Goal: Task Accomplishment & Management: Use online tool/utility

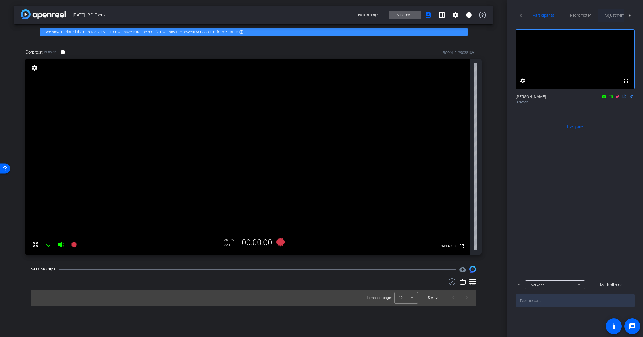
click at [611, 16] on span "Adjustments" at bounding box center [616, 15] width 22 height 4
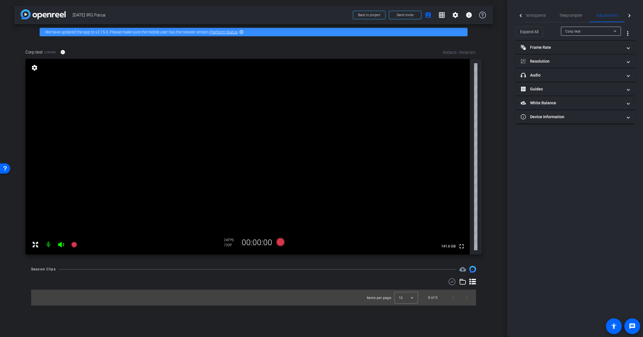
click at [589, 35] on div "Corp test" at bounding box center [591, 31] width 51 height 9
click at [554, 49] on div at bounding box center [321, 168] width 643 height 337
click at [552, 62] on mat-panel-title "Resolution" at bounding box center [572, 61] width 102 height 6
click at [604, 81] on div "4K" at bounding box center [603, 83] width 16 height 10
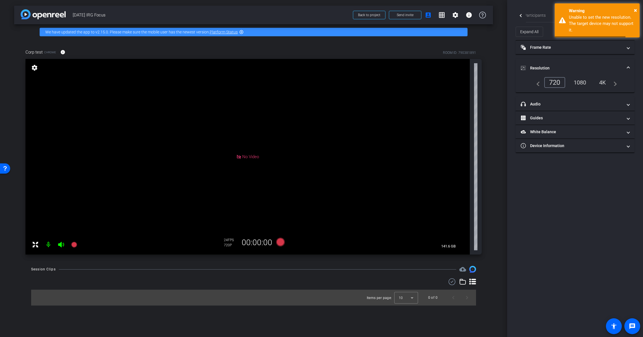
click at [587, 81] on div "1080" at bounding box center [580, 83] width 21 height 10
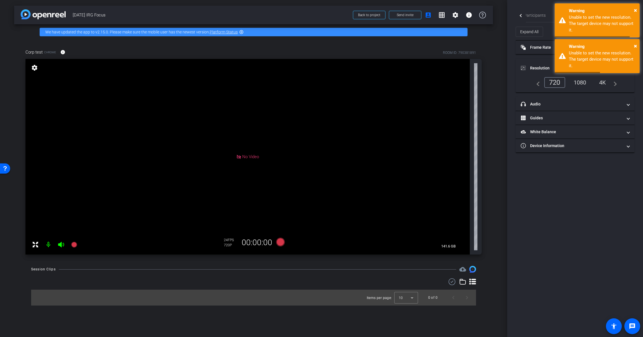
click at [587, 82] on div "1080" at bounding box center [580, 83] width 21 height 10
click at [585, 83] on div "1080" at bounding box center [580, 83] width 21 height 10
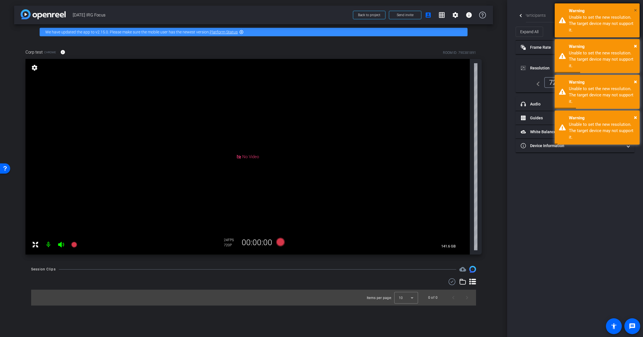
click at [635, 11] on span "×" at bounding box center [635, 10] width 3 height 7
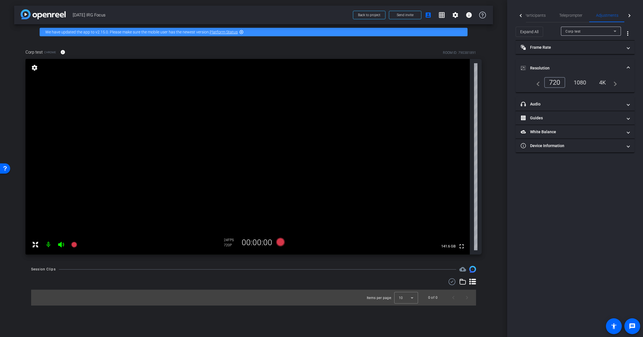
click at [578, 84] on div "1080" at bounding box center [580, 83] width 21 height 10
click at [277, 241] on icon at bounding box center [281, 242] width 14 height 10
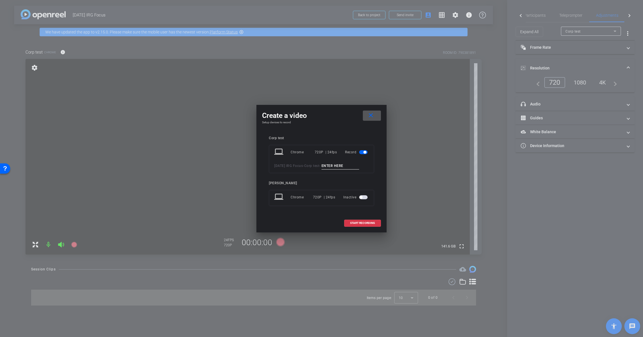
click at [322, 169] on input at bounding box center [341, 165] width 38 height 7
type input "test"
click at [372, 224] on span "START RECORDING" at bounding box center [362, 222] width 25 height 3
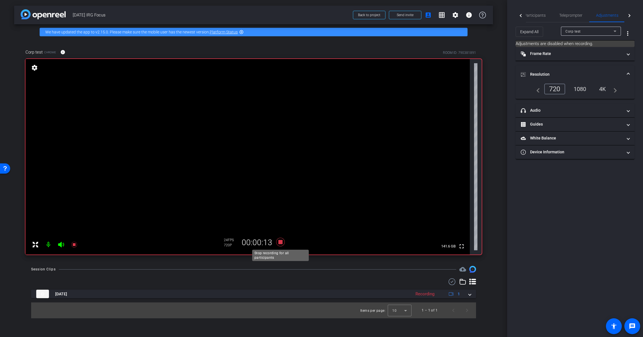
click at [280, 243] on icon at bounding box center [280, 242] width 8 height 8
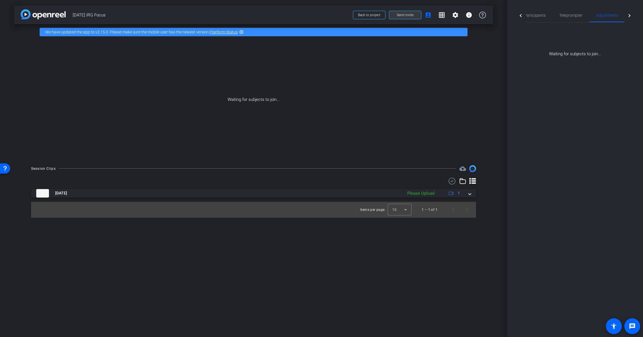
click at [413, 15] on span "Send invite" at bounding box center [405, 15] width 17 height 5
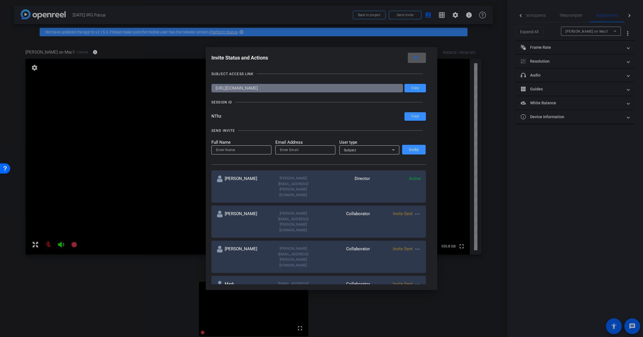
click at [418, 54] on span at bounding box center [417, 58] width 18 height 14
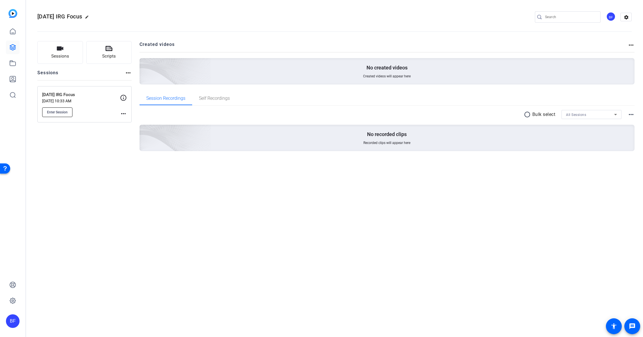
click at [67, 115] on button "Enter Session" at bounding box center [57, 112] width 30 height 10
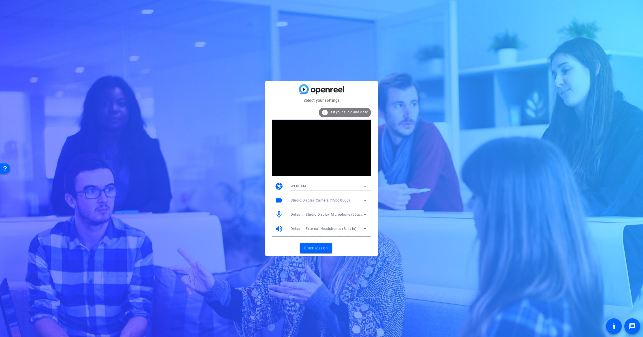
click at [343, 106] on mat-card-content "info Test your audio and video camera WEBCAM videocam Studio Display Camera (15…" at bounding box center [321, 171] width 113 height 137
click at [343, 111] on span "Test your audio and video" at bounding box center [348, 112] width 39 height 4
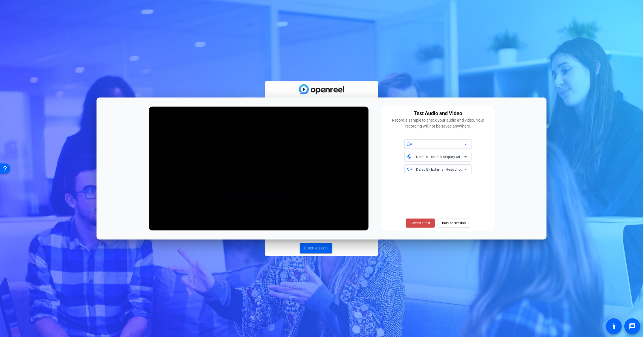
click at [414, 221] on span "Record a test" at bounding box center [421, 222] width 20 height 5
click at [414, 221] on span "Stop Testing (5s)" at bounding box center [420, 222] width 26 height 5
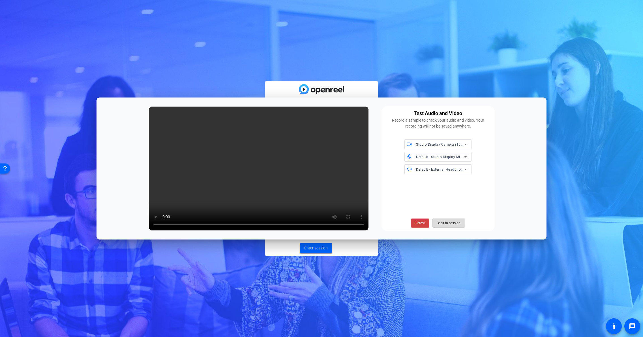
click at [439, 225] on span "Back to session" at bounding box center [449, 222] width 24 height 11
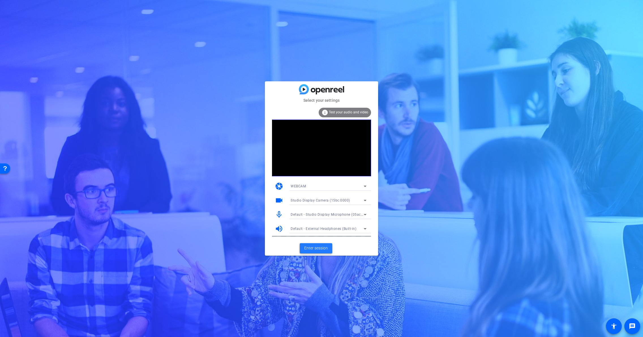
click at [322, 247] on span "Enter session" at bounding box center [316, 248] width 24 height 6
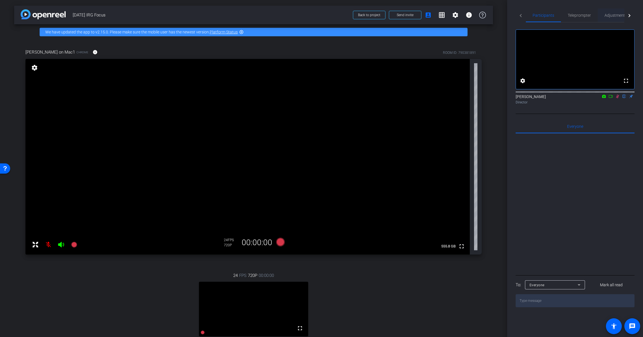
click at [613, 16] on span "Adjustments" at bounding box center [616, 15] width 22 height 4
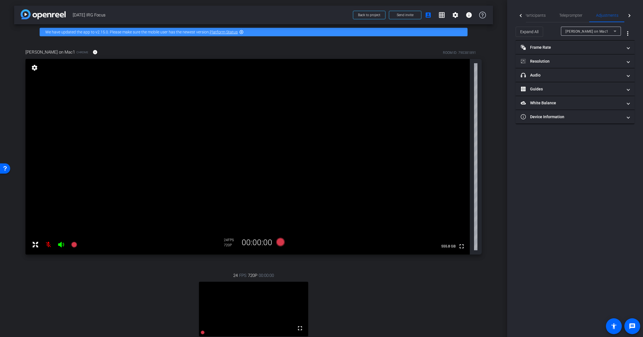
click at [605, 31] on div "Anthony on Mac1" at bounding box center [590, 31] width 48 height 7
click at [594, 136] on div at bounding box center [321, 168] width 643 height 337
click at [580, 62] on mat-panel-title "Resolution" at bounding box center [572, 61] width 102 height 6
click at [599, 82] on div "4K" at bounding box center [603, 83] width 16 height 10
click at [572, 16] on span "Teleprompter" at bounding box center [570, 15] width 23 height 4
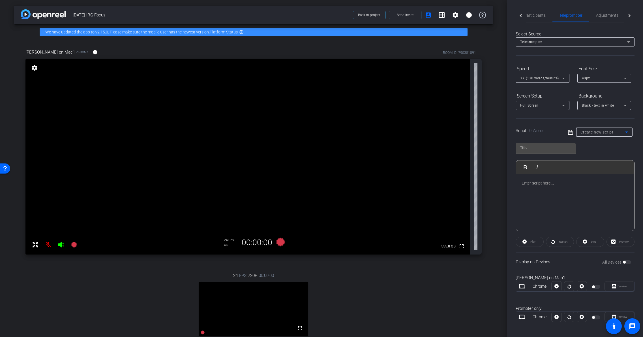
click at [592, 134] on span "Create new script" at bounding box center [597, 132] width 33 height 5
click at [595, 158] on span "Sept Focus" at bounding box center [588, 161] width 19 height 7
type input "Sept Focus"
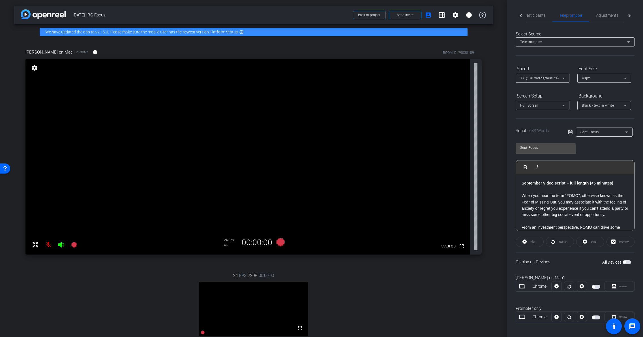
click at [624, 260] on span "button" at bounding box center [627, 262] width 8 height 4
click at [531, 243] on span "Play" at bounding box center [533, 241] width 5 height 3
click at [621, 243] on div "Preview" at bounding box center [621, 241] width 28 height 10
click at [620, 242] on div "Preview" at bounding box center [621, 241] width 28 height 10
click at [621, 285] on span "Preview" at bounding box center [623, 285] width 10 height 3
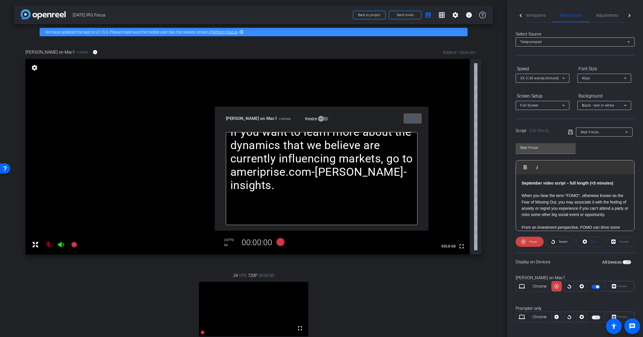
click at [554, 319] on div at bounding box center [557, 316] width 10 height 10
click at [555, 317] on div at bounding box center [557, 316] width 10 height 10
click at [595, 317] on span "button" at bounding box center [596, 317] width 8 height 4
click at [414, 117] on mat-icon "close" at bounding box center [411, 118] width 7 height 7
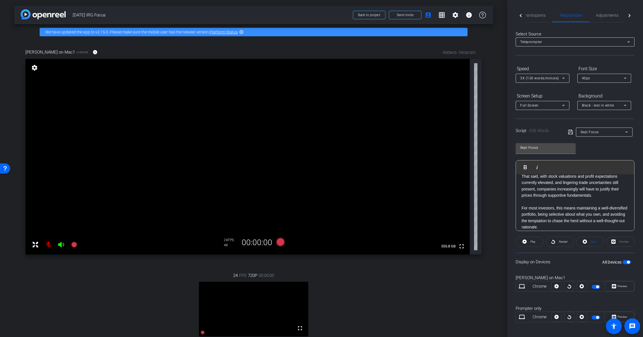
scroll to position [324, 0]
click at [522, 196] on p "That said, with stock valuations and profit expectations currently elevated, an…" at bounding box center [575, 185] width 107 height 25
click at [584, 191] on p "For instance, technology and AI-related stocks have moved higher because the de…" at bounding box center [575, 175] width 107 height 32
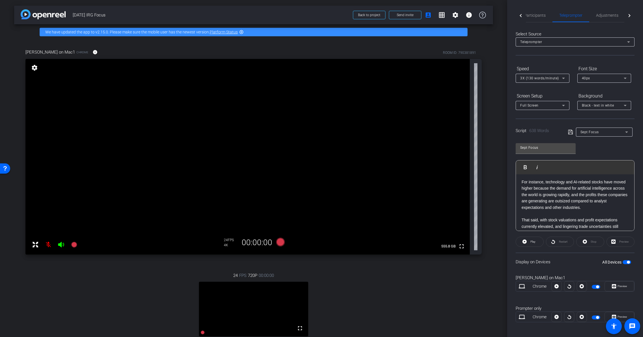
scroll to position [268, 0]
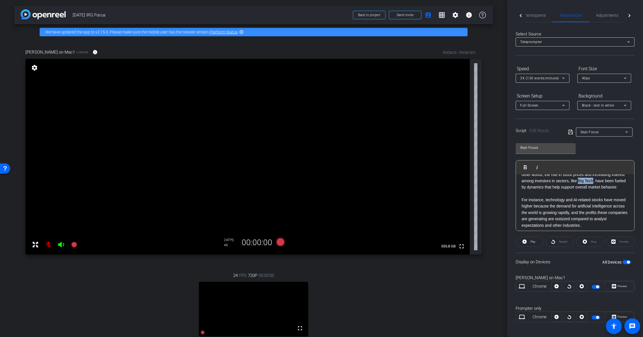
drag, startPoint x: 613, startPoint y: 193, endPoint x: 530, endPoint y: 199, distance: 82.6
click at [530, 190] on p "In our view, the recent rally is largely a function of positive fundamental, re…" at bounding box center [575, 175] width 107 height 32
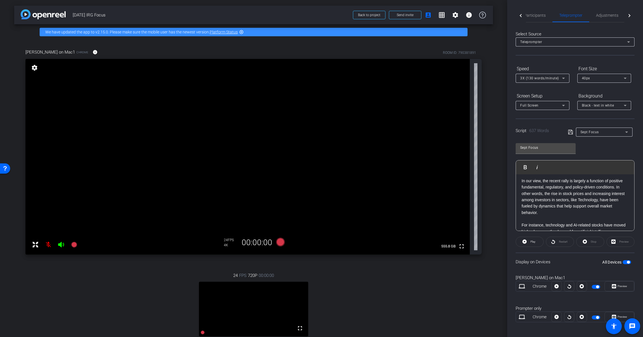
click at [571, 134] on icon at bounding box center [570, 132] width 5 height 5
click at [570, 133] on icon at bounding box center [570, 132] width 5 height 7
click at [615, 202] on p "However, this idea of FOMO is a phenomenon to watch closely, especially since i…" at bounding box center [575, 192] width 107 height 19
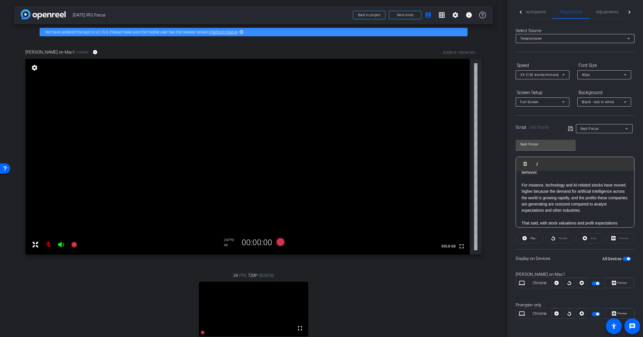
scroll to position [293, 0]
click at [546, 203] on p "For instance, technology and AI-related stocks have moved higher because the de…" at bounding box center [575, 197] width 107 height 32
click at [498, 146] on div "arrow_back 2025 September IRG Focus Back to project Send invite account_box gri…" at bounding box center [253, 168] width 507 height 337
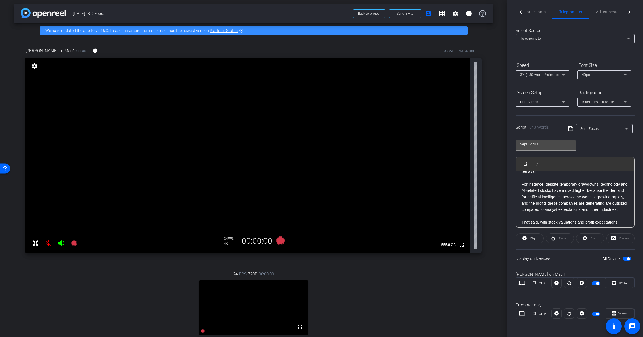
scroll to position [0, 0]
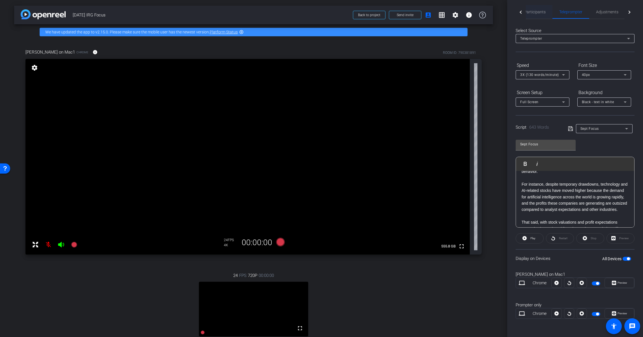
click at [544, 15] on span "Participants" at bounding box center [535, 12] width 22 height 14
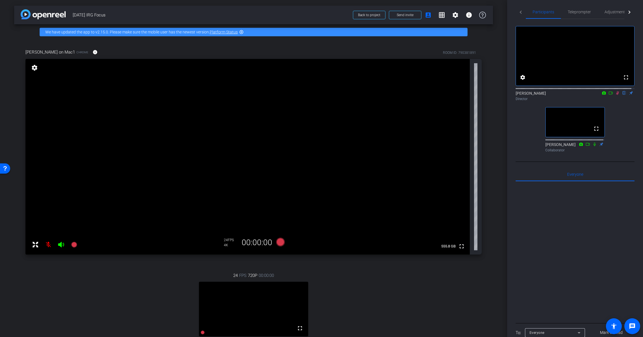
click at [616, 95] on icon at bounding box center [618, 93] width 5 height 4
click at [578, 10] on span "Teleprompter" at bounding box center [579, 12] width 23 height 4
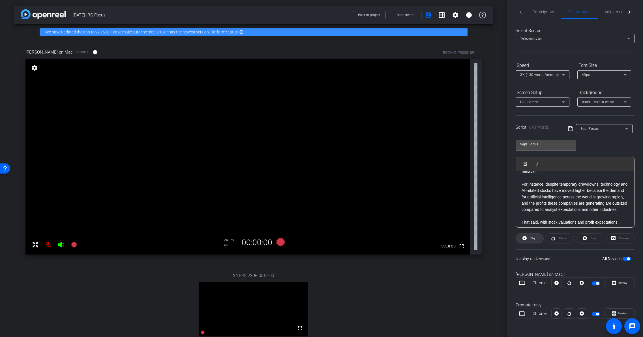
click at [531, 241] on span "Play" at bounding box center [532, 238] width 7 height 8
click at [44, 242] on mat-icon at bounding box center [48, 244] width 11 height 11
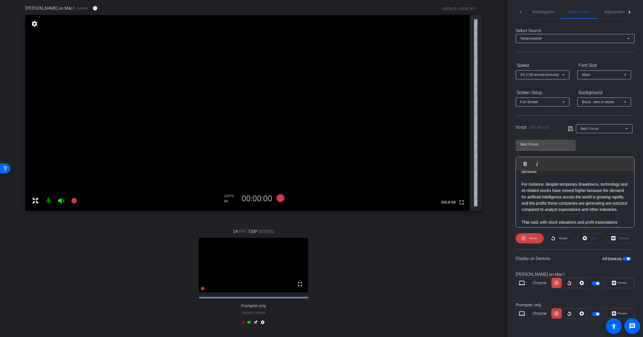
scroll to position [44, 0]
click at [248, 324] on icon at bounding box center [249, 321] width 5 height 5
click at [60, 200] on icon at bounding box center [61, 200] width 6 height 6
click at [61, 201] on icon at bounding box center [61, 200] width 6 height 6
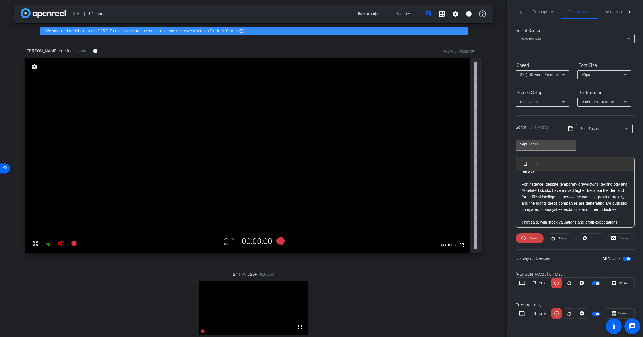
scroll to position [0, 0]
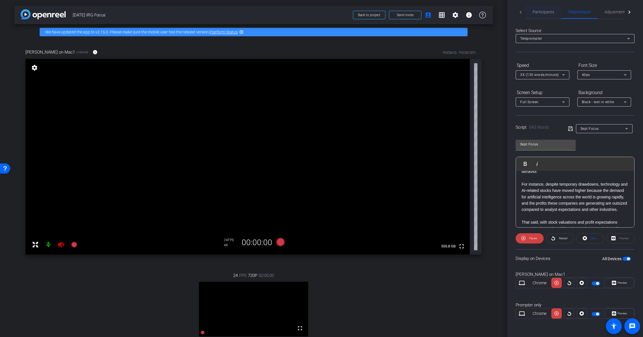
click at [545, 12] on span "Participants" at bounding box center [544, 12] width 22 height 4
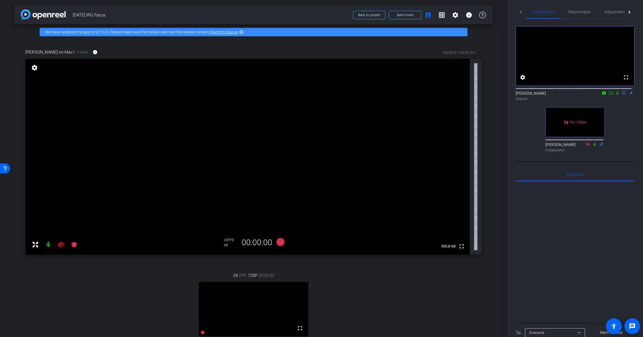
click at [59, 246] on icon at bounding box center [61, 245] width 6 height 6
click at [61, 245] on icon at bounding box center [61, 245] width 6 height 6
click at [283, 305] on video at bounding box center [253, 308] width 109 height 55
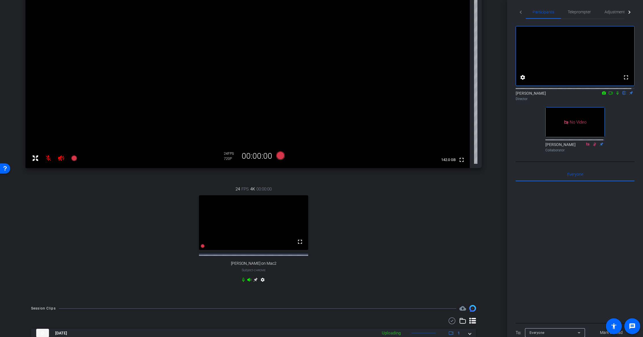
scroll to position [89, 0]
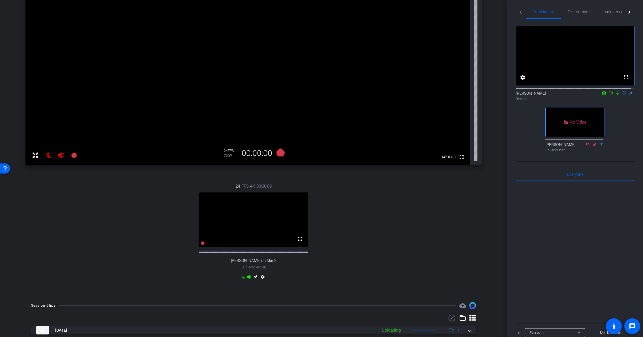
click at [256, 281] on div "settings" at bounding box center [253, 277] width 25 height 7
click at [255, 279] on icon at bounding box center [255, 276] width 5 height 5
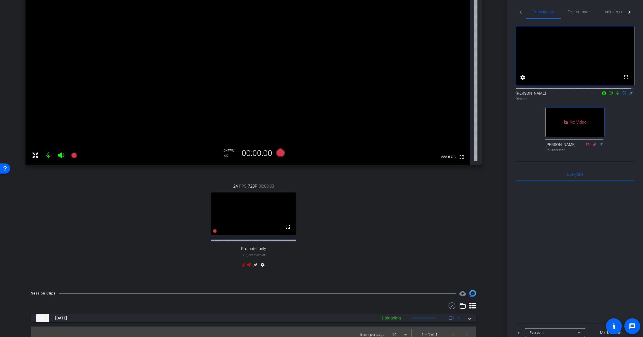
scroll to position [0, 0]
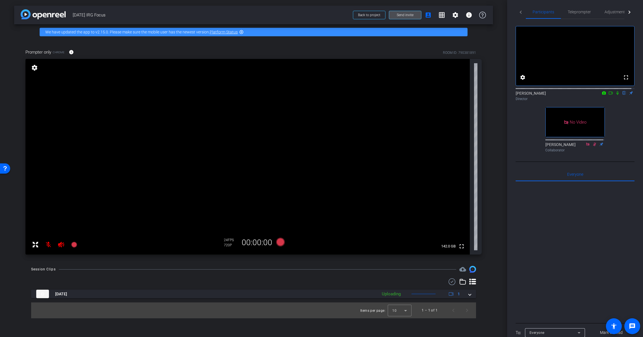
click at [420, 18] on span at bounding box center [405, 15] width 32 height 14
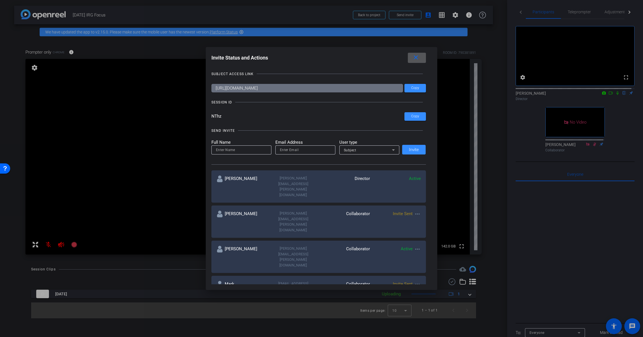
click at [417, 57] on mat-icon "close" at bounding box center [416, 57] width 7 height 7
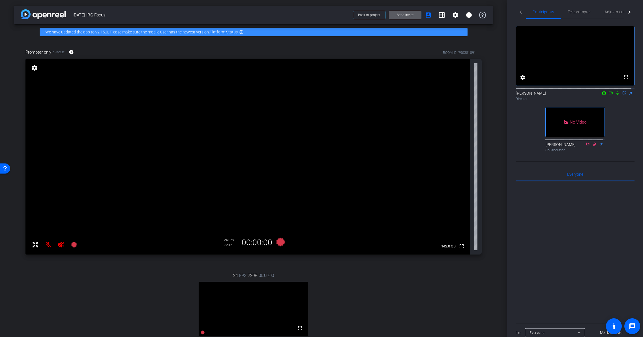
click at [256, 311] on video at bounding box center [253, 308] width 109 height 55
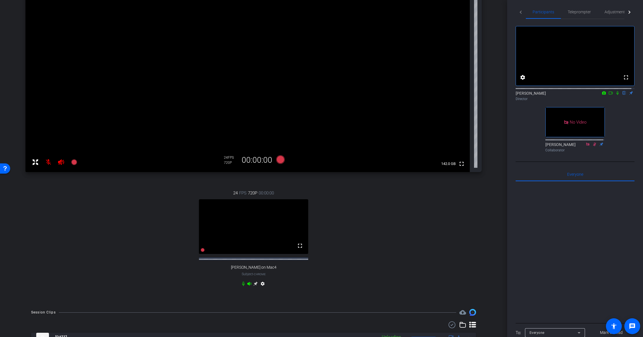
scroll to position [83, 0]
click at [254, 285] on icon at bounding box center [255, 283] width 5 height 5
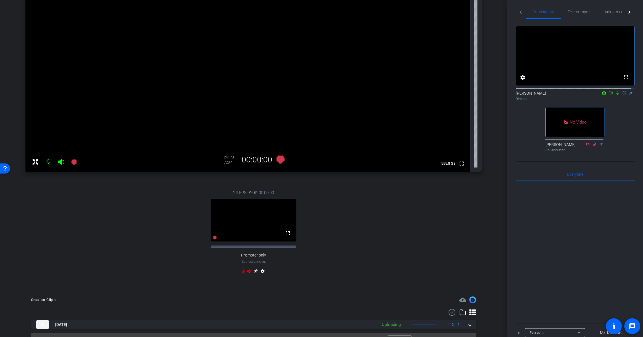
scroll to position [0, 0]
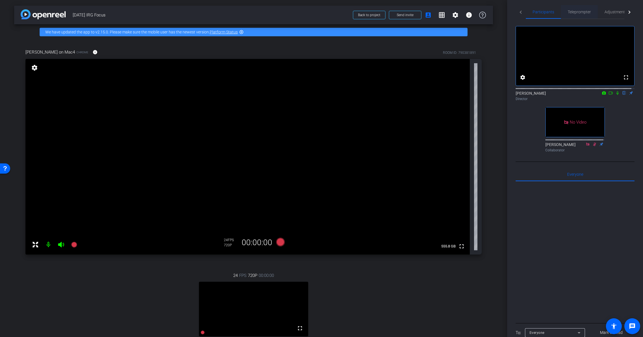
click at [573, 8] on span "Teleprompter" at bounding box center [579, 12] width 23 height 14
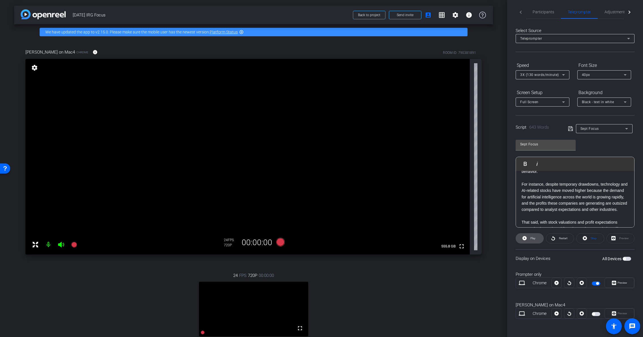
click at [532, 238] on span "Play" at bounding box center [533, 237] width 5 height 3
click at [608, 285] on span at bounding box center [619, 283] width 29 height 14
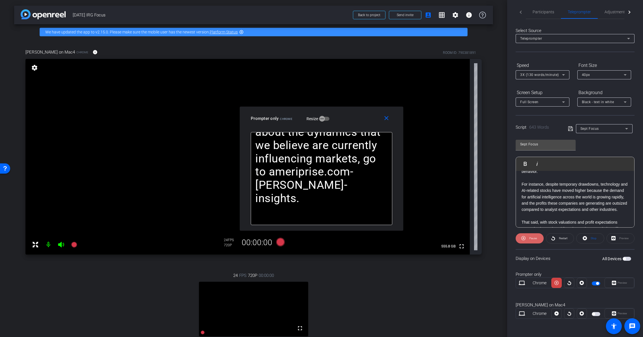
click at [530, 240] on span "Pause" at bounding box center [532, 238] width 9 height 8
click at [614, 10] on span "Adjustments" at bounding box center [616, 12] width 22 height 4
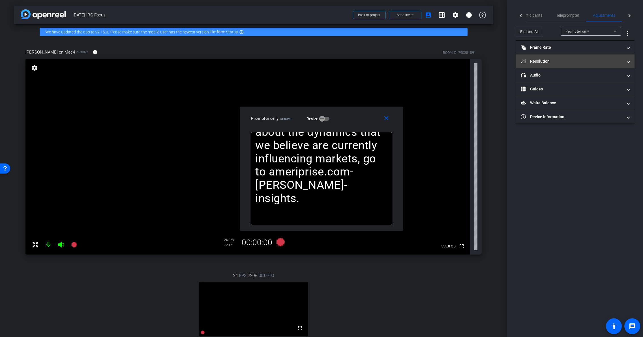
click at [613, 61] on mat-panel-title "Resolution" at bounding box center [572, 61] width 102 height 6
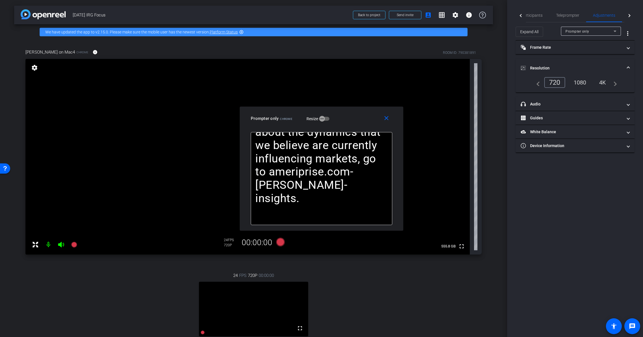
click at [601, 85] on div "4K" at bounding box center [603, 83] width 16 height 10
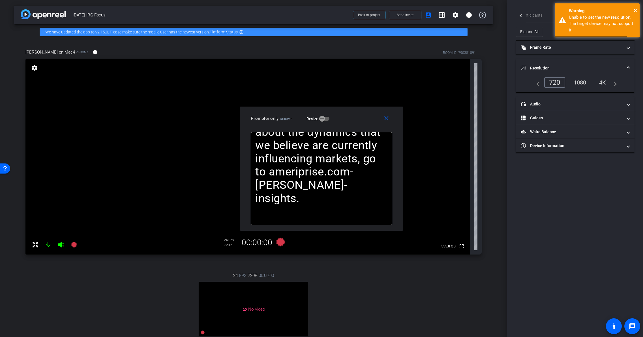
click at [602, 84] on div "4K" at bounding box center [603, 83] width 16 height 10
click at [580, 84] on div "1080" at bounding box center [580, 83] width 21 height 10
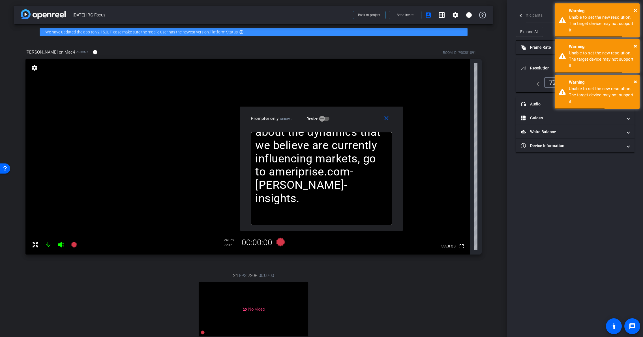
click at [526, 80] on div "navigate_before 720 1080 4K navigate_next" at bounding box center [575, 82] width 105 height 11
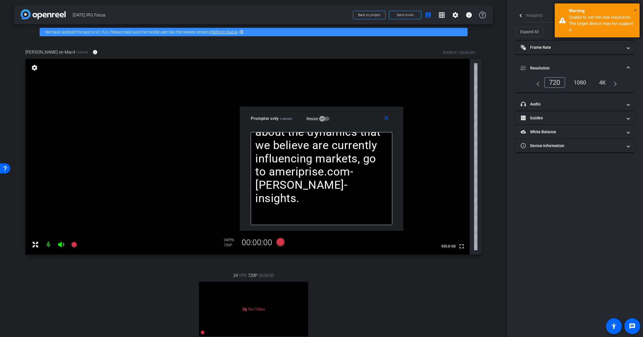
click at [635, 10] on span "×" at bounding box center [635, 10] width 3 height 7
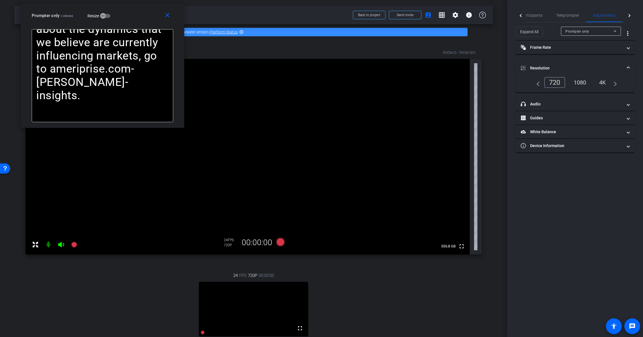
drag, startPoint x: 357, startPoint y: 126, endPoint x: 141, endPoint y: 13, distance: 244.3
click at [141, 13] on div "Prompter only Chrome Resize" at bounding box center [105, 15] width 146 height 10
click at [591, 29] on div "Prompter only" at bounding box center [590, 31] width 48 height 7
click at [590, 52] on span "Anthony on Mac4" at bounding box center [588, 51] width 44 height 7
click at [606, 83] on div "4K" at bounding box center [603, 83] width 16 height 10
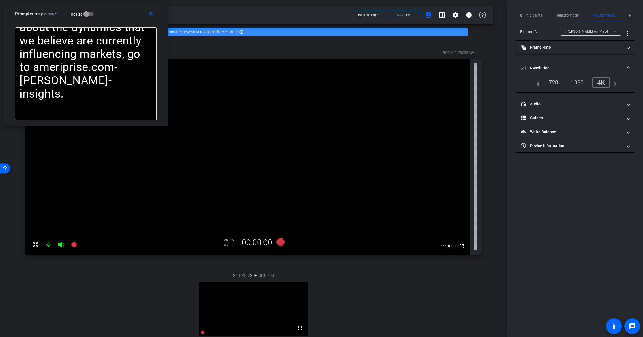
drag, startPoint x: 130, startPoint y: 17, endPoint x: 114, endPoint y: 16, distance: 16.8
click at [114, 16] on div "Prompter only Chrome Resize" at bounding box center [88, 14] width 146 height 10
click at [540, 16] on span "Participants" at bounding box center [532, 15] width 22 height 4
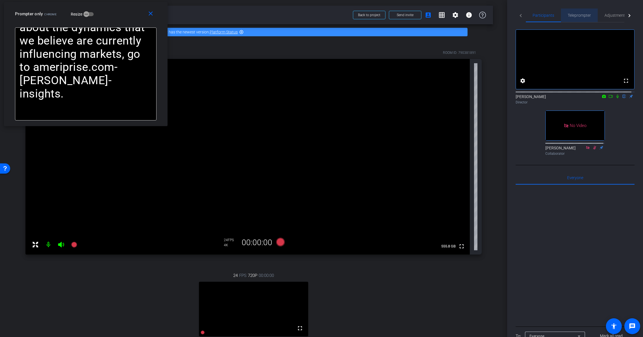
click at [576, 12] on span "Teleprompter" at bounding box center [579, 15] width 23 height 14
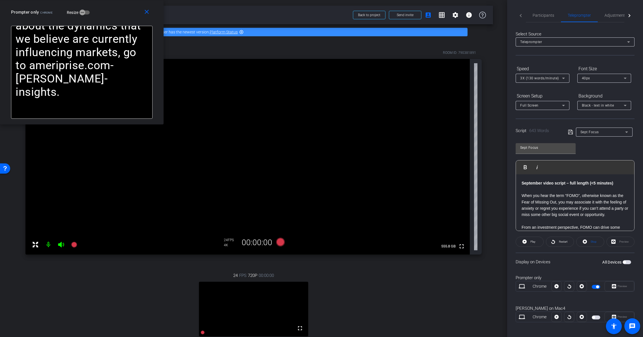
drag, startPoint x: 115, startPoint y: 80, endPoint x: 88, endPoint y: 30, distance: 56.6
click at [280, 243] on icon at bounding box center [280, 242] width 8 height 8
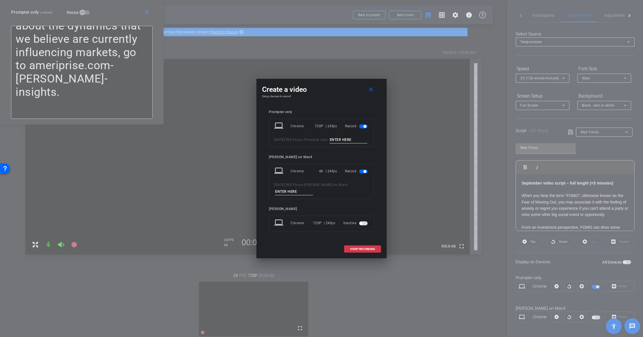
click at [364, 125] on span "button" at bounding box center [365, 126] width 3 height 3
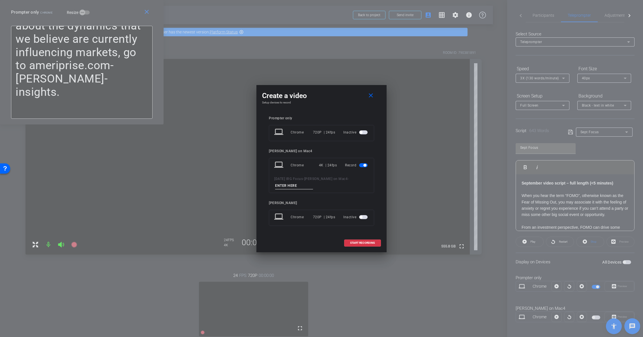
click at [294, 184] on input at bounding box center [294, 185] width 38 height 7
type input "f"
type input "Full 1"
click at [367, 244] on span "START RECORDING" at bounding box center [362, 242] width 25 height 3
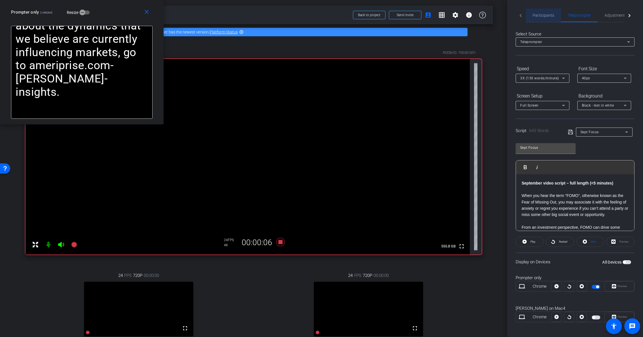
click at [548, 18] on span "Participants" at bounding box center [544, 15] width 22 height 14
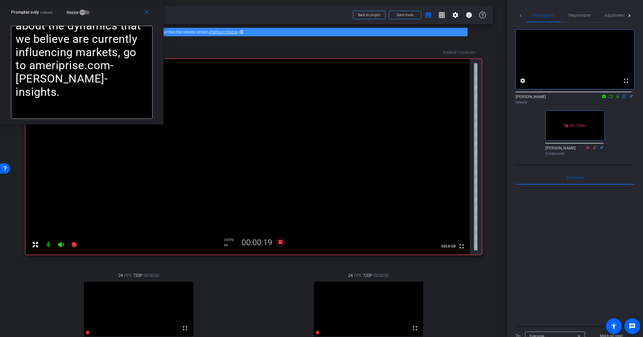
click at [616, 98] on icon at bounding box center [618, 96] width 5 height 4
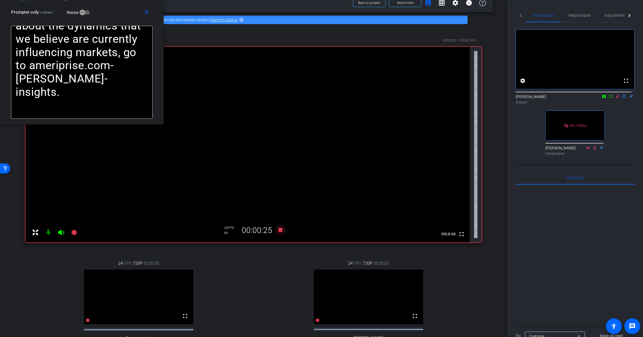
scroll to position [38, 0]
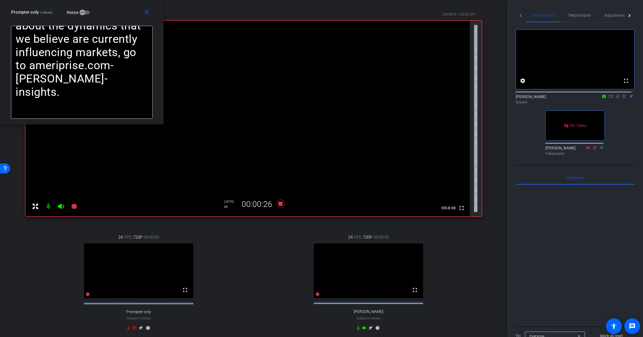
click at [363, 330] on icon at bounding box center [364, 327] width 5 height 5
click at [357, 330] on icon at bounding box center [358, 328] width 3 height 4
click at [130, 330] on icon at bounding box center [128, 328] width 3 height 4
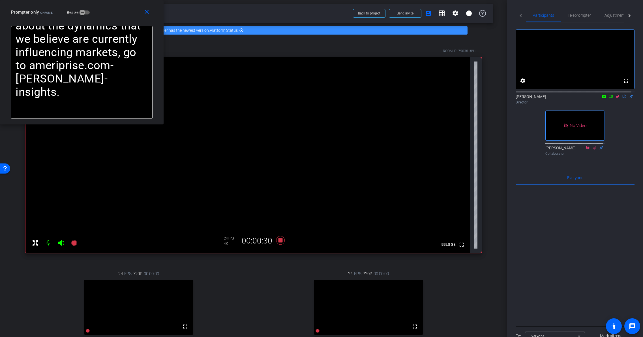
scroll to position [0, 0]
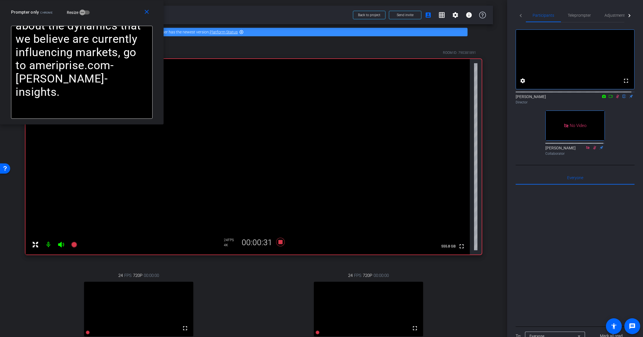
click at [616, 98] on icon at bounding box center [618, 96] width 5 height 4
click at [617, 98] on icon at bounding box center [618, 97] width 2 height 4
click at [576, 14] on span "Teleprompter" at bounding box center [579, 15] width 23 height 4
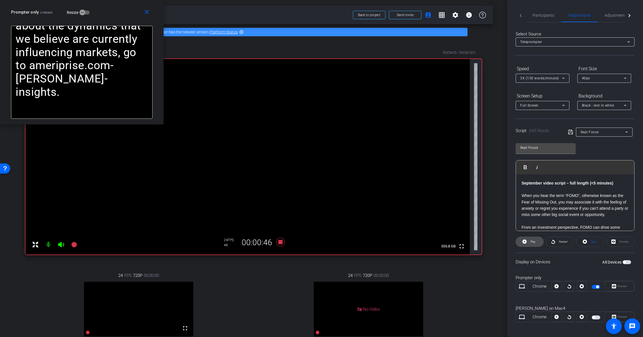
click at [536, 240] on span at bounding box center [529, 242] width 27 height 14
click at [535, 242] on span "Pause" at bounding box center [533, 241] width 8 height 3
click at [564, 78] on icon at bounding box center [563, 78] width 3 height 1
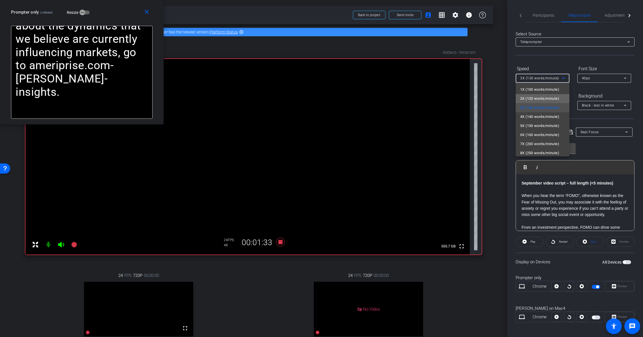
click at [558, 100] on span "2X (120 words/minute)" at bounding box center [539, 98] width 39 height 7
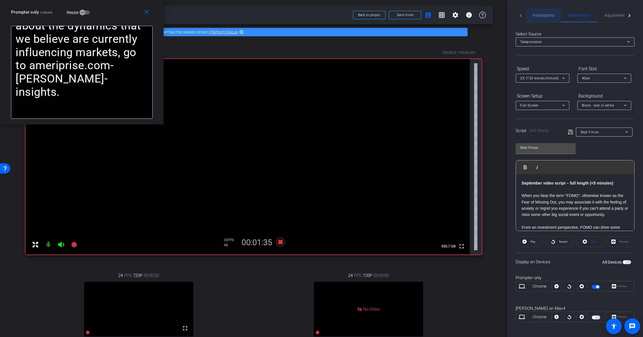
click at [548, 14] on span "Participants" at bounding box center [544, 15] width 22 height 4
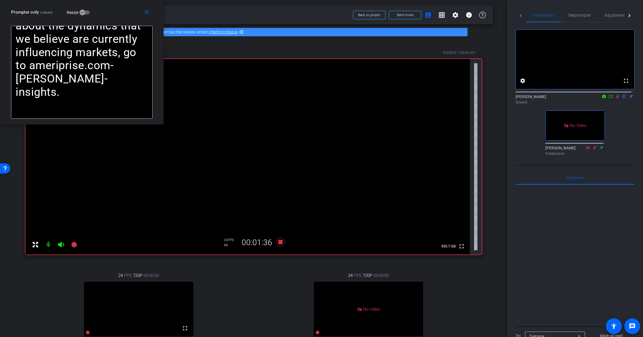
click at [616, 98] on icon at bounding box center [618, 96] width 5 height 4
click at [278, 244] on icon at bounding box center [280, 242] width 8 height 8
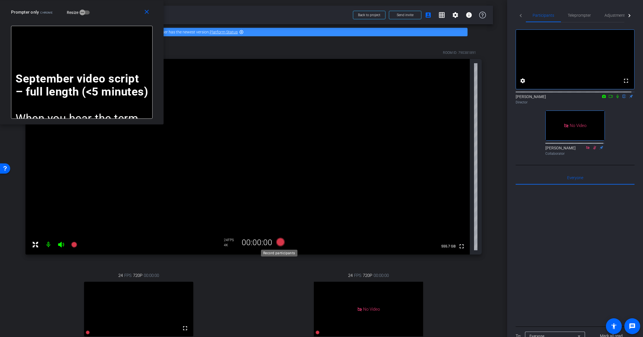
click at [278, 244] on icon at bounding box center [280, 242] width 8 height 8
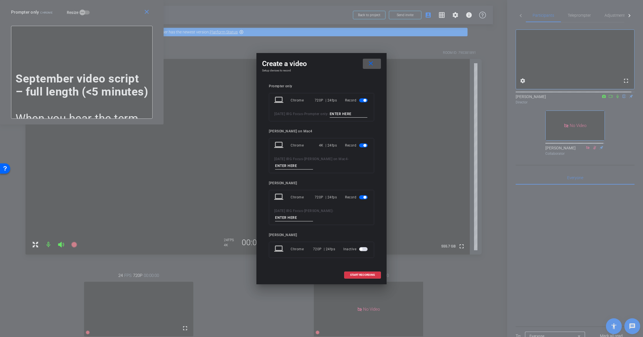
click at [364, 99] on span "button" at bounding box center [365, 100] width 3 height 3
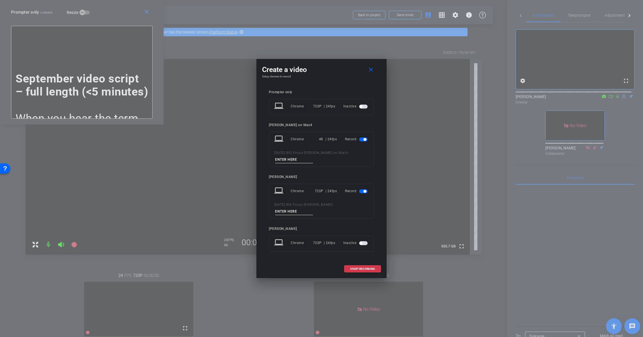
click at [362, 192] on span "button" at bounding box center [363, 191] width 8 height 4
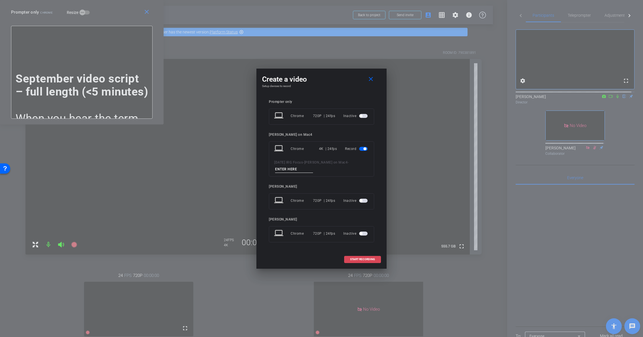
click at [369, 260] on span "START RECORDING" at bounding box center [362, 259] width 25 height 3
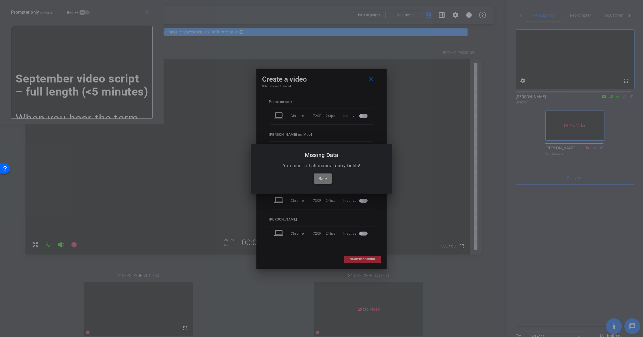
click at [322, 180] on span "Back" at bounding box center [323, 178] width 9 height 7
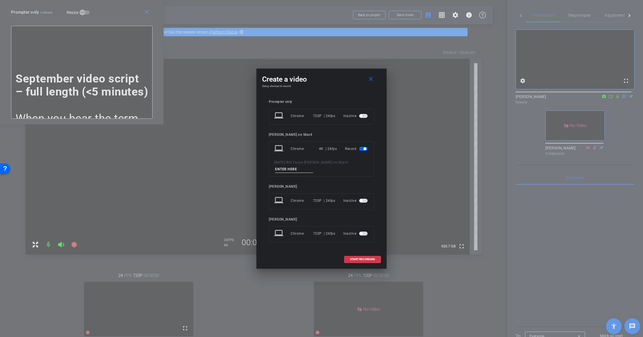
click at [305, 169] on input at bounding box center [294, 169] width 38 height 7
type input "full 2"
click at [377, 261] on span at bounding box center [363, 259] width 36 height 14
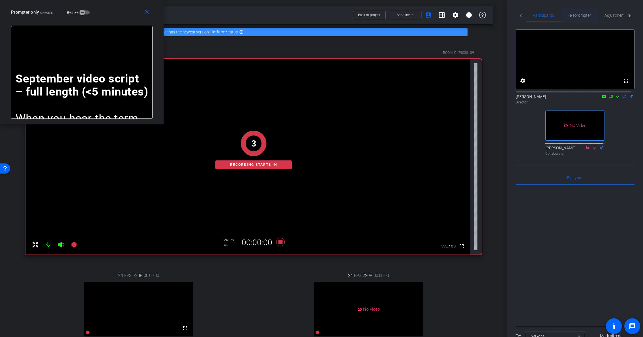
click at [574, 13] on span "Teleprompter" at bounding box center [579, 15] width 23 height 4
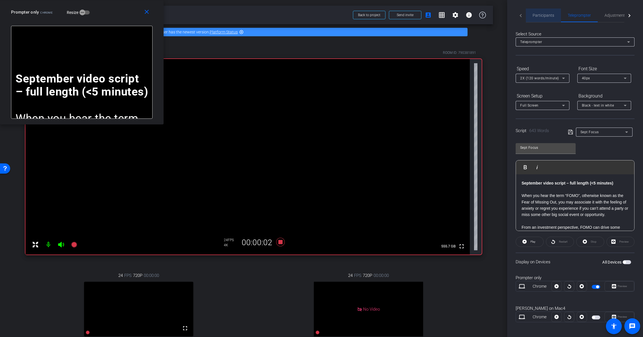
click at [552, 16] on span "Participants" at bounding box center [544, 15] width 22 height 4
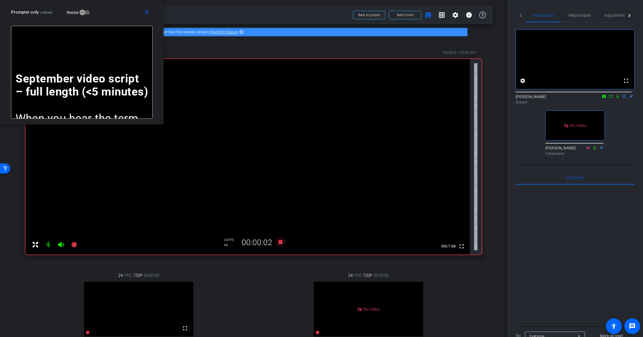
click at [616, 98] on icon at bounding box center [618, 96] width 5 height 4
click at [578, 16] on span "Teleprompter" at bounding box center [579, 15] width 23 height 4
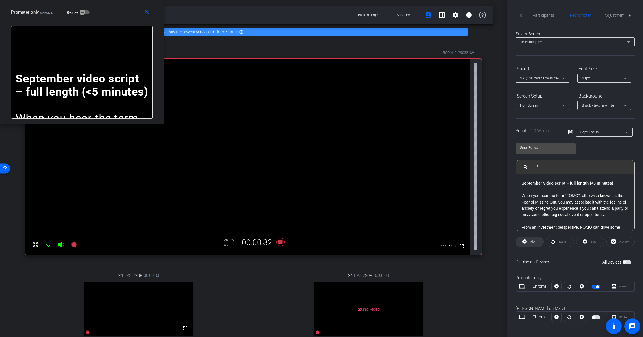
click at [531, 242] on span "Play" at bounding box center [533, 241] width 5 height 3
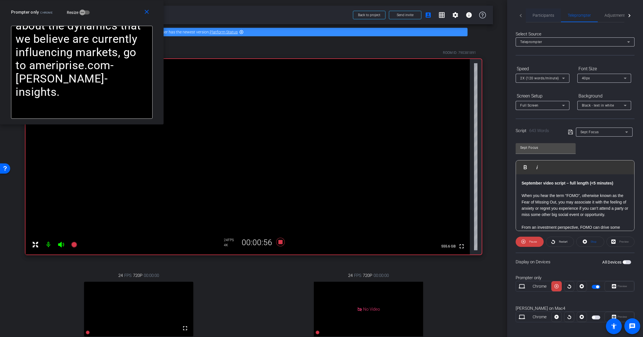
click at [556, 14] on div "Participants" at bounding box center [543, 15] width 35 height 14
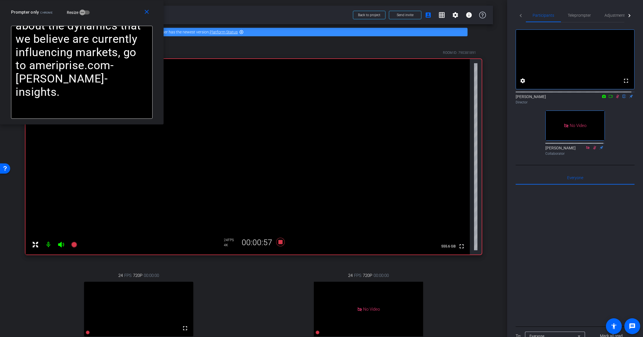
click at [618, 99] on mat-icon at bounding box center [617, 96] width 7 height 5
click at [280, 243] on icon at bounding box center [280, 242] width 8 height 8
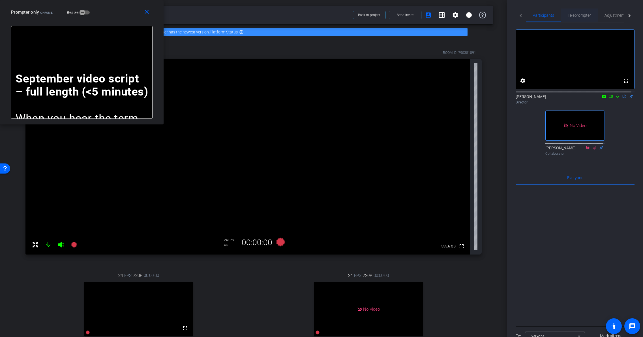
click at [581, 13] on span "Teleprompter" at bounding box center [579, 15] width 23 height 4
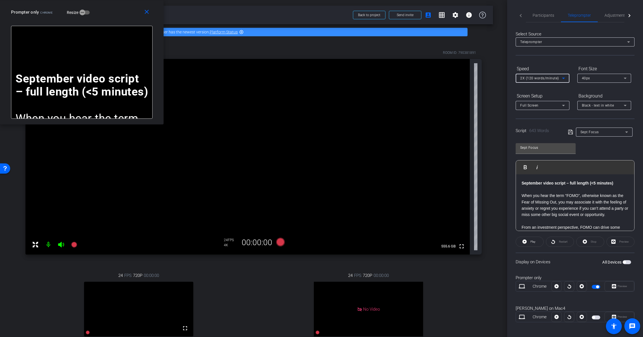
click at [562, 78] on icon at bounding box center [563, 78] width 7 height 7
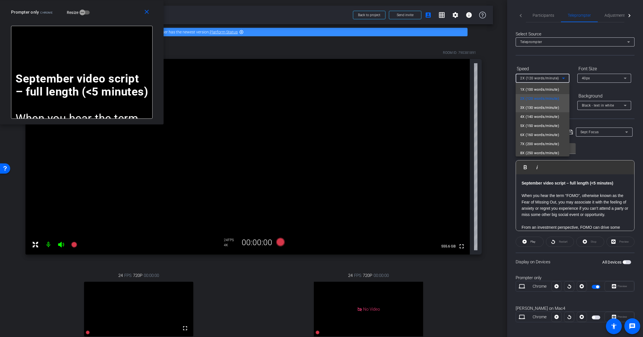
click at [553, 103] on mat-option "3X (130 words/minute)" at bounding box center [543, 107] width 54 height 9
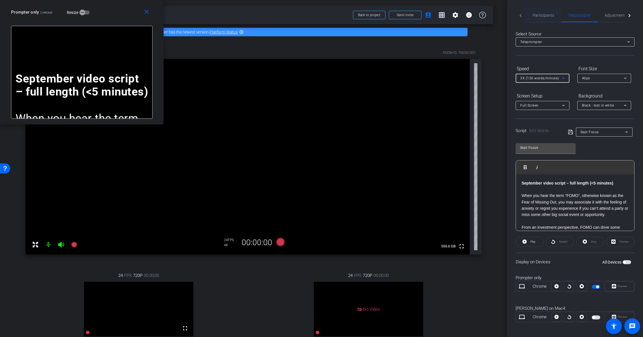
click at [554, 18] on div "Participants" at bounding box center [543, 15] width 35 height 14
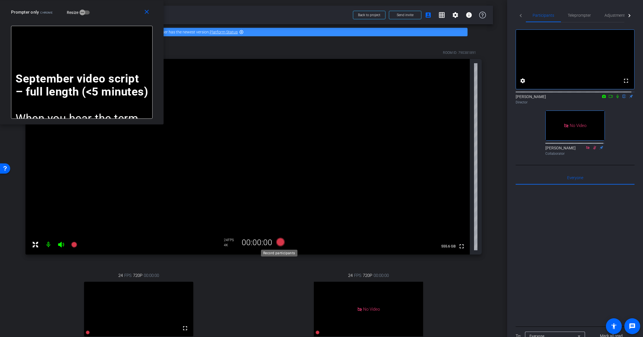
click at [280, 241] on icon at bounding box center [280, 242] width 8 height 8
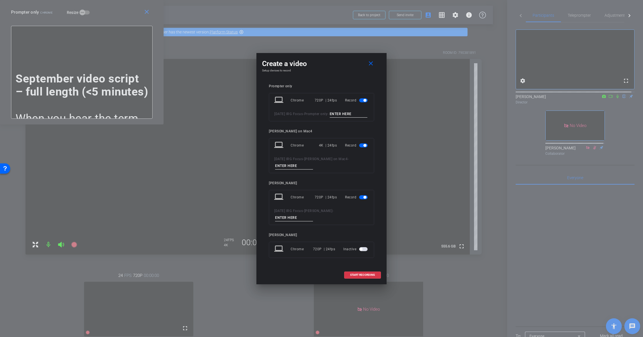
click at [362, 99] on mat-slide-toggle at bounding box center [364, 100] width 10 height 7
click at [364, 199] on span "button" at bounding box center [363, 197] width 8 height 4
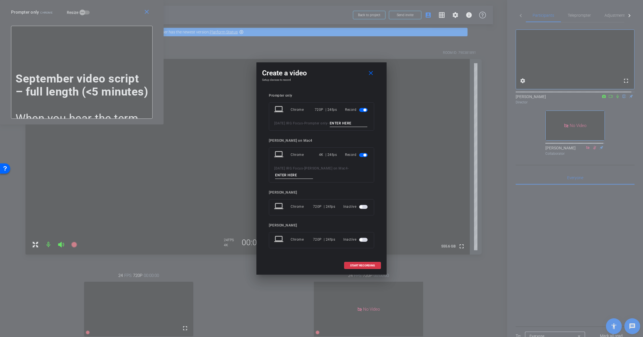
click at [365, 108] on span "button" at bounding box center [363, 110] width 8 height 4
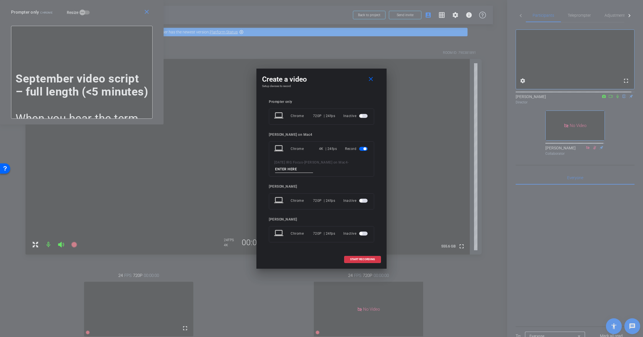
click at [289, 171] on input at bounding box center [294, 169] width 38 height 7
type input "full 3"
click at [354, 257] on span at bounding box center [363, 259] width 36 height 14
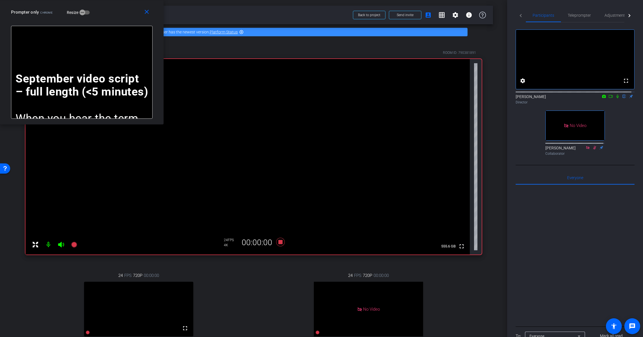
click at [616, 98] on icon at bounding box center [618, 96] width 5 height 4
click at [590, 17] on span "Teleprompter" at bounding box center [579, 15] width 23 height 4
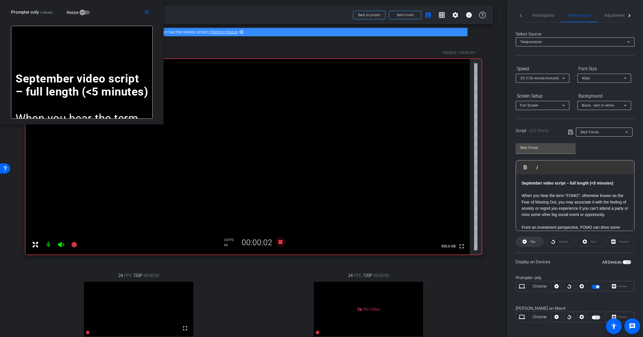
click at [537, 246] on span at bounding box center [529, 242] width 27 height 14
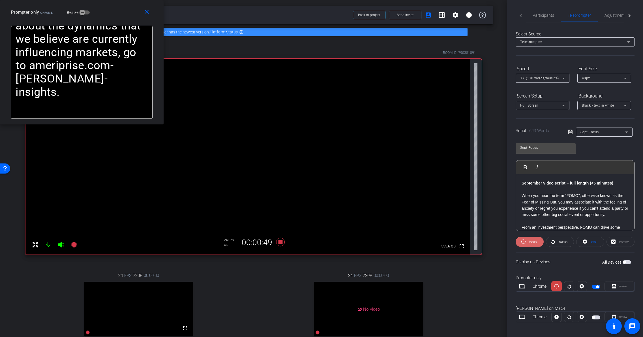
click at [534, 243] on span "Pause" at bounding box center [532, 242] width 9 height 8
click at [534, 243] on span "Play" at bounding box center [532, 242] width 7 height 8
click at [534, 243] on span "Pause" at bounding box center [532, 242] width 9 height 8
click at [543, 15] on span "Participants" at bounding box center [544, 15] width 22 height 4
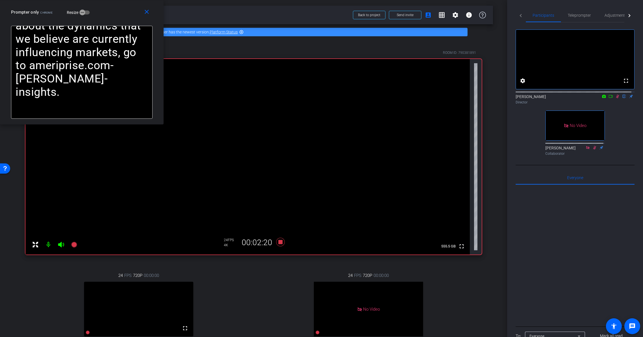
click at [616, 98] on icon at bounding box center [618, 96] width 5 height 4
click at [568, 15] on span "Teleprompter" at bounding box center [579, 15] width 23 height 4
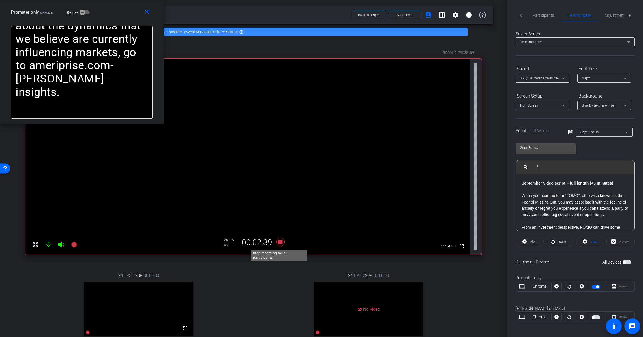
click at [278, 243] on icon at bounding box center [280, 242] width 8 height 8
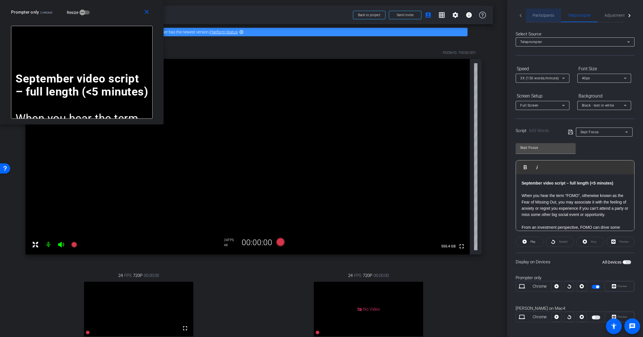
click at [549, 18] on span "Participants" at bounding box center [544, 15] width 22 height 14
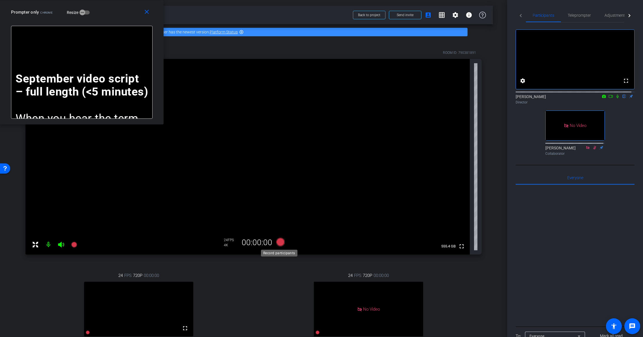
click at [281, 245] on icon at bounding box center [280, 242] width 8 height 8
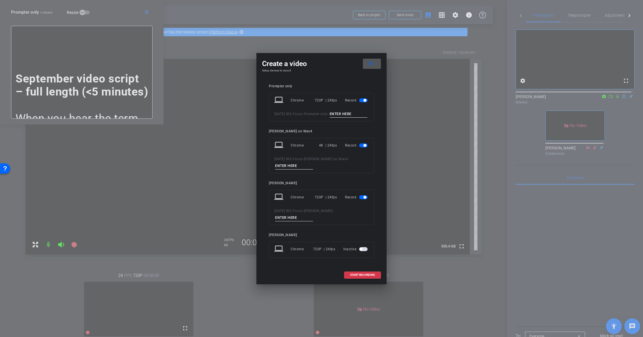
click at [363, 98] on span "button" at bounding box center [363, 100] width 8 height 4
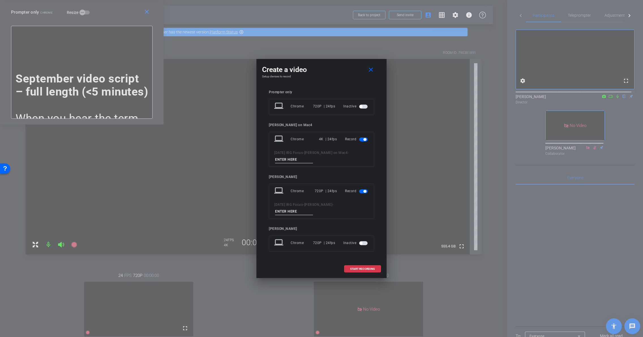
click at [364, 192] on span "button" at bounding box center [365, 191] width 3 height 3
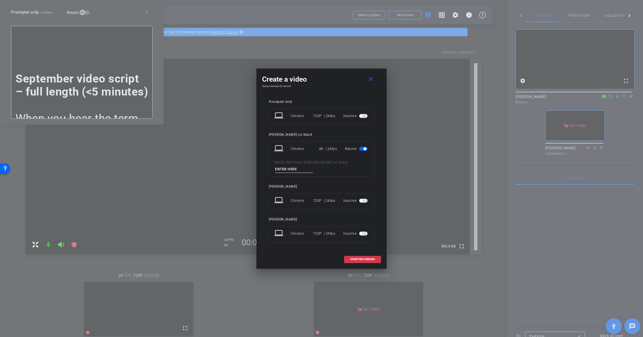
click at [296, 164] on div "2025 September IRG Focus - Anthony on Mac4 -" at bounding box center [321, 166] width 95 height 14
click at [297, 166] on input at bounding box center [294, 169] width 38 height 7
type input "full 3"
click at [367, 260] on span "START RECORDING" at bounding box center [362, 259] width 25 height 3
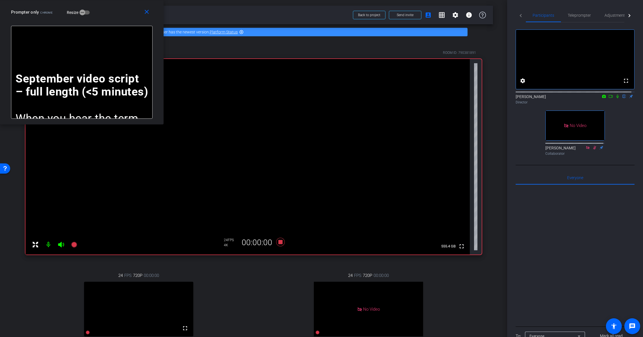
click at [616, 98] on icon at bounding box center [618, 96] width 5 height 4
click at [582, 13] on span "Teleprompter" at bounding box center [579, 15] width 23 height 4
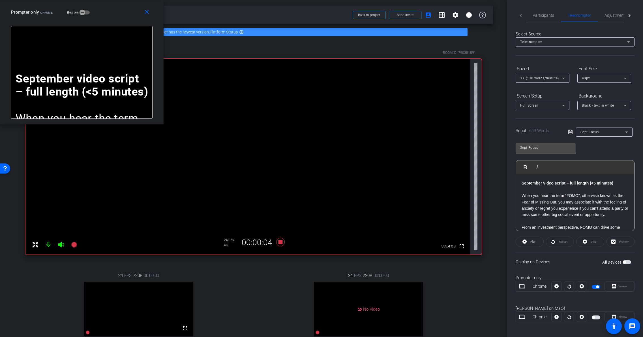
click at [559, 241] on div "Restart" at bounding box center [560, 241] width 28 height 10
click at [539, 243] on span at bounding box center [529, 242] width 27 height 14
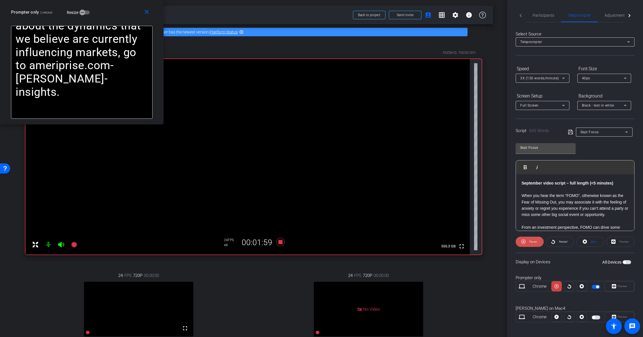
click at [533, 243] on span "Pause" at bounding box center [533, 241] width 8 height 3
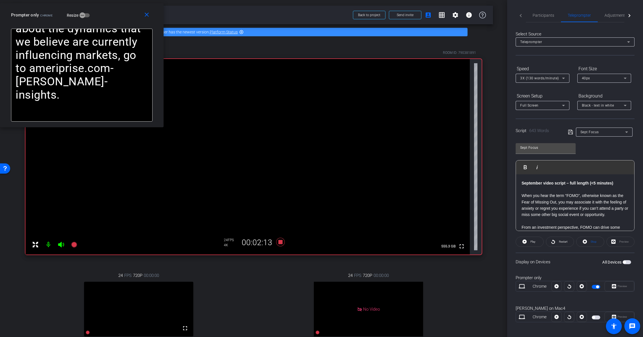
drag, startPoint x: 125, startPoint y: 80, endPoint x: 120, endPoint y: 83, distance: 5.6
click at [279, 244] on icon at bounding box center [281, 242] width 14 height 10
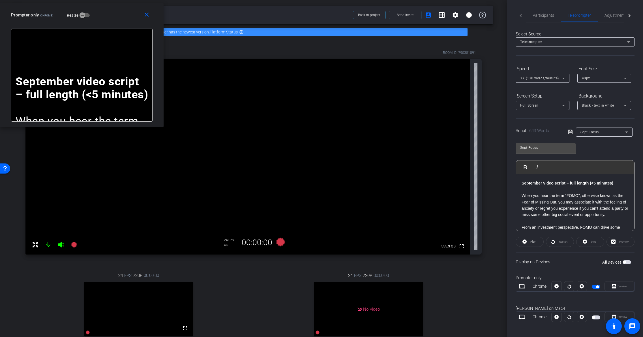
click at [591, 199] on p "When you hear the term “FOMO”, otherwise known as the Fear of Missing Out, you …" at bounding box center [575, 204] width 107 height 25
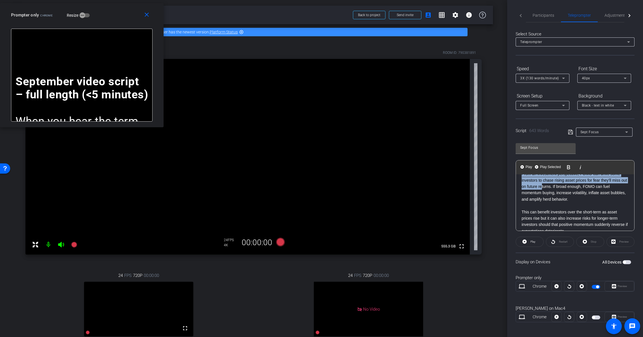
scroll to position [73, 0]
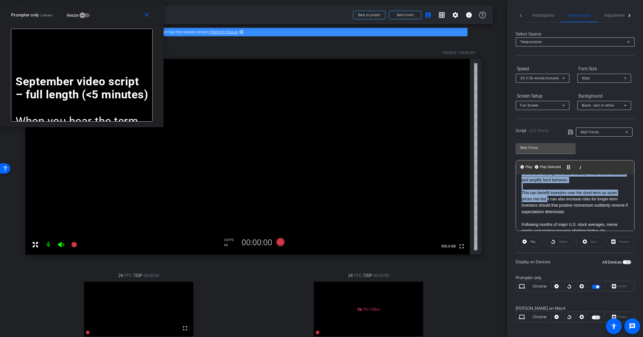
drag, startPoint x: 522, startPoint y: 183, endPoint x: 549, endPoint y: 196, distance: 29.6
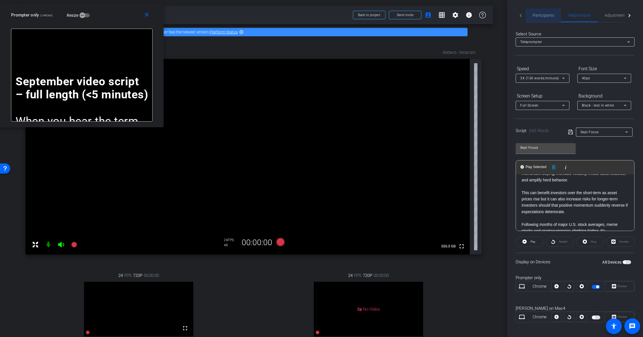
click at [545, 10] on span "Participants" at bounding box center [544, 15] width 22 height 14
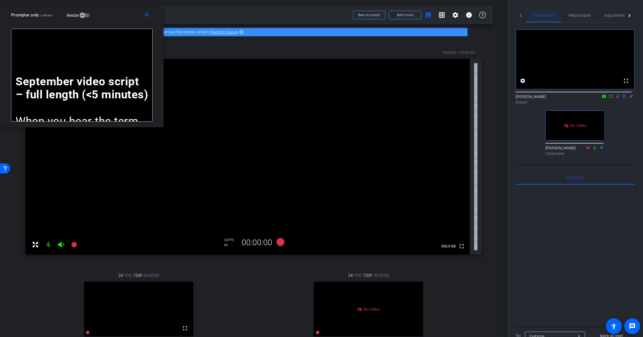
click at [546, 17] on span "Participants" at bounding box center [544, 15] width 22 height 4
click at [616, 98] on icon at bounding box center [618, 96] width 5 height 4
click at [579, 16] on span "Teleprompter" at bounding box center [579, 15] width 23 height 4
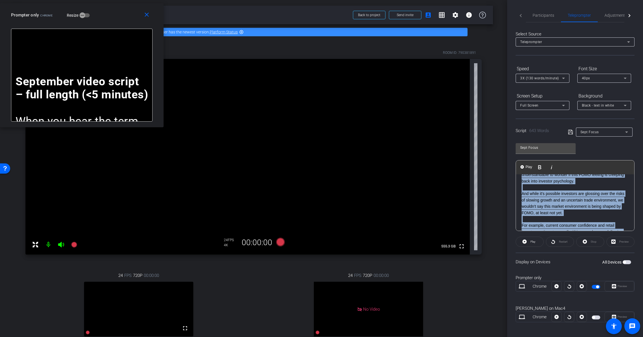
scroll to position [0, 0]
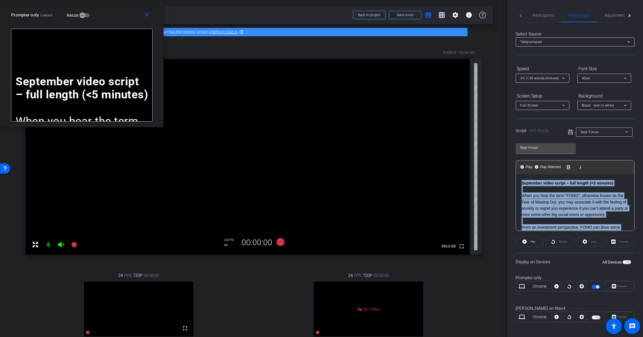
drag, startPoint x: 606, startPoint y: 198, endPoint x: 511, endPoint y: 149, distance: 107.9
click at [511, 149] on div "Participants Teleprompter Adjustments Live settings Brian Forrest flip Director…" at bounding box center [575, 168] width 136 height 337
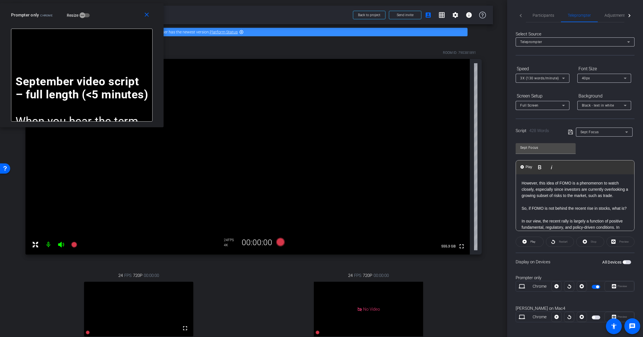
click at [625, 131] on icon at bounding box center [626, 132] width 7 height 7
click at [604, 123] on div at bounding box center [321, 168] width 643 height 337
drag, startPoint x: 554, startPoint y: 209, endPoint x: 537, endPoint y: 203, distance: 17.7
click at [537, 203] on p "However, this idea of FOMO is a phenomenon to watch closely, especially since i…" at bounding box center [575, 192] width 107 height 25
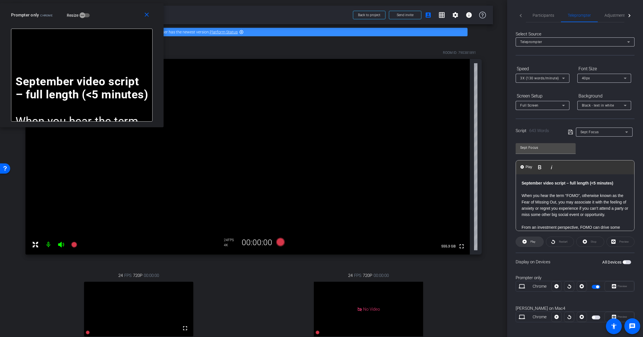
click at [529, 240] on span at bounding box center [529, 242] width 27 height 14
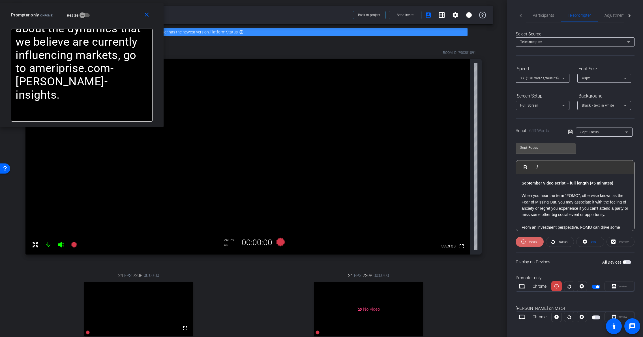
click at [530, 242] on span "Pause" at bounding box center [533, 241] width 8 height 3
click at [281, 242] on icon at bounding box center [280, 242] width 8 height 8
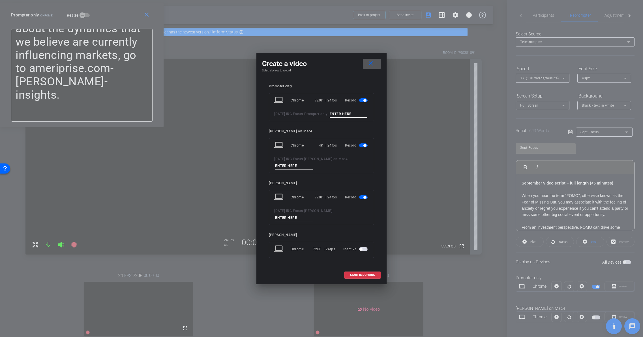
click at [367, 98] on span "button" at bounding box center [363, 100] width 8 height 4
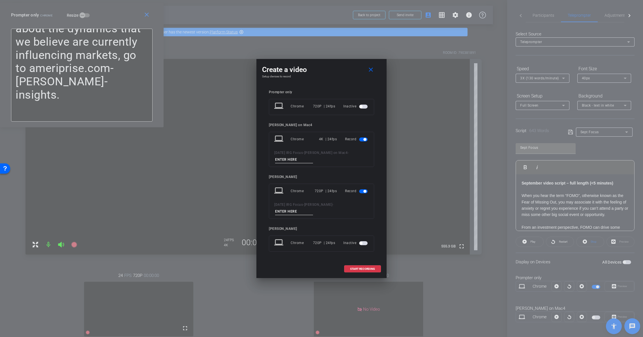
drag, startPoint x: 365, startPoint y: 191, endPoint x: 307, endPoint y: 170, distance: 62.4
click at [365, 191] on span "button" at bounding box center [365, 191] width 3 height 3
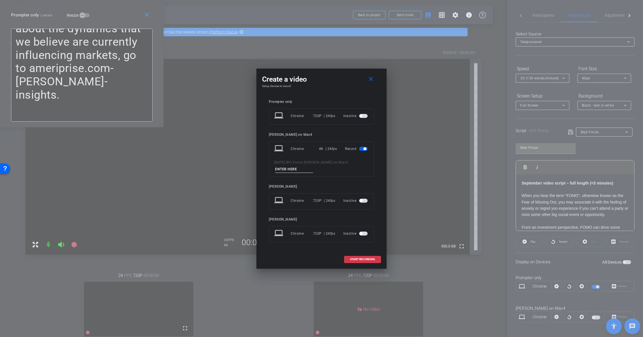
click at [290, 166] on input at bounding box center [294, 169] width 38 height 7
type input "full 4"
click at [366, 257] on span at bounding box center [363, 259] width 36 height 14
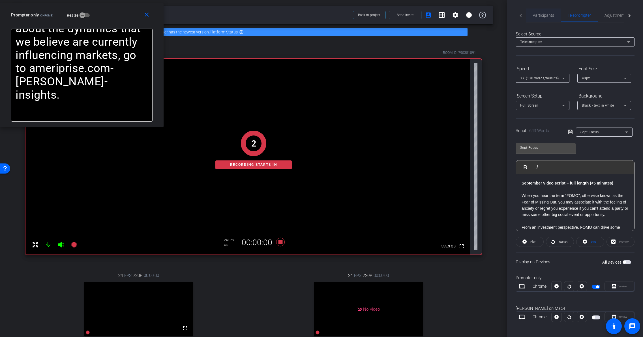
click at [553, 14] on span "Participants" at bounding box center [544, 15] width 22 height 4
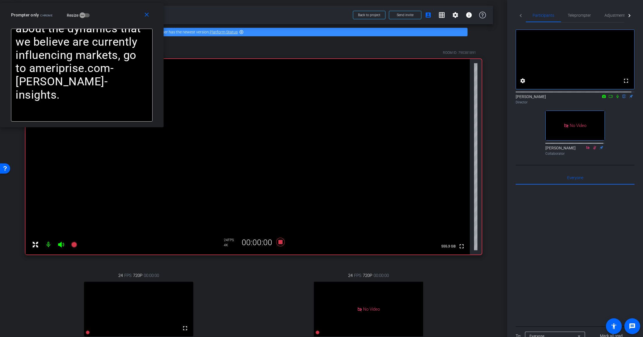
click at [617, 98] on icon at bounding box center [618, 97] width 2 height 4
click at [580, 11] on span "Teleprompter" at bounding box center [579, 15] width 23 height 14
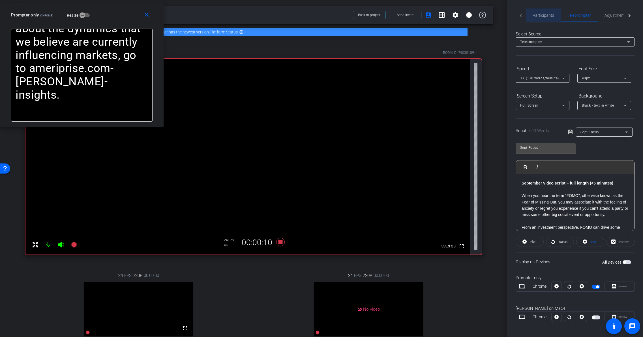
click at [544, 17] on span "Participants" at bounding box center [544, 15] width 22 height 4
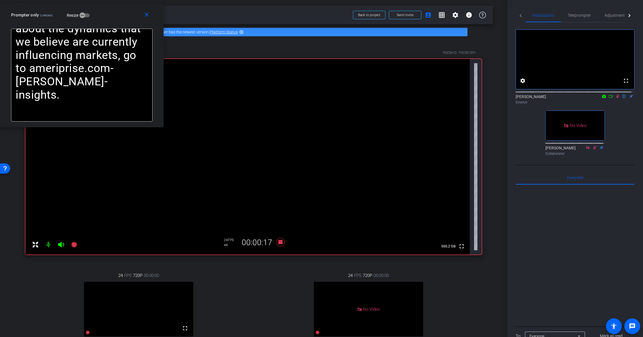
click at [614, 99] on mat-icon at bounding box center [617, 96] width 7 height 5
click at [275, 243] on icon at bounding box center [281, 242] width 14 height 10
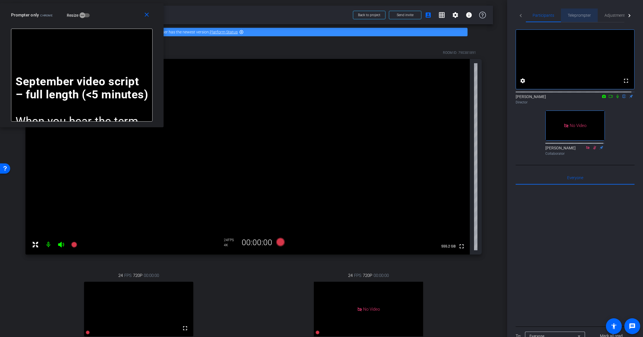
click at [581, 14] on span "Teleprompter" at bounding box center [579, 15] width 23 height 4
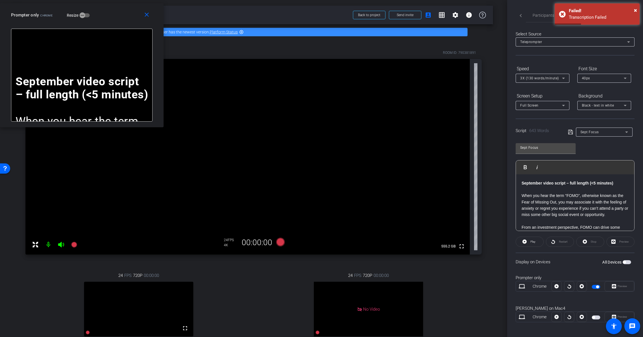
click at [565, 79] on icon at bounding box center [563, 78] width 7 height 7
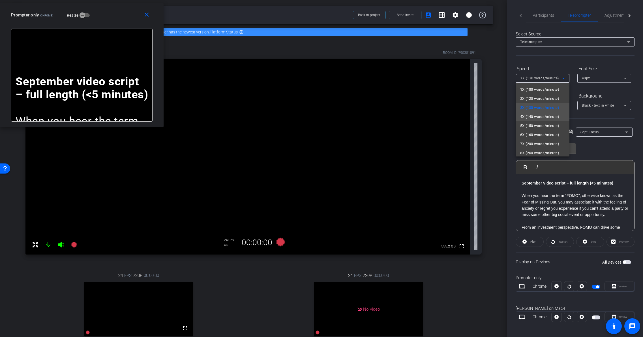
click at [552, 118] on span "4X (140 words/minute)" at bounding box center [539, 116] width 39 height 7
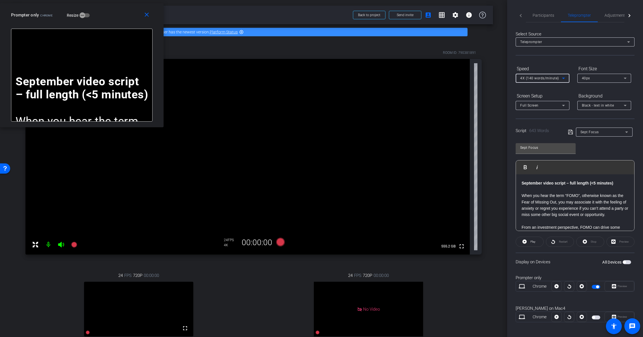
click at [564, 80] on icon at bounding box center [563, 78] width 7 height 7
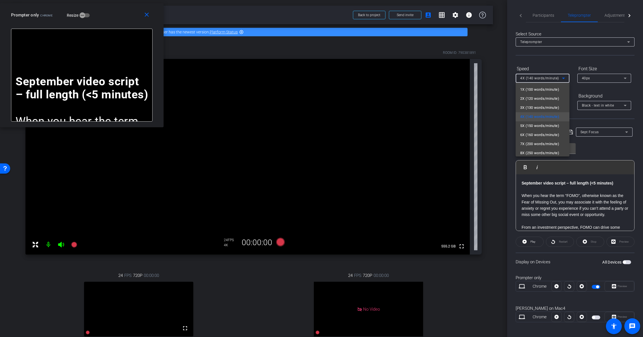
click at [561, 61] on div at bounding box center [321, 168] width 643 height 337
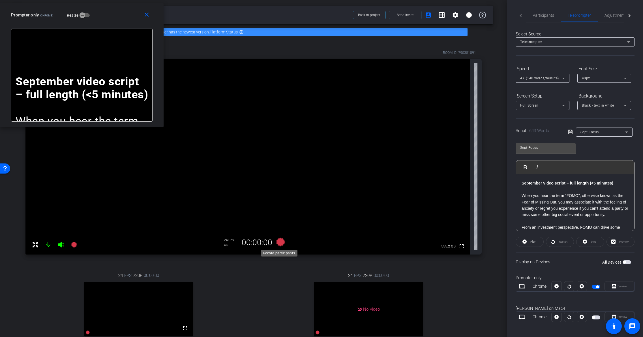
click at [280, 244] on icon at bounding box center [280, 242] width 8 height 8
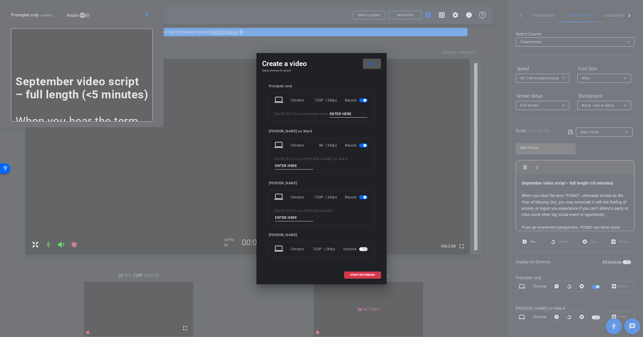
click at [364, 98] on span "button" at bounding box center [363, 100] width 8 height 4
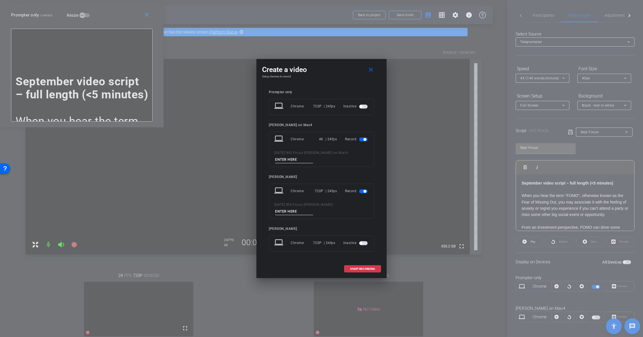
click at [366, 190] on span "button" at bounding box center [365, 191] width 3 height 3
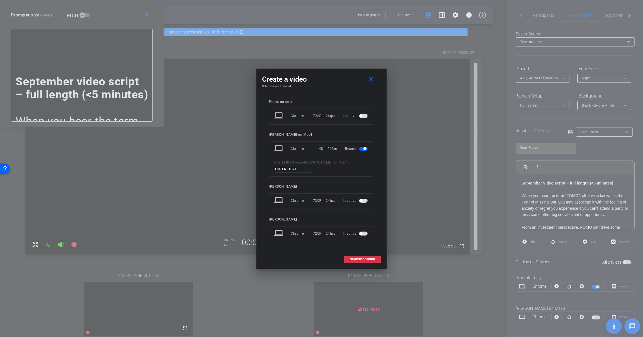
click at [293, 166] on input at bounding box center [294, 169] width 38 height 7
type input "full 5"
click at [365, 260] on span "START RECORDING" at bounding box center [362, 259] width 25 height 3
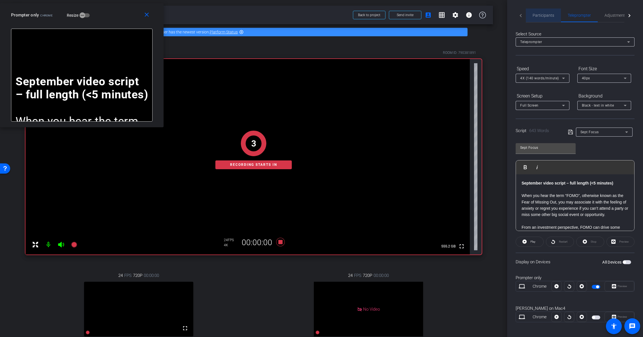
click at [545, 18] on span "Participants" at bounding box center [544, 15] width 22 height 14
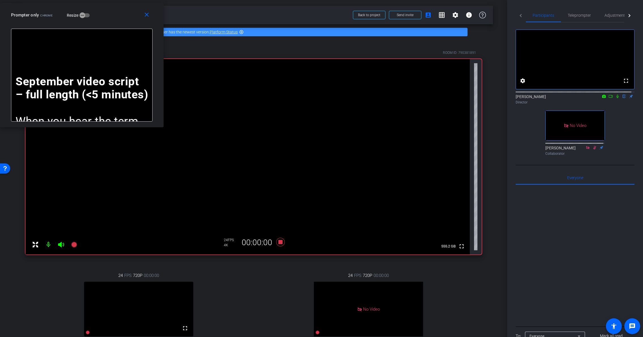
click at [617, 98] on icon at bounding box center [618, 97] width 2 height 4
click at [589, 14] on span "Teleprompter" at bounding box center [579, 15] width 23 height 4
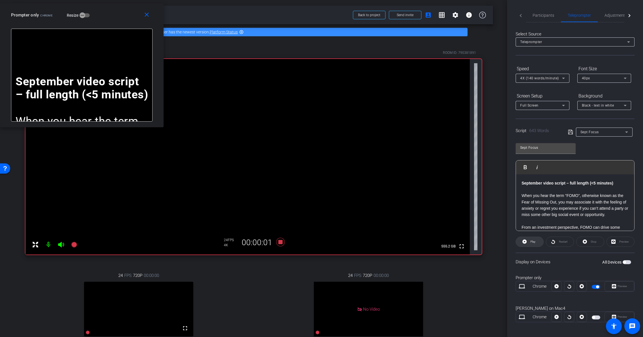
click at [536, 241] on span at bounding box center [529, 242] width 27 height 14
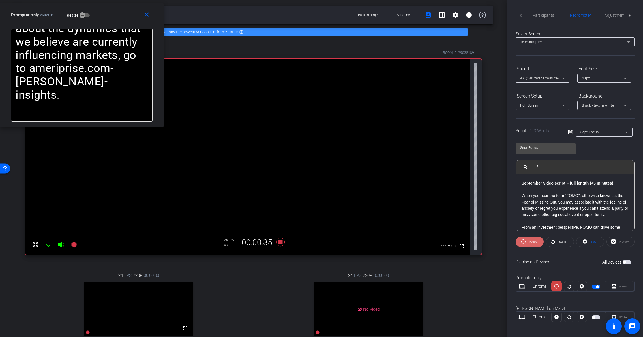
click at [533, 242] on span "Pause" at bounding box center [533, 241] width 8 height 3
click at [541, 16] on span "Participants" at bounding box center [544, 15] width 22 height 4
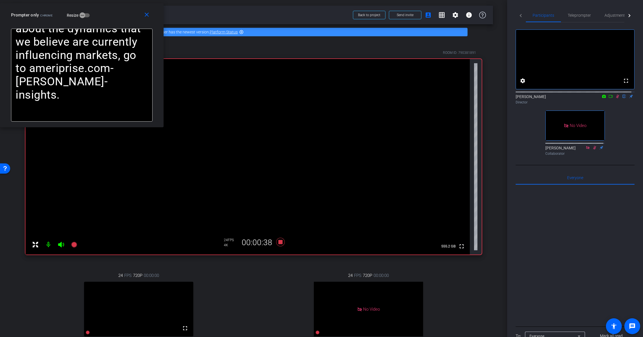
click at [616, 98] on icon at bounding box center [618, 96] width 5 height 4
click at [580, 16] on span "Teleprompter" at bounding box center [579, 15] width 23 height 4
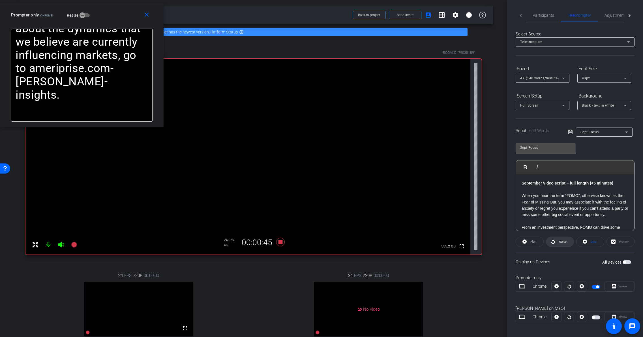
click at [562, 240] on span "Restart" at bounding box center [563, 241] width 8 height 3
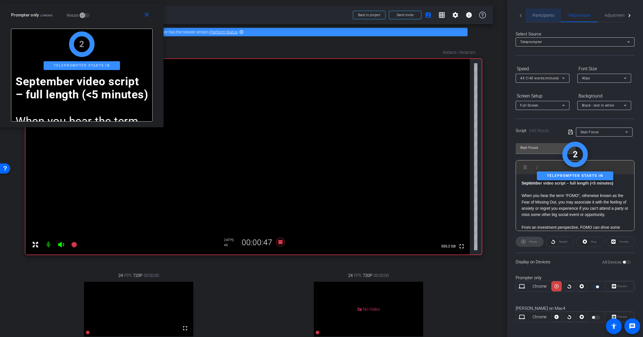
click at [545, 17] on span "Participants" at bounding box center [544, 15] width 22 height 4
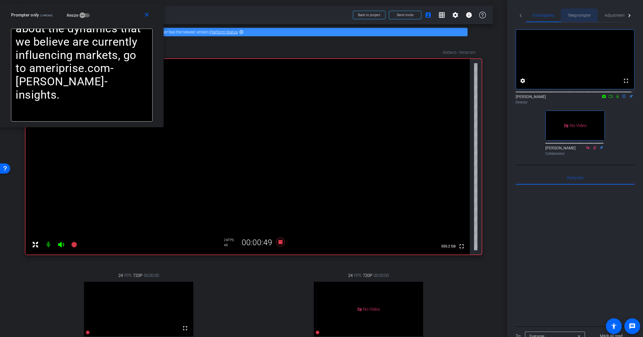
click at [574, 11] on span "Teleprompter" at bounding box center [579, 15] width 23 height 14
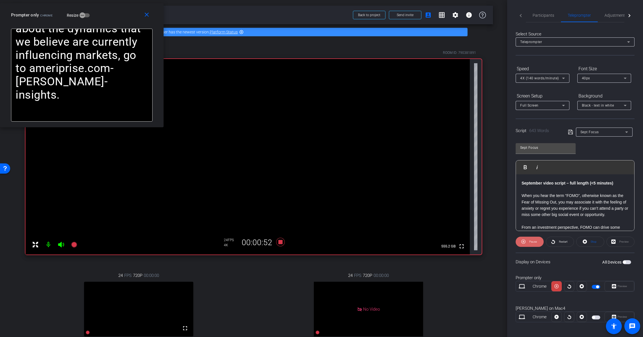
click at [530, 244] on span "Pause" at bounding box center [532, 242] width 9 height 8
click at [544, 15] on span "Participants" at bounding box center [544, 15] width 22 height 4
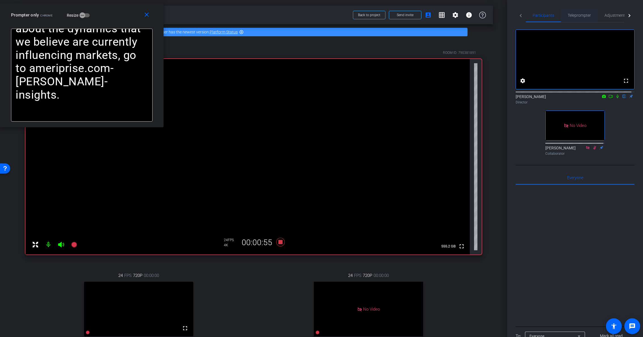
click at [569, 14] on span "Teleprompter" at bounding box center [579, 15] width 23 height 4
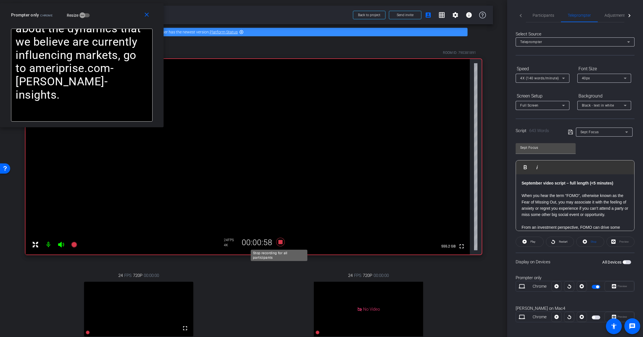
click at [279, 244] on icon at bounding box center [281, 242] width 14 height 10
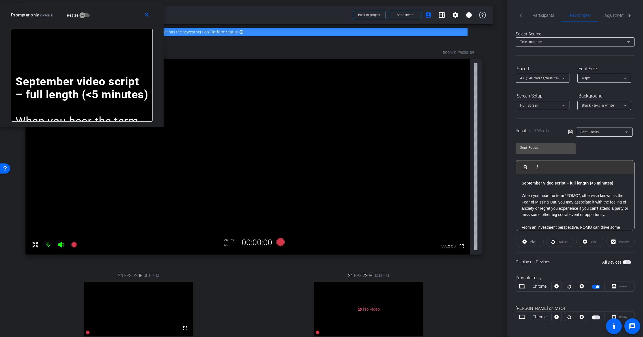
click at [573, 218] on p "When you hear the term “FOMO”, otherwise known as the Fear of Missing Out, you …" at bounding box center [575, 204] width 107 height 25
click at [559, 204] on p "From an investment perspective, FOMO can drive some investors to chase rising a…" at bounding box center [575, 197] width 107 height 32
click at [590, 203] on p "For example, current consumer confidence and retail investor sentiment are well…" at bounding box center [575, 195] width 107 height 32
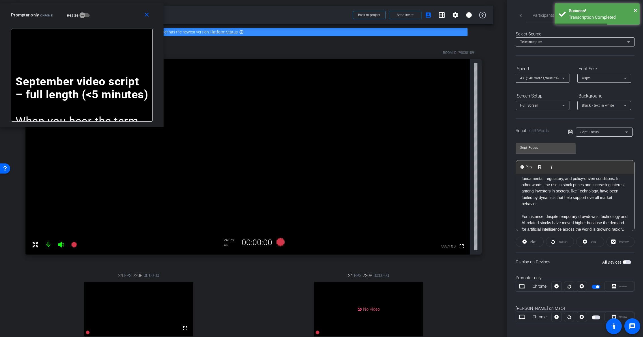
scroll to position [285, 0]
click at [542, 203] on p "In our view, the recent rally is largely a function of positive fundamental, re…" at bounding box center [575, 187] width 107 height 38
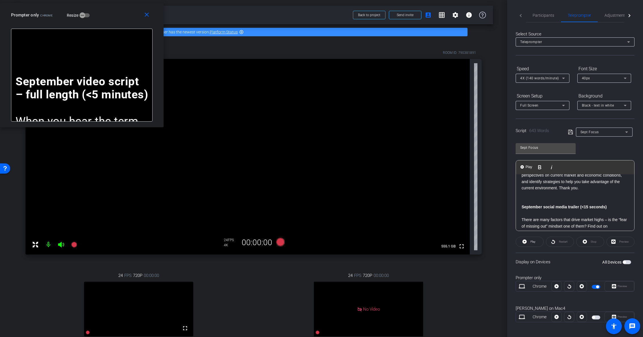
scroll to position [447, 0]
click at [576, 189] on p "As always, please reach out to your Ameriprise financial advisor if you have qu…" at bounding box center [575, 173] width 107 height 32
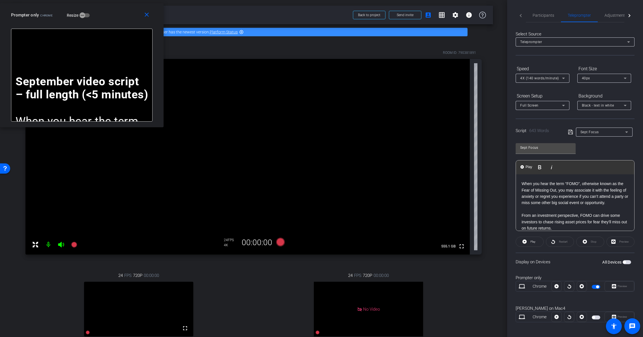
scroll to position [0, 0]
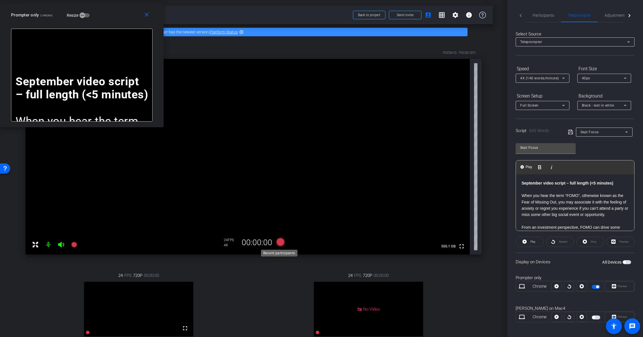
click at [281, 244] on icon at bounding box center [280, 242] width 8 height 8
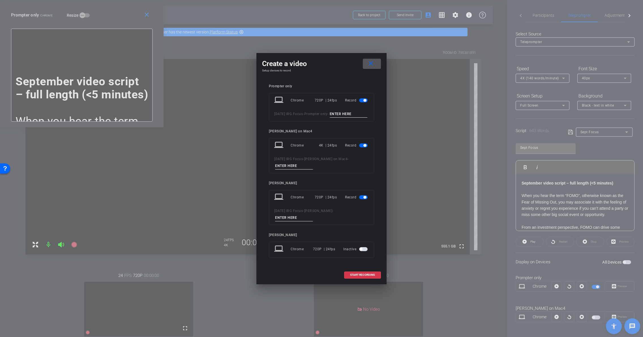
click at [362, 98] on span "button" at bounding box center [363, 100] width 8 height 4
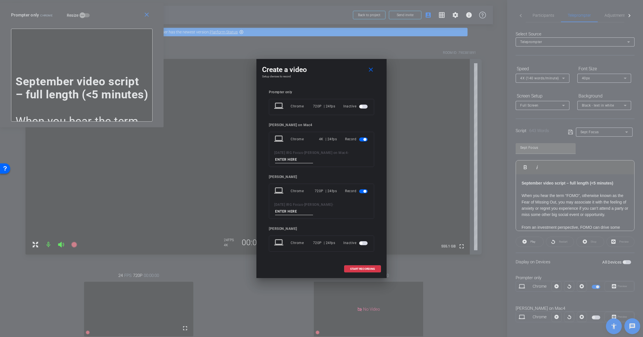
click at [364, 192] on span "button" at bounding box center [365, 191] width 3 height 3
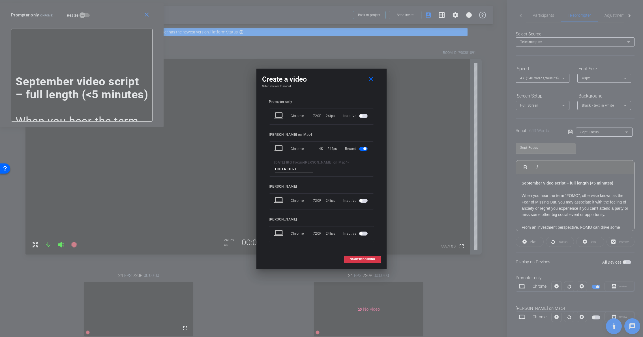
click at [289, 170] on input at bounding box center [294, 169] width 38 height 7
click at [285, 169] on input "Anthony 6" at bounding box center [294, 169] width 38 height 7
type input "full 6"
click at [355, 258] on span "START RECORDING" at bounding box center [362, 259] width 25 height 3
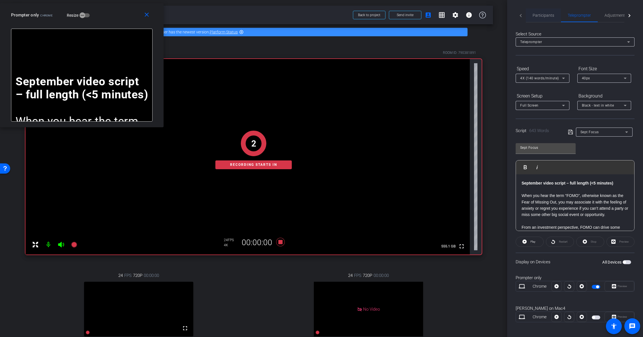
click at [547, 16] on span "Participants" at bounding box center [544, 15] width 22 height 4
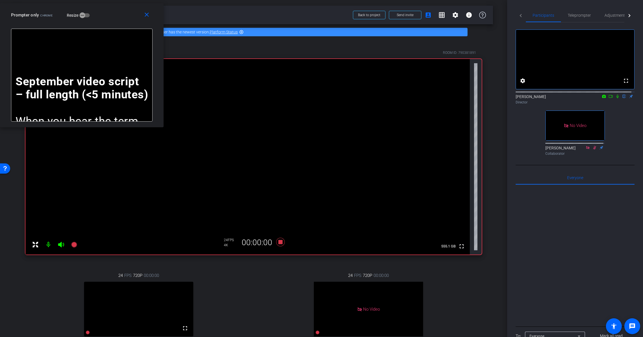
click at [616, 98] on icon at bounding box center [618, 96] width 5 height 4
drag, startPoint x: 582, startPoint y: 10, endPoint x: 582, endPoint y: 14, distance: 4.3
click at [582, 11] on span "Teleprompter" at bounding box center [579, 15] width 23 height 14
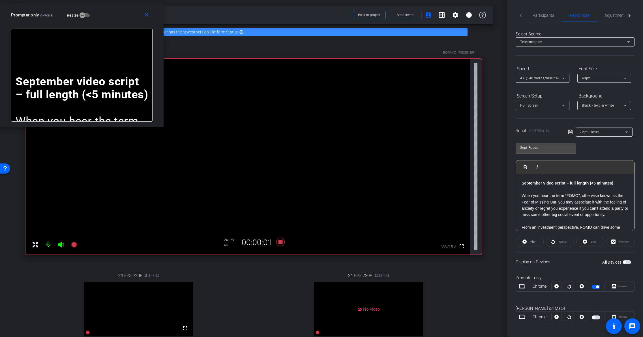
click at [557, 242] on div "Restart" at bounding box center [560, 241] width 28 height 10
click at [535, 240] on span "Play" at bounding box center [533, 241] width 5 height 3
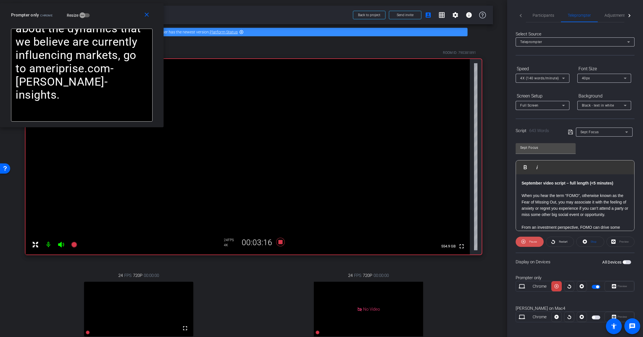
click at [528, 244] on span "Pause" at bounding box center [532, 242] width 9 height 8
click at [541, 19] on span "Participants" at bounding box center [544, 15] width 22 height 14
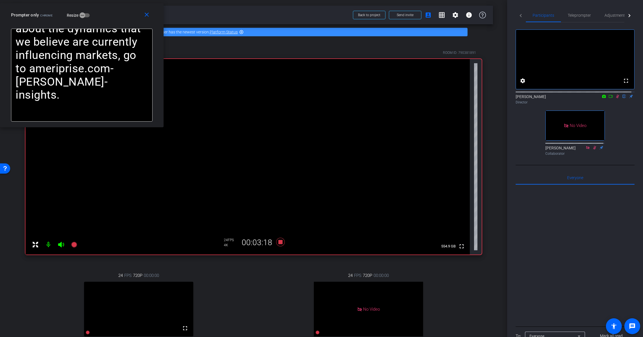
click at [616, 98] on icon at bounding box center [617, 97] width 3 height 4
click at [279, 240] on icon at bounding box center [280, 242] width 8 height 8
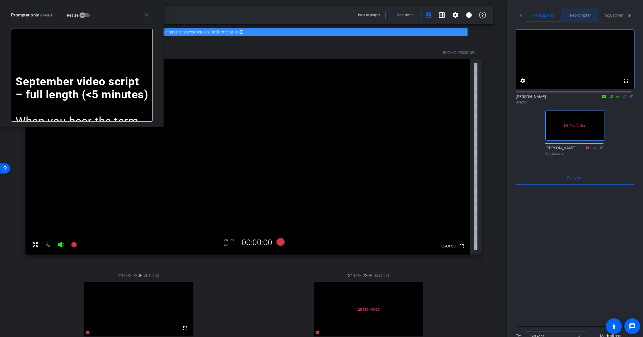
click at [582, 13] on span "Teleprompter" at bounding box center [579, 15] width 23 height 4
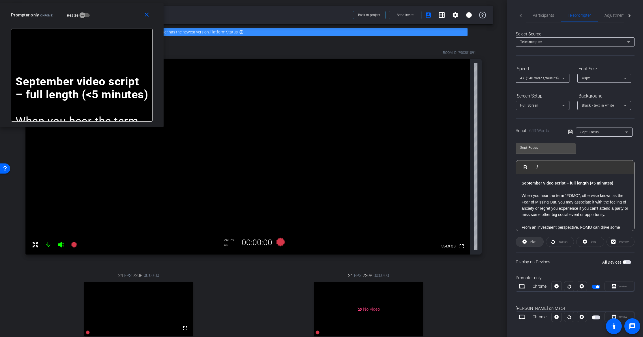
click at [540, 244] on span at bounding box center [529, 242] width 27 height 14
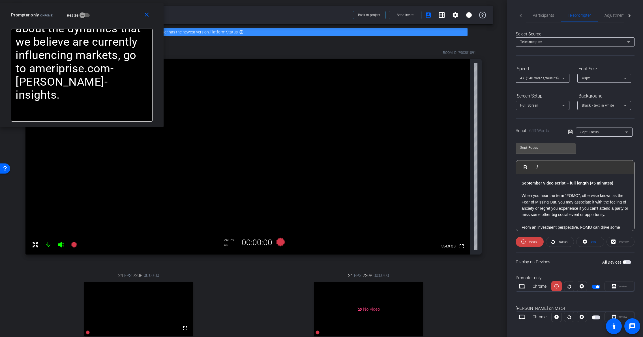
click at [568, 79] on div "4X (140 words/minute)" at bounding box center [543, 78] width 54 height 9
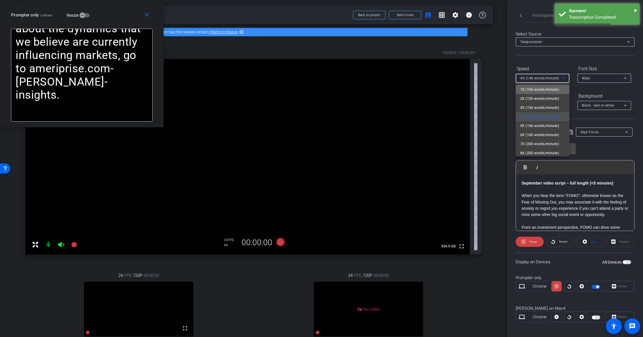
click at [552, 92] on span "1X (100 words/minute)" at bounding box center [539, 89] width 39 height 7
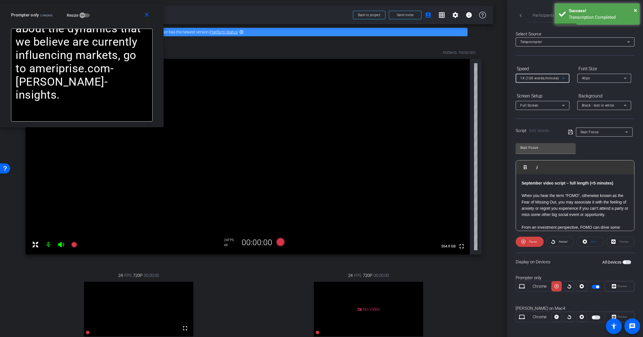
click at [561, 78] on icon at bounding box center [563, 78] width 7 height 7
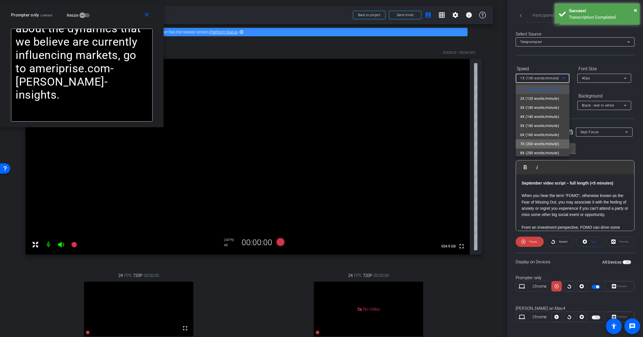
click at [557, 148] on mat-option "7X (200 words/minute)" at bounding box center [543, 143] width 54 height 9
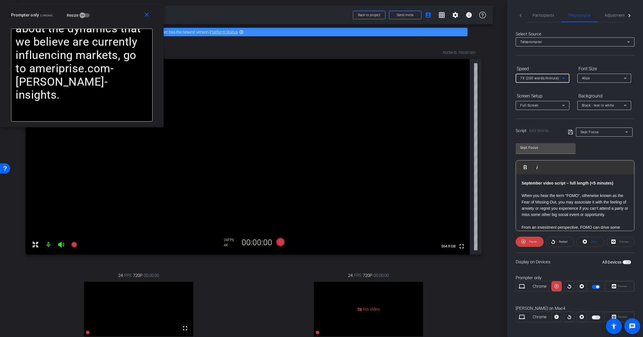
click at [556, 80] on span "7X (200 words/minute)" at bounding box center [539, 78] width 39 height 4
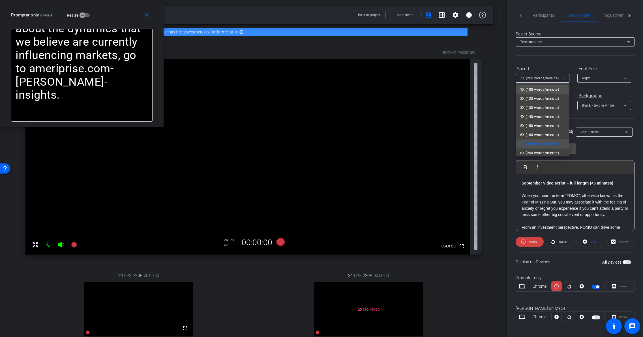
click at [553, 89] on span "1X (100 words/minute)" at bounding box center [539, 89] width 39 height 7
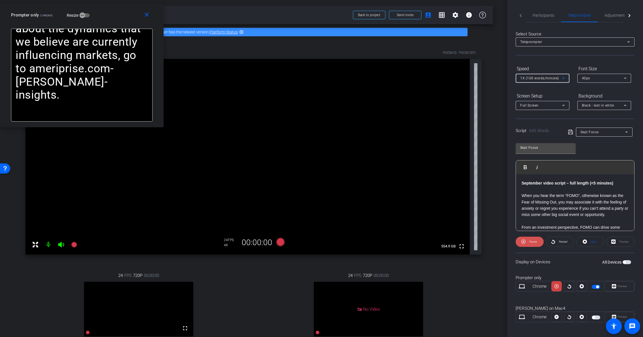
click at [531, 242] on span "Pause" at bounding box center [533, 241] width 8 height 3
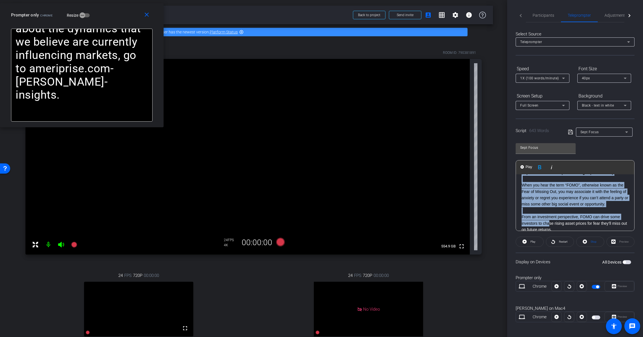
drag, startPoint x: 523, startPoint y: 183, endPoint x: 550, endPoint y: 228, distance: 53.2
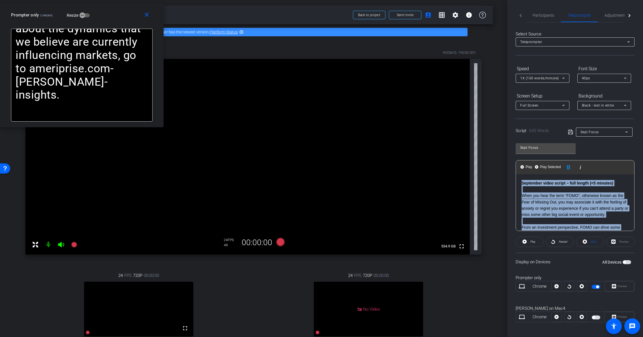
drag, startPoint x: 522, startPoint y: 187, endPoint x: 515, endPoint y: 163, distance: 25.1
click at [515, 163] on div "Participants Teleprompter Adjustments Live settings Brian Forrest flip Director…" at bounding box center [575, 168] width 136 height 337
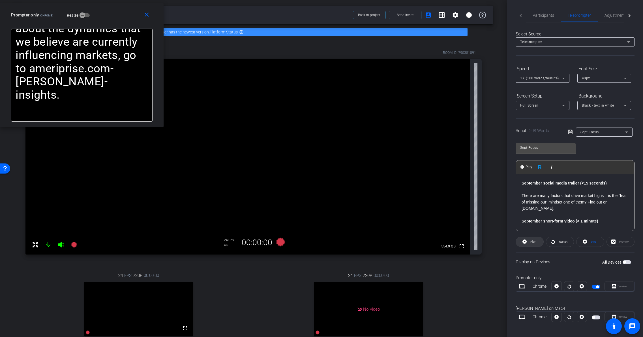
click at [529, 241] on span "Play" at bounding box center [532, 242] width 7 height 8
click at [528, 241] on span "Pause" at bounding box center [532, 242] width 9 height 8
click at [526, 187] on p at bounding box center [575, 189] width 107 height 6
click at [523, 183] on strong "September social media trailer (<15 seconds)" at bounding box center [564, 183] width 85 height 5
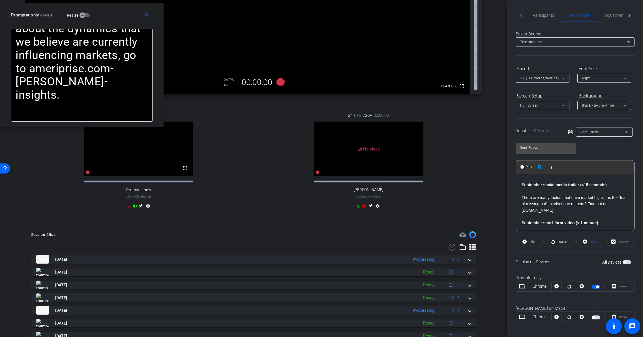
scroll to position [159, 0]
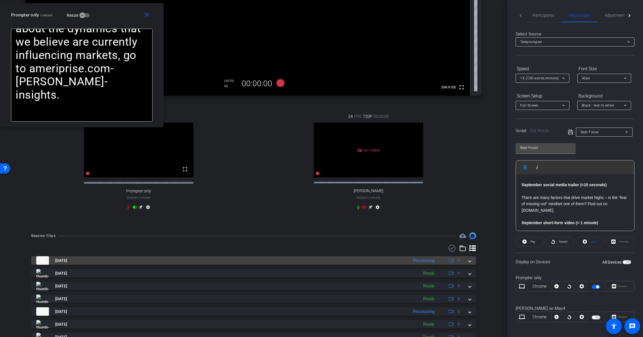
click at [469, 263] on span at bounding box center [470, 260] width 2 height 6
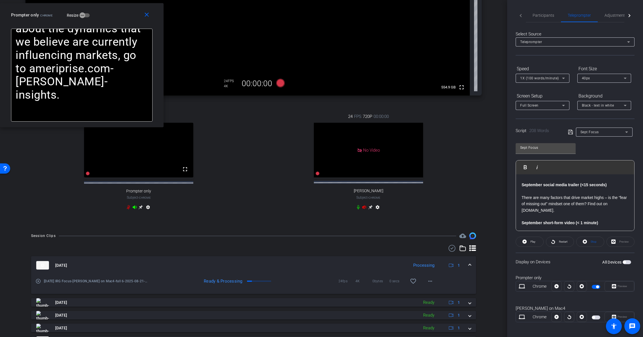
click at [467, 266] on mat-expansion-panel-header "Aug 21, 2025 Processing 1" at bounding box center [253, 265] width 445 height 18
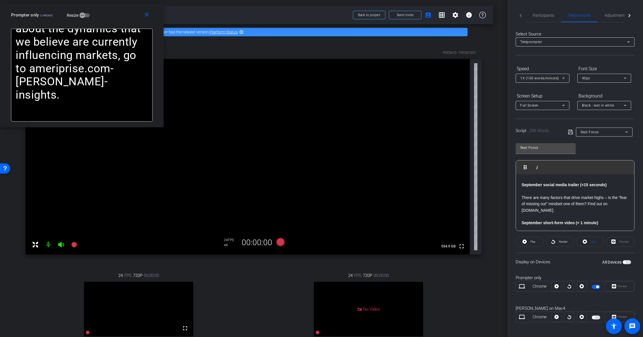
scroll to position [1, 0]
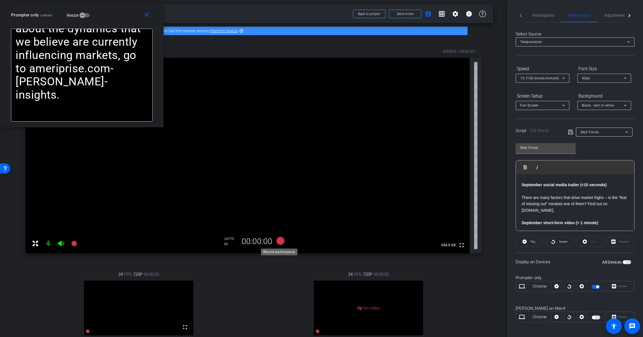
click at [279, 243] on icon at bounding box center [280, 240] width 8 height 8
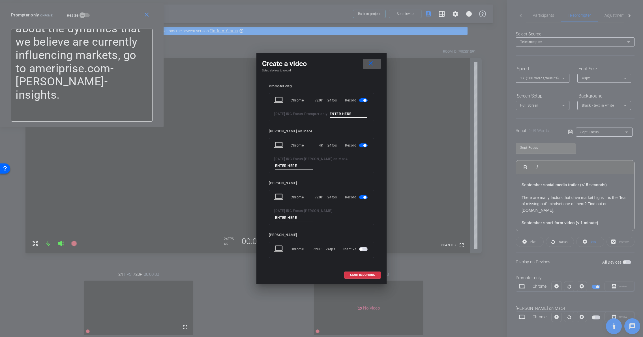
click at [364, 98] on span "button" at bounding box center [363, 100] width 8 height 4
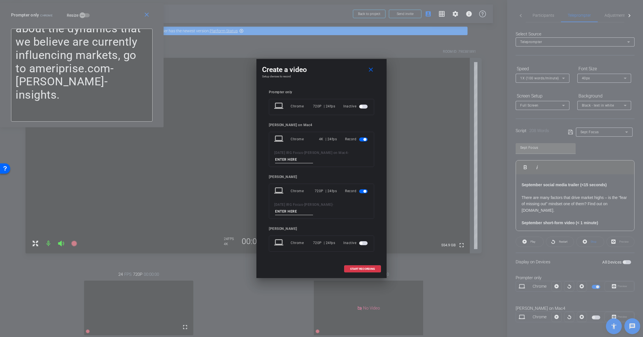
click at [365, 194] on mat-slide-toggle at bounding box center [364, 190] width 10 height 7
click at [358, 192] on div "Record" at bounding box center [357, 191] width 24 height 10
click at [361, 192] on span "button" at bounding box center [363, 191] width 8 height 4
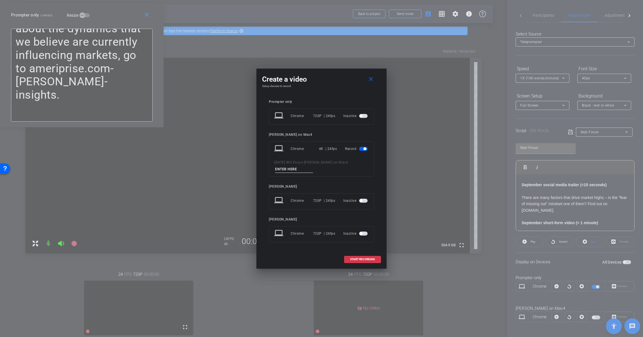
click at [289, 167] on input at bounding box center [294, 169] width 38 height 7
type input "trailer 1"
click at [375, 260] on span "START RECORDING" at bounding box center [362, 259] width 25 height 3
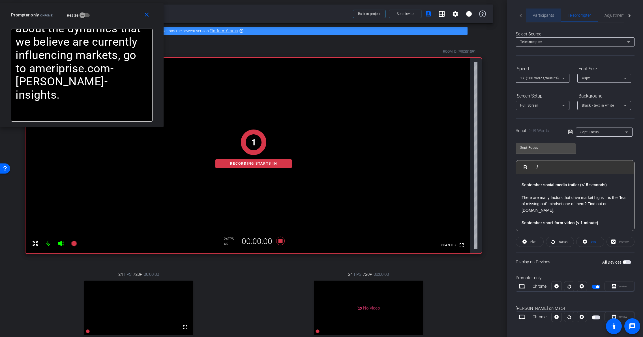
click at [550, 16] on span "Participants" at bounding box center [544, 15] width 22 height 4
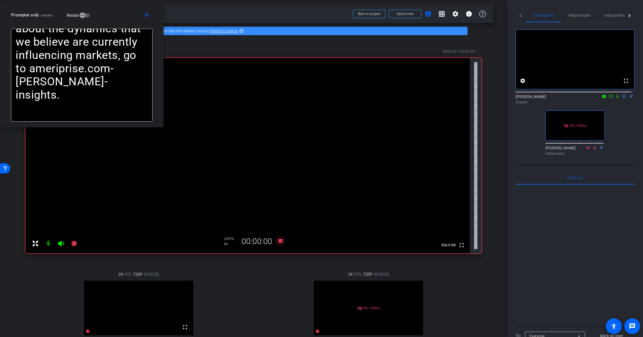
click at [616, 98] on icon at bounding box center [618, 96] width 5 height 4
click at [615, 99] on mat-icon at bounding box center [617, 96] width 7 height 5
click at [616, 98] on icon at bounding box center [618, 96] width 5 height 4
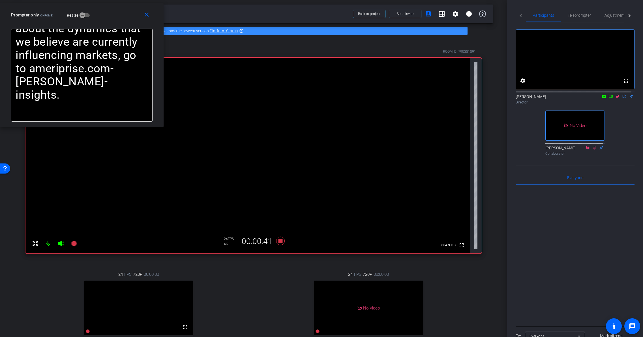
click at [616, 98] on icon at bounding box center [617, 97] width 3 height 4
click at [279, 241] on icon at bounding box center [280, 240] width 8 height 8
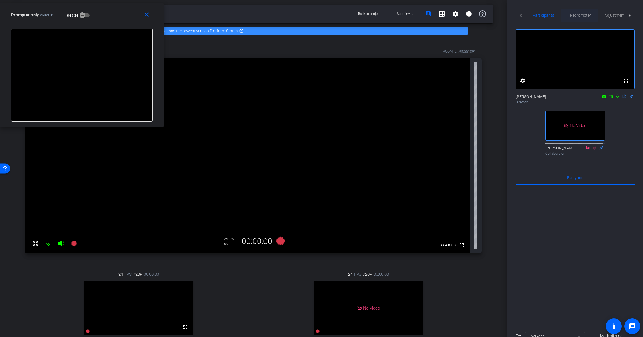
click at [580, 13] on span "Teleprompter" at bounding box center [579, 15] width 23 height 4
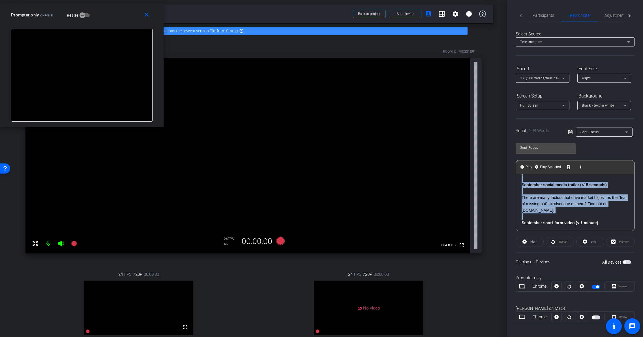
scroll to position [0, 0]
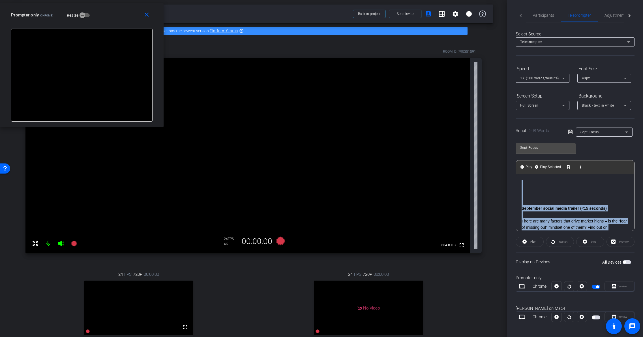
drag, startPoint x: 528, startPoint y: 217, endPoint x: 511, endPoint y: 170, distance: 49.9
click at [511, 170] on div "Participants Teleprompter Adjustments Live settings Brian Forrest flip Director…" at bounding box center [575, 168] width 136 height 337
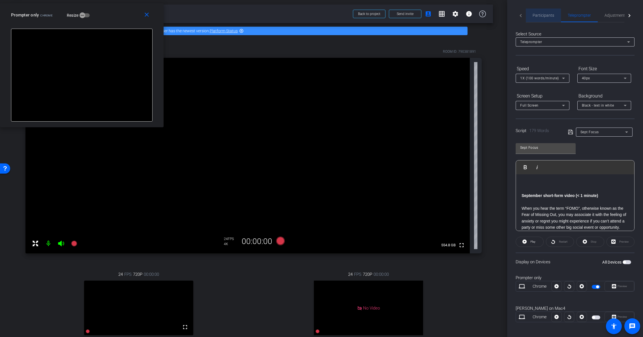
click at [550, 19] on span "Participants" at bounding box center [544, 15] width 22 height 14
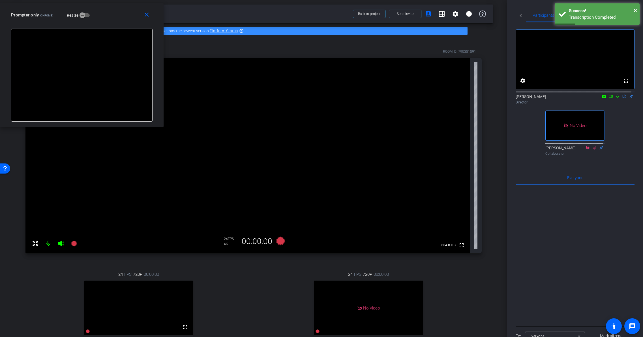
click at [527, 25] on div "fullscreen settings Brian Forrest flip Director No Video Melanie Collaborator" at bounding box center [575, 89] width 119 height 135
click at [573, 14] on span "Teleprompter" at bounding box center [579, 15] width 23 height 4
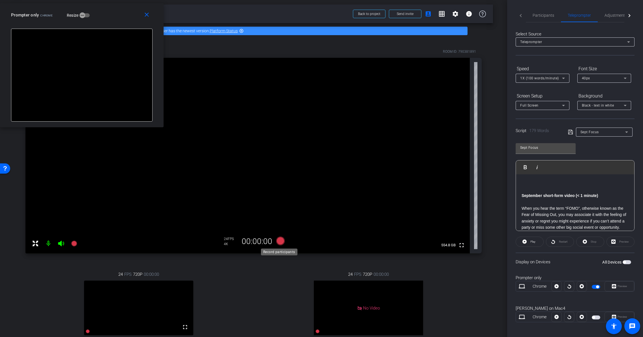
click at [278, 242] on icon at bounding box center [280, 240] width 8 height 8
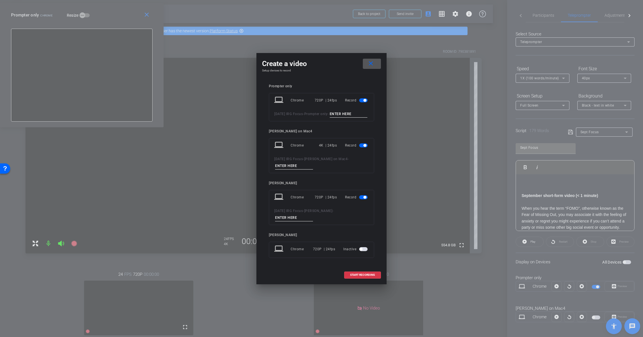
click at [363, 98] on span "button" at bounding box center [363, 100] width 8 height 4
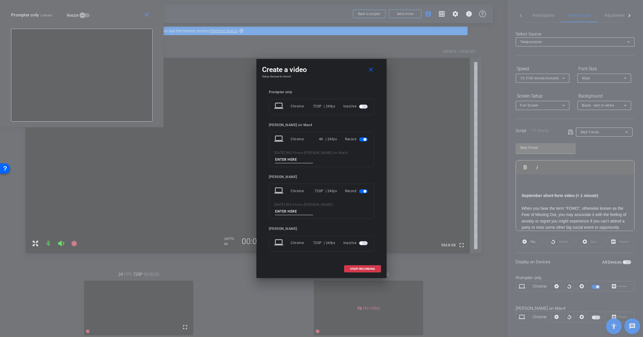
click at [366, 192] on span "button" at bounding box center [365, 191] width 3 height 3
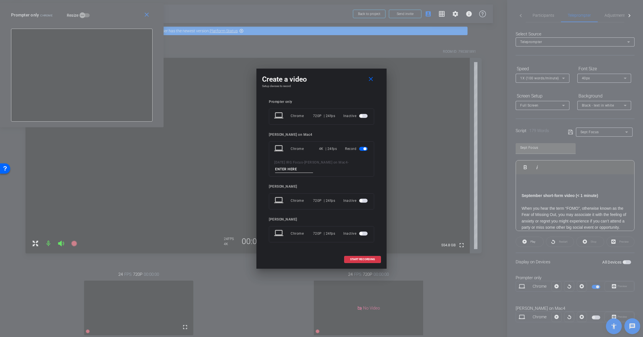
click at [294, 170] on input at bounding box center [294, 169] width 38 height 7
drag, startPoint x: 298, startPoint y: 171, endPoint x: 256, endPoint y: 167, distance: 42.9
click at [256, 167] on div "close Prompter only Chrome Resize September social media trailer (<15 seconds) …" at bounding box center [321, 168] width 643 height 337
type input "short form 1"
click at [367, 258] on span "START RECORDING" at bounding box center [362, 259] width 25 height 3
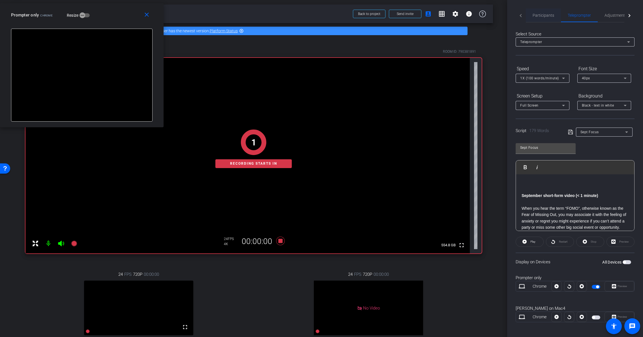
click at [546, 15] on span "Participants" at bounding box center [544, 15] width 22 height 4
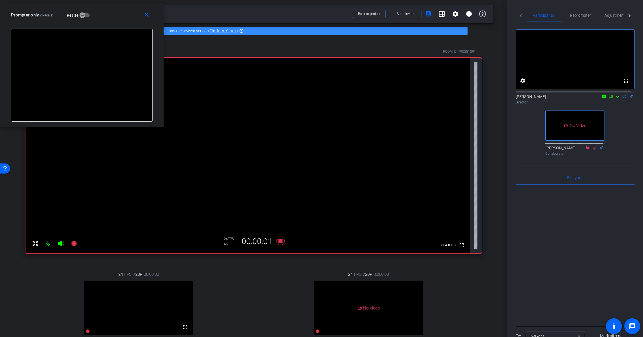
click at [617, 98] on icon at bounding box center [618, 97] width 2 height 4
click at [584, 15] on span "Teleprompter" at bounding box center [579, 15] width 23 height 4
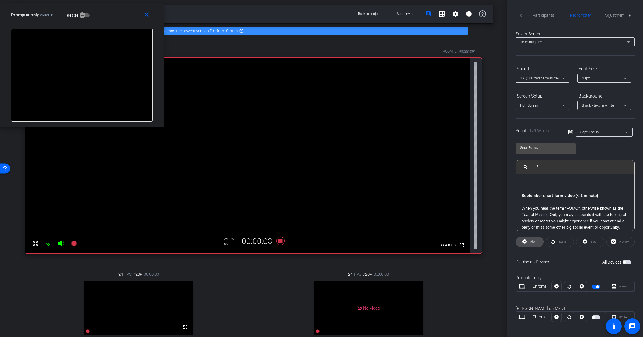
click at [532, 241] on span "Play" at bounding box center [533, 241] width 5 height 3
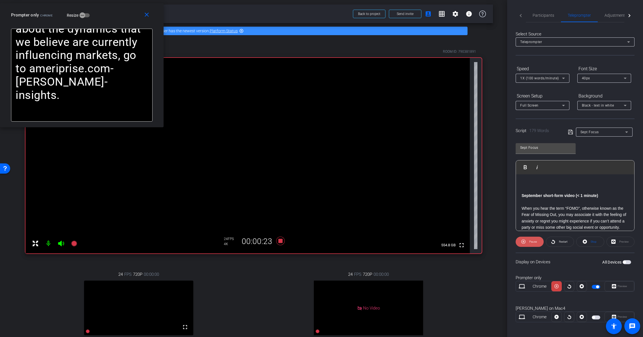
click at [532, 241] on span "Pause" at bounding box center [533, 241] width 8 height 3
click at [558, 238] on span "Restart" at bounding box center [563, 242] width 10 height 8
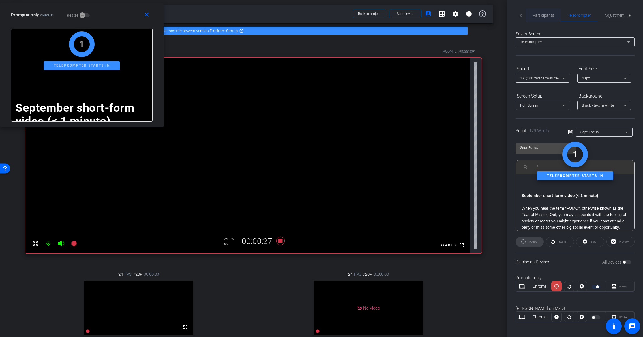
click at [542, 17] on span "Participants" at bounding box center [544, 15] width 22 height 4
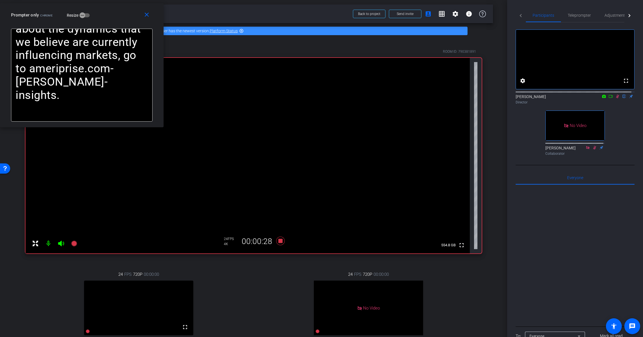
click at [614, 99] on mat-icon at bounding box center [617, 96] width 7 height 5
click at [616, 98] on icon at bounding box center [618, 96] width 5 height 4
click at [580, 17] on span "Teleprompter" at bounding box center [579, 15] width 23 height 4
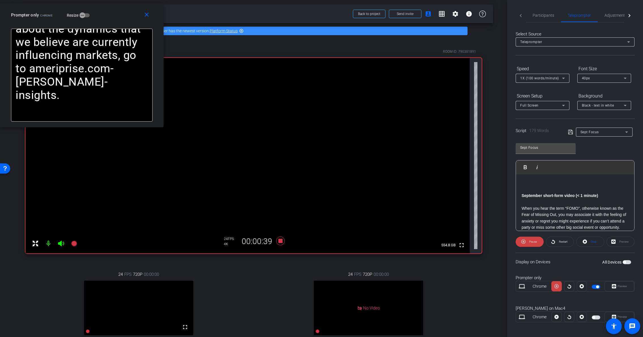
click at [563, 79] on icon at bounding box center [563, 78] width 7 height 7
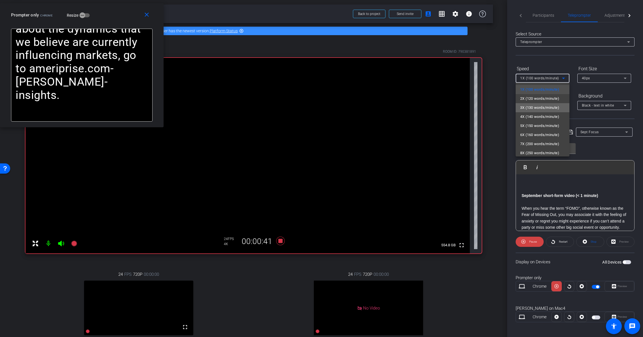
click at [551, 108] on span "3X (130 words/minute)" at bounding box center [539, 107] width 39 height 7
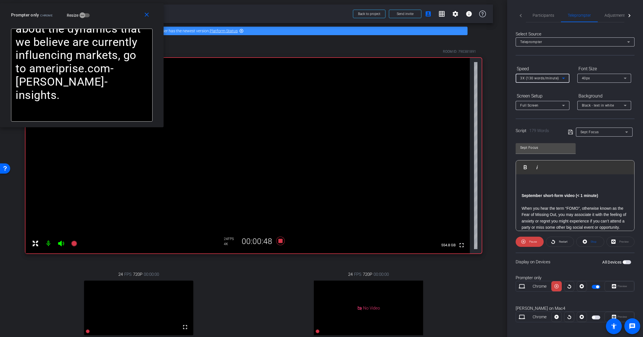
click at [556, 78] on span "3X (130 words/minute)" at bounding box center [539, 78] width 39 height 4
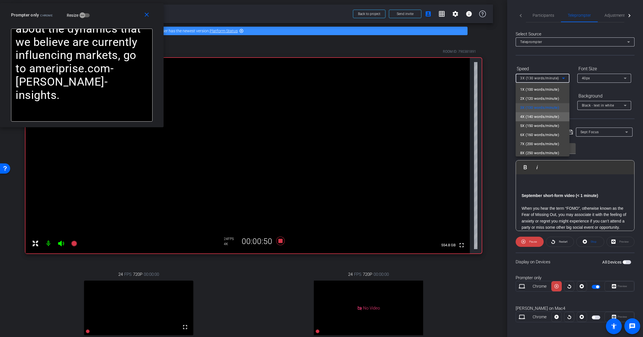
click at [543, 118] on span "4X (140 words/minute)" at bounding box center [539, 116] width 39 height 7
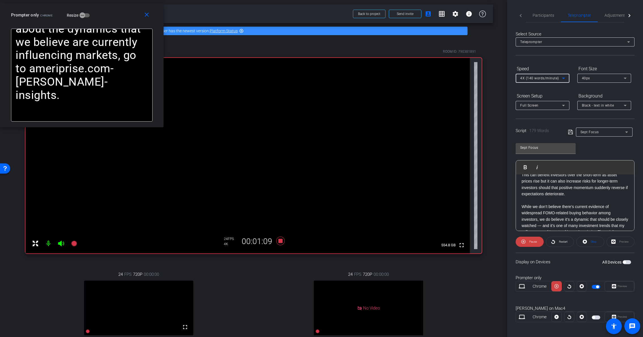
scroll to position [99, 0]
click at [562, 78] on icon at bounding box center [563, 78] width 7 height 7
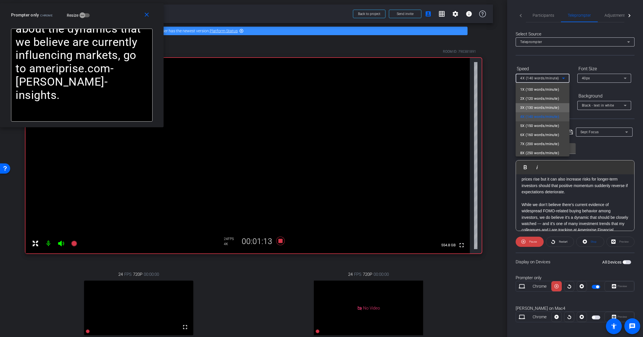
click at [554, 106] on span "3X (130 words/minute)" at bounding box center [539, 107] width 39 height 7
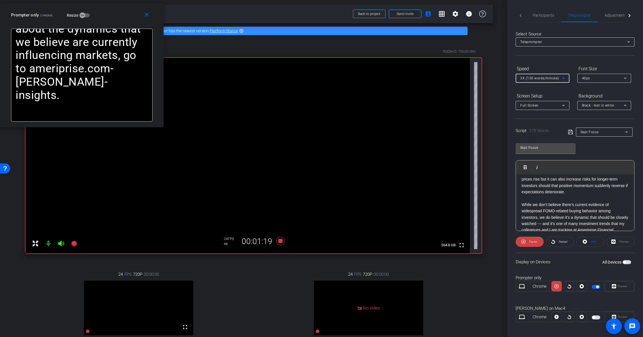
click at [561, 78] on icon at bounding box center [563, 78] width 7 height 7
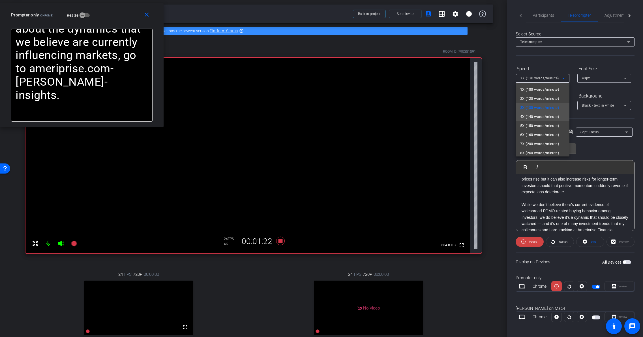
click at [549, 113] on span "4X (140 words/minute)" at bounding box center [539, 116] width 39 height 7
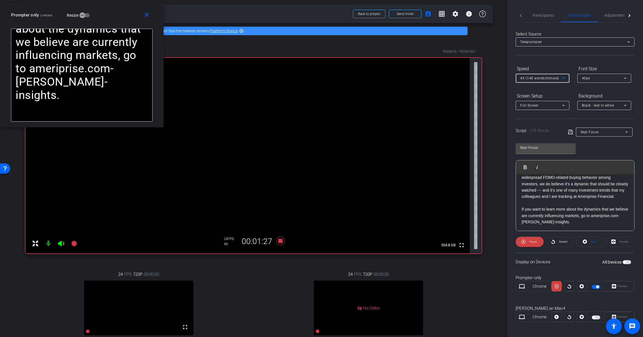
scroll to position [140, 0]
click at [563, 78] on icon at bounding box center [563, 78] width 3 height 1
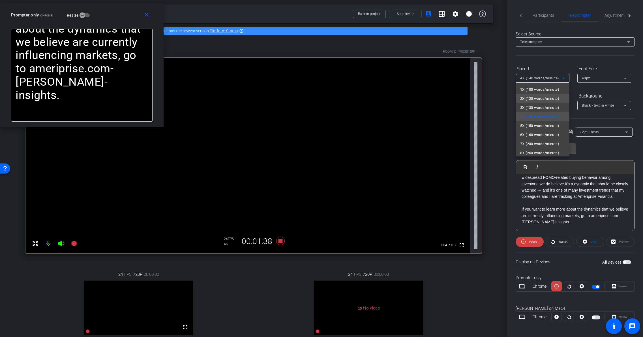
click at [552, 97] on span "2X (120 words/minute)" at bounding box center [539, 98] width 39 height 7
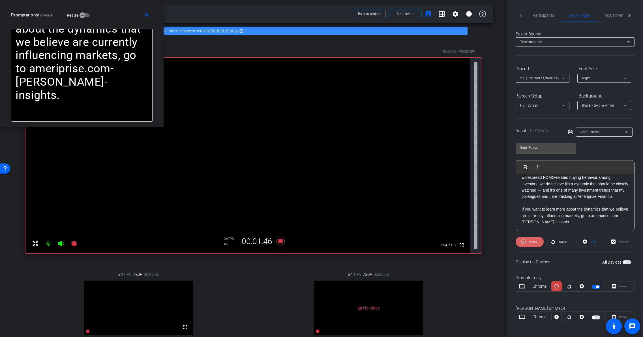
click at [534, 238] on span "Pause" at bounding box center [532, 242] width 9 height 8
click at [552, 16] on span "Participants" at bounding box center [544, 15] width 22 height 4
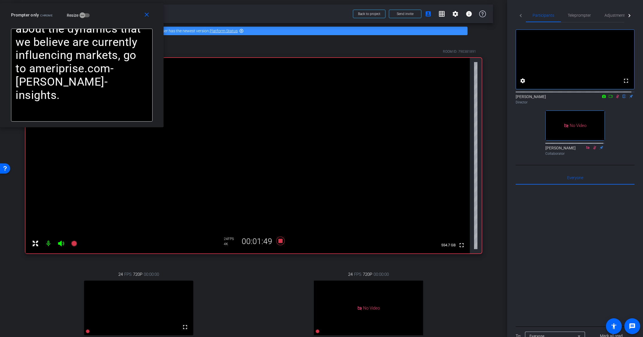
click at [614, 99] on mat-icon at bounding box center [617, 96] width 7 height 5
click at [279, 242] on icon at bounding box center [280, 240] width 8 height 8
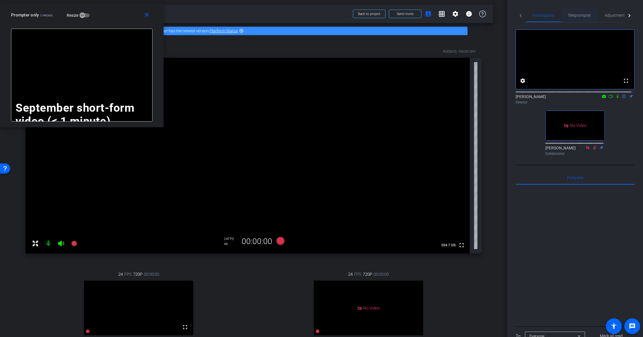
click at [586, 15] on span "Teleprompter" at bounding box center [579, 15] width 23 height 4
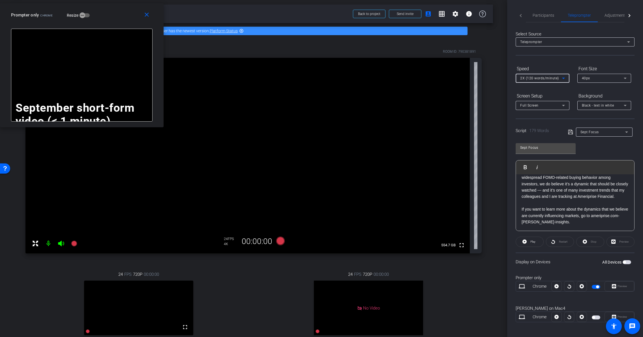
click at [562, 78] on icon at bounding box center [563, 78] width 7 height 7
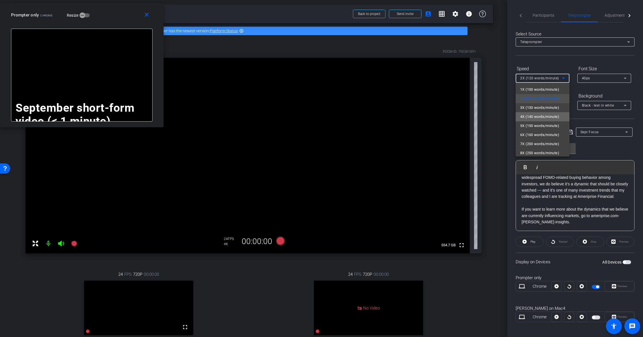
click at [548, 113] on span "4X (140 words/minute)" at bounding box center [539, 116] width 39 height 7
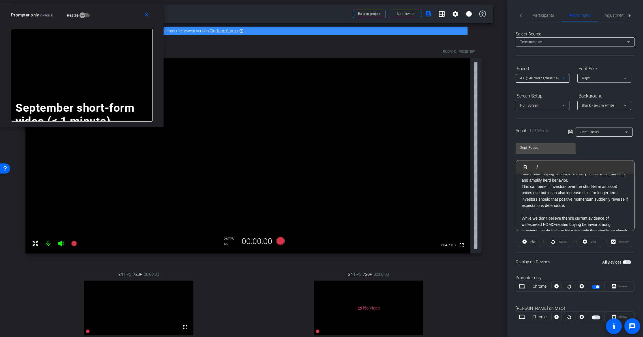
scroll to position [80, 0]
click at [559, 179] on p "From an investment perspective, FOMO can drive some investors to chase rising a…" at bounding box center [575, 173] width 107 height 32
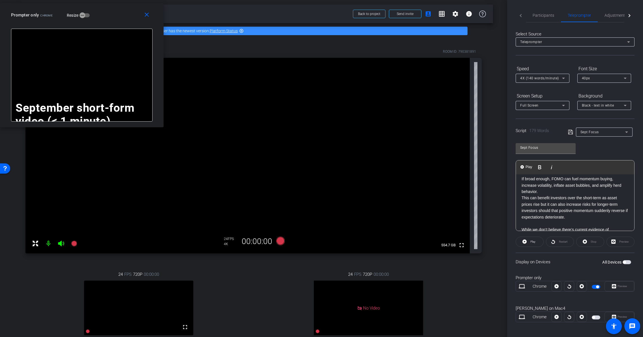
scroll to position [86, 0]
click at [553, 188] on p "If broad enough, FOMO can fuel momentum buying, increase volatility, inflate as…" at bounding box center [575, 178] width 107 height 19
click at [564, 199] on p "From an investment perspective, FOMO can drive some investors to chase rising a…" at bounding box center [575, 189] width 107 height 19
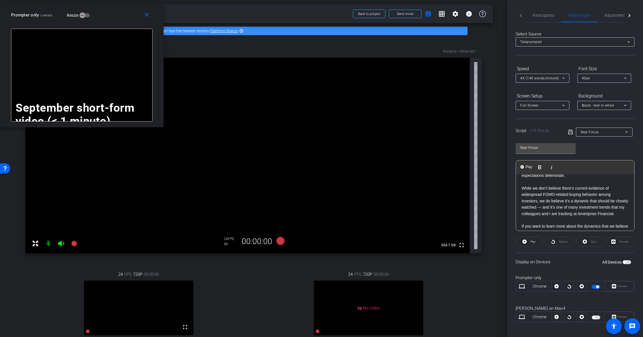
scroll to position [134, 0]
click at [539, 207] on p "While we don’t believe there’s current evidence of widespread FOMO-related buyi…" at bounding box center [575, 201] width 107 height 32
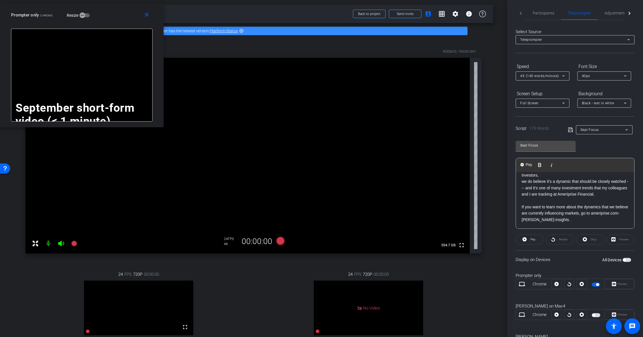
scroll to position [3, 0]
click at [551, 11] on span "Participants" at bounding box center [544, 13] width 22 height 4
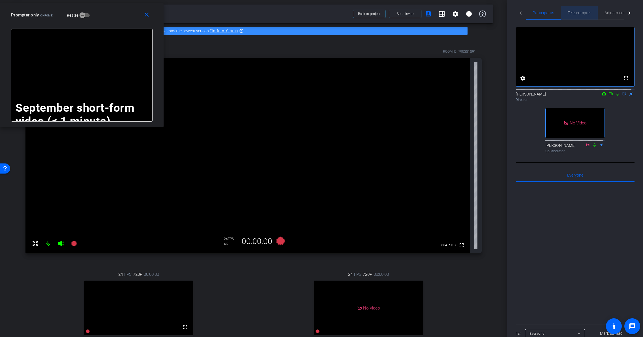
click at [572, 14] on span "Teleprompter" at bounding box center [579, 13] width 23 height 4
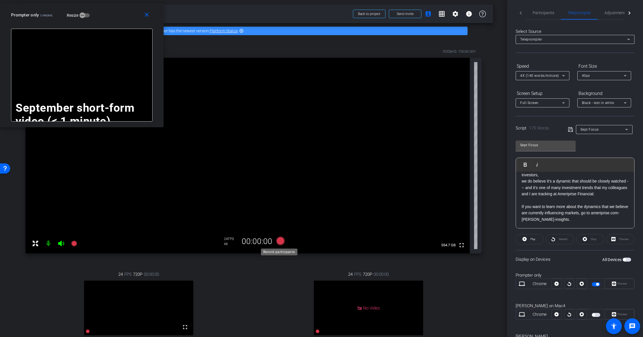
click at [278, 243] on icon at bounding box center [280, 240] width 8 height 8
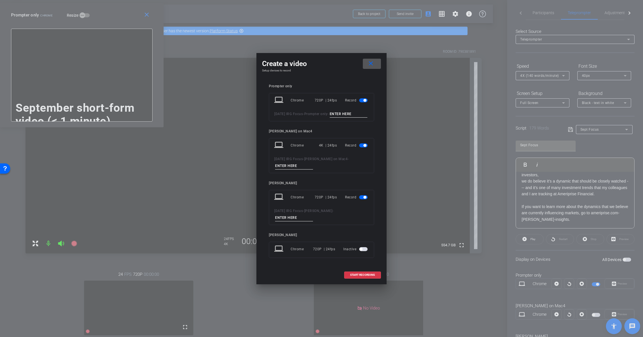
drag, startPoint x: 362, startPoint y: 202, endPoint x: 368, endPoint y: 195, distance: 8.8
click at [363, 199] on span "button" at bounding box center [363, 197] width 8 height 4
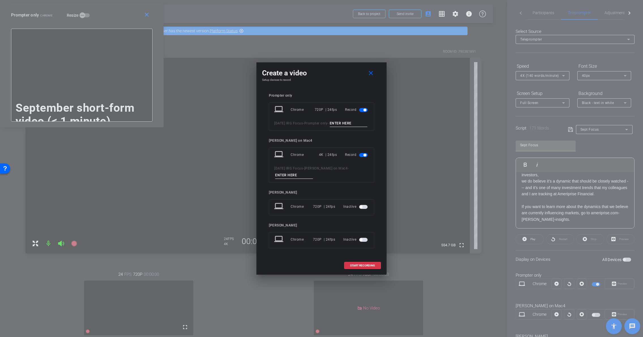
click at [366, 108] on span "button" at bounding box center [363, 110] width 8 height 4
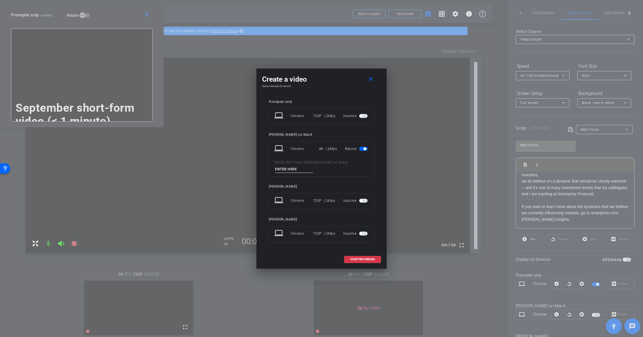
click at [297, 171] on input at bounding box center [294, 169] width 38 height 7
type input "short form 2"
click at [370, 258] on span "START RECORDING" at bounding box center [362, 259] width 25 height 3
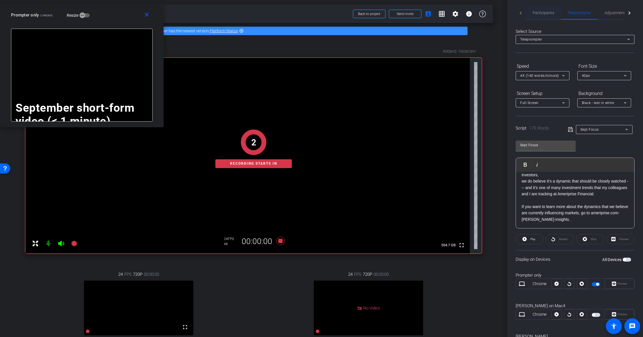
click at [543, 14] on span "Participants" at bounding box center [544, 13] width 22 height 4
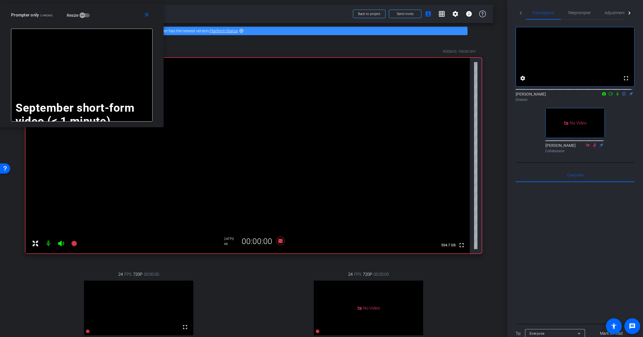
click at [616, 96] on icon at bounding box center [618, 94] width 5 height 4
click at [581, 12] on span "Teleprompter" at bounding box center [579, 13] width 23 height 4
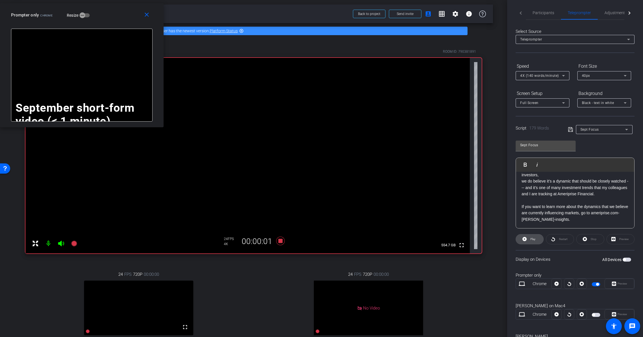
click at [529, 239] on span "Play" at bounding box center [532, 239] width 7 height 8
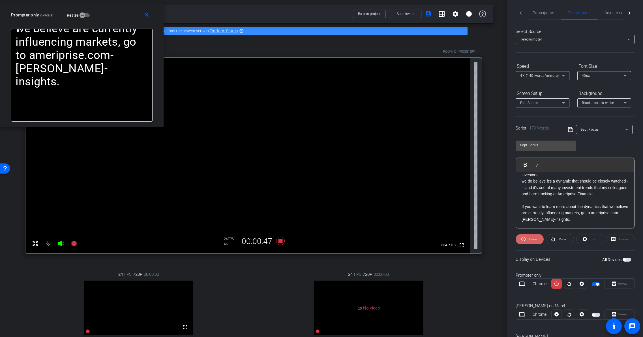
click at [529, 239] on span "Pause" at bounding box center [533, 238] width 8 height 3
click at [529, 239] on span "Play" at bounding box center [532, 239] width 7 height 8
click at [542, 14] on span "Participants" at bounding box center [544, 13] width 22 height 4
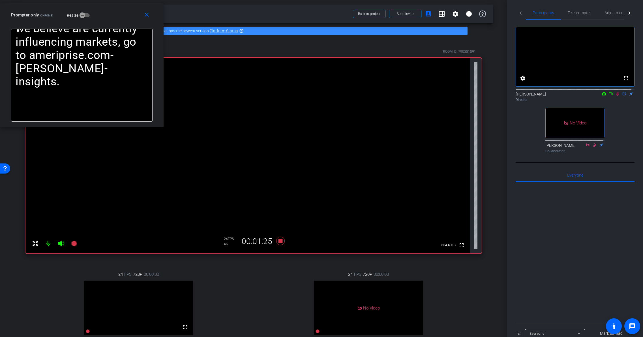
click at [616, 96] on icon at bounding box center [618, 94] width 5 height 4
click at [281, 241] on icon at bounding box center [281, 241] width 14 height 10
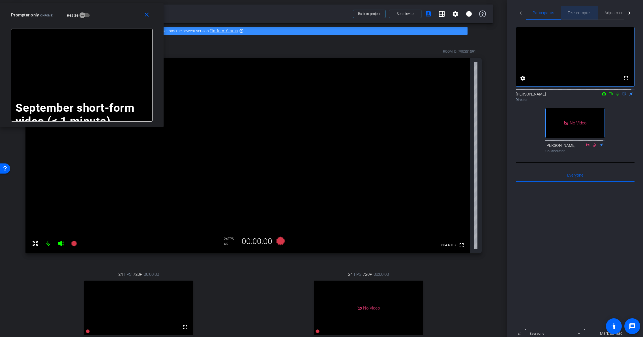
click at [579, 13] on span "Teleprompter" at bounding box center [579, 13] width 23 height 4
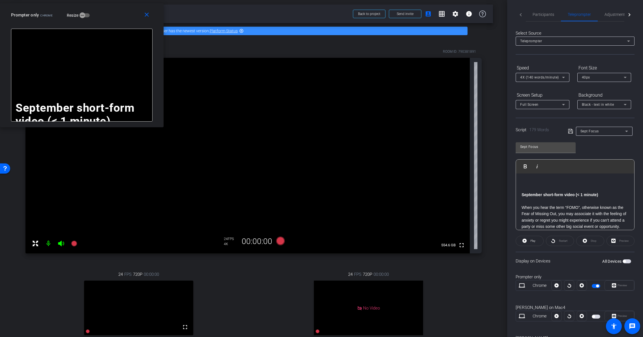
scroll to position [0, 0]
click at [569, 181] on p at bounding box center [575, 183] width 107 height 6
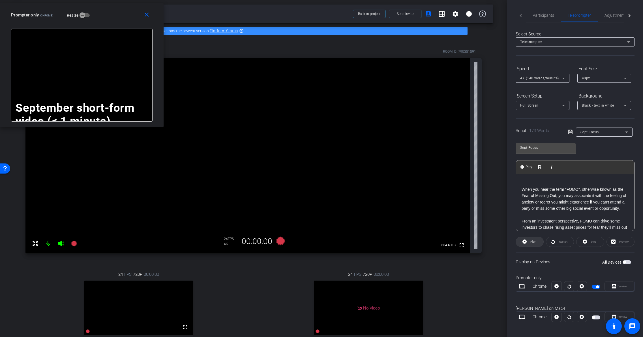
click at [541, 243] on span at bounding box center [529, 242] width 27 height 14
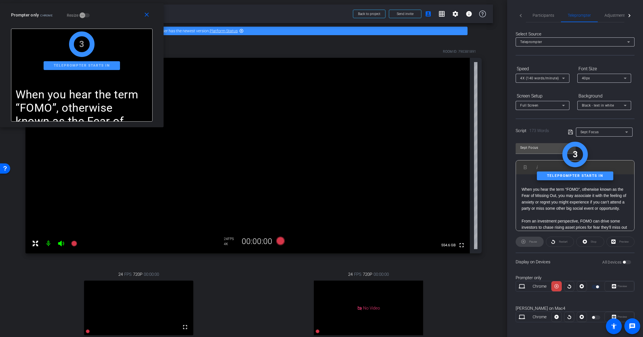
click at [540, 243] on div "Pause" at bounding box center [530, 241] width 28 height 10
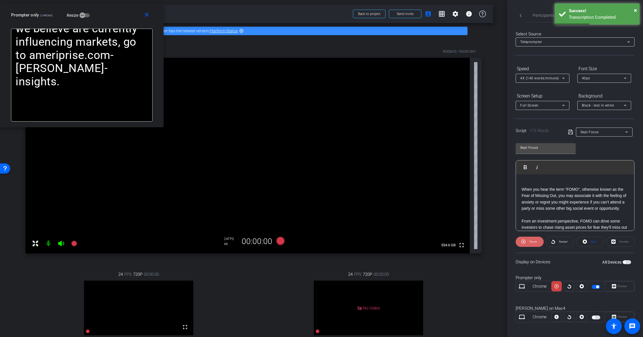
click at [539, 244] on span at bounding box center [530, 242] width 28 height 14
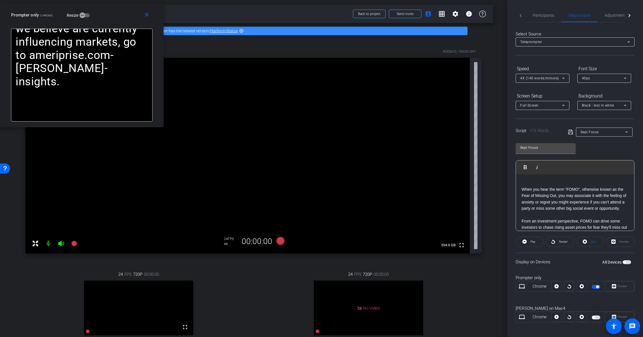
click at [523, 181] on p at bounding box center [575, 183] width 107 height 6
click at [539, 245] on span at bounding box center [529, 242] width 27 height 14
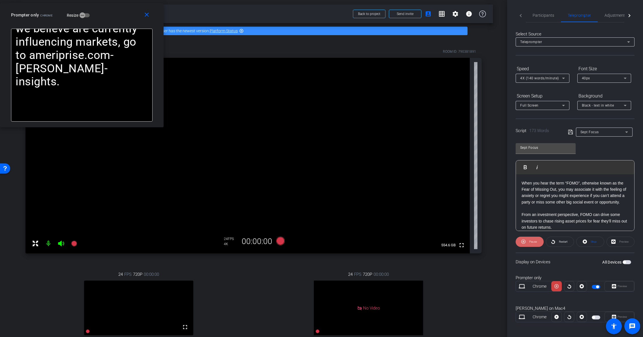
click at [538, 244] on span at bounding box center [530, 242] width 28 height 14
click at [279, 240] on icon at bounding box center [280, 240] width 8 height 8
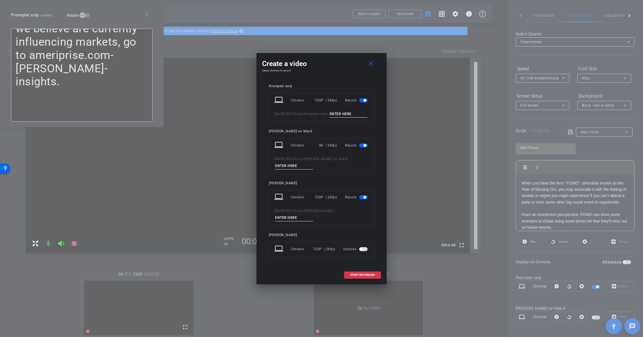
click at [365, 99] on span "button" at bounding box center [365, 100] width 3 height 3
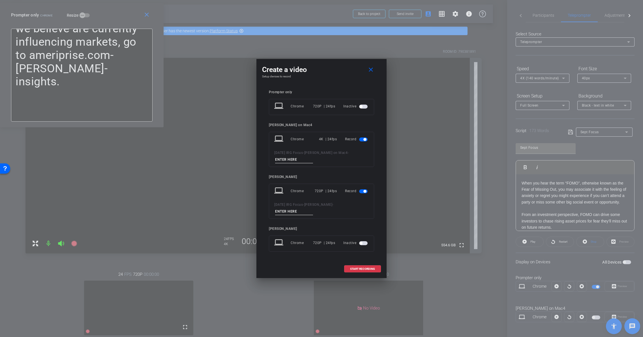
click at [363, 190] on span "button" at bounding box center [363, 191] width 8 height 4
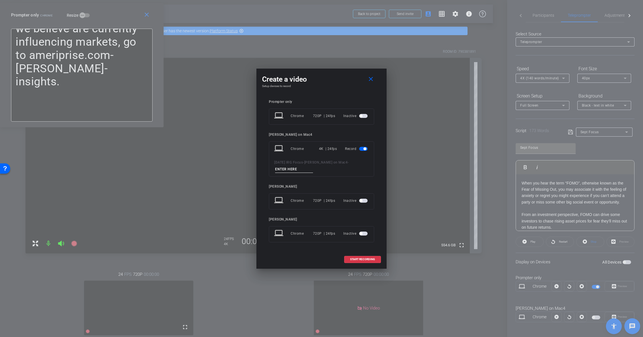
click at [293, 167] on input at bounding box center [294, 169] width 38 height 7
click at [298, 171] on input at bounding box center [294, 169] width 38 height 7
type input "short form 3"
click at [371, 261] on span at bounding box center [363, 259] width 36 height 14
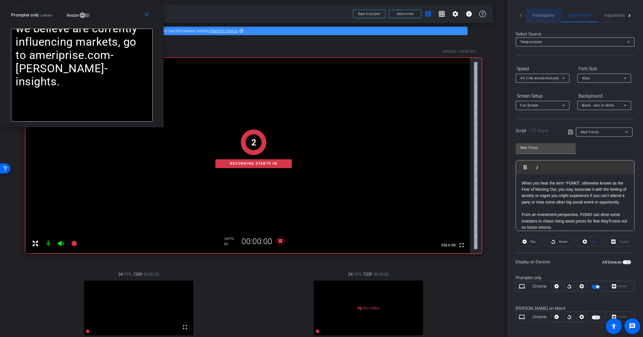
click at [555, 16] on div "Participants" at bounding box center [543, 15] width 35 height 14
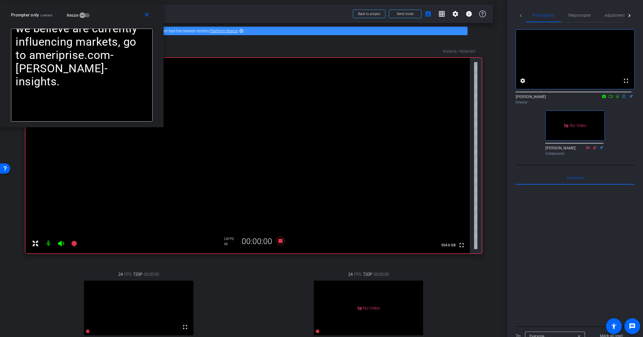
click at [616, 98] on icon at bounding box center [618, 96] width 5 height 4
click at [586, 16] on span "Teleprompter" at bounding box center [579, 15] width 23 height 4
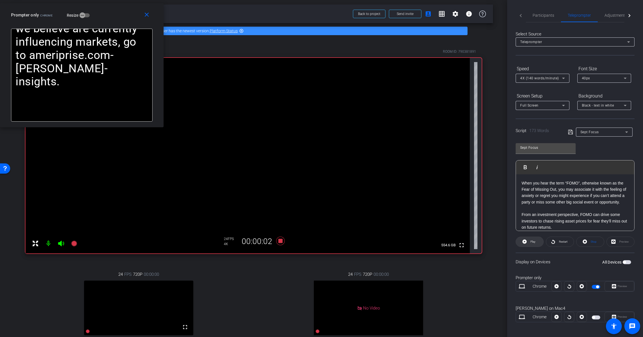
click at [536, 242] on span at bounding box center [529, 242] width 27 height 14
click at [544, 80] on span "4X (140 words/minute)" at bounding box center [539, 78] width 39 height 4
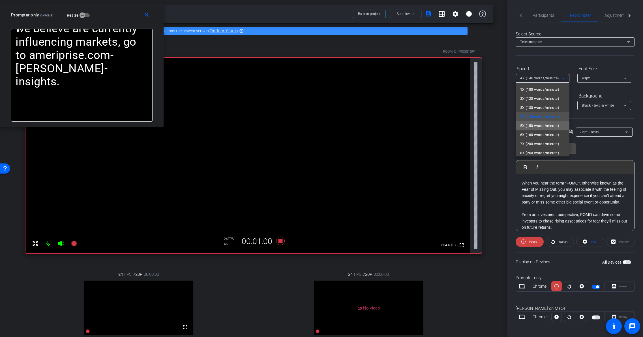
click at [546, 127] on span "5X (150 words/minute)" at bounding box center [539, 125] width 39 height 7
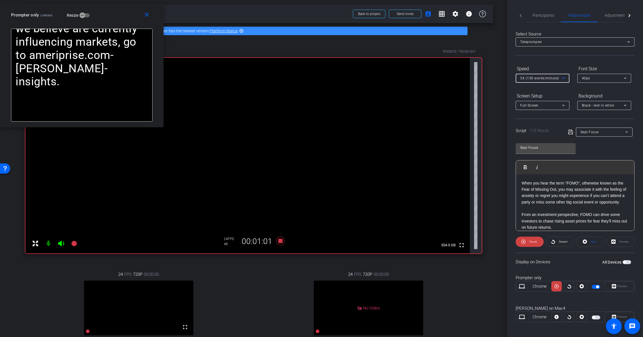
click at [544, 79] on span "5X (150 words/minute)" at bounding box center [539, 78] width 39 height 4
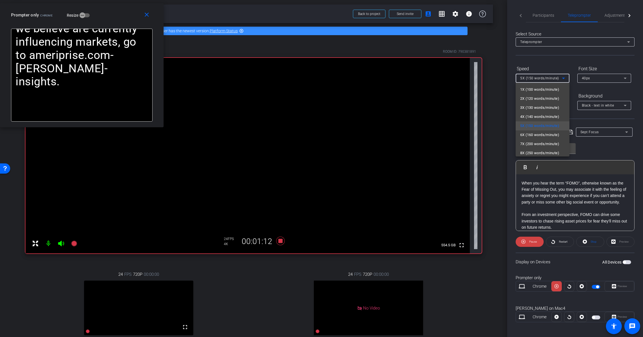
click at [563, 68] on div at bounding box center [321, 168] width 643 height 337
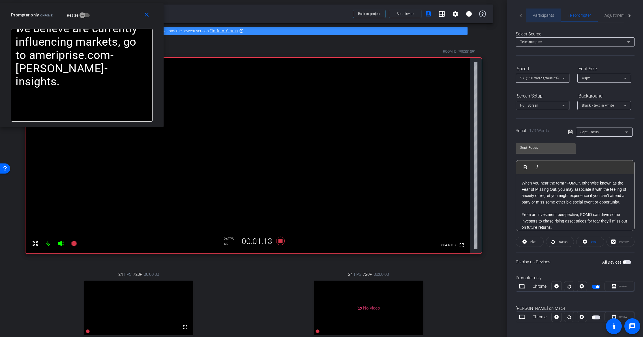
click at [553, 15] on span "Participants" at bounding box center [544, 15] width 22 height 4
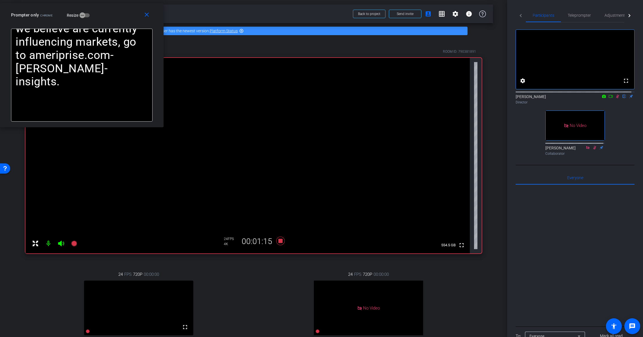
click at [616, 98] on icon at bounding box center [617, 97] width 3 height 4
click at [280, 244] on icon at bounding box center [281, 241] width 14 height 10
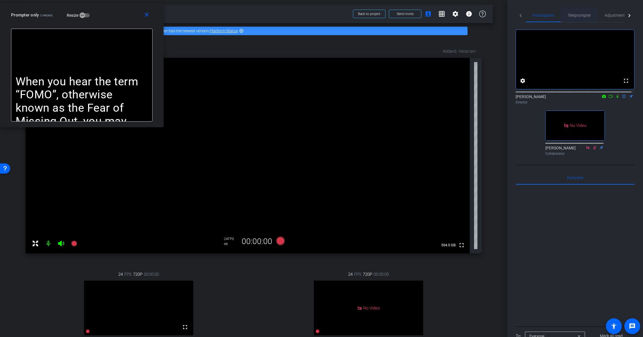
click at [576, 19] on span "Teleprompter" at bounding box center [579, 15] width 23 height 14
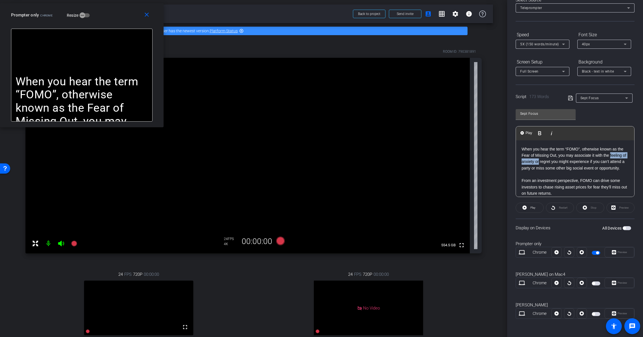
drag, startPoint x: 556, startPoint y: 161, endPoint x: 516, endPoint y: 163, distance: 39.9
click at [516, 163] on div "When you hear the term “FOMO”, otherwise known as the Fear of Missing Out, you …" at bounding box center [575, 234] width 118 height 189
drag, startPoint x: 530, startPoint y: 162, endPoint x: 533, endPoint y: 162, distance: 2.9
click at [530, 162] on p "When you hear the term “FOMO”, otherwise known as the Fear of Missing Out, you …" at bounding box center [575, 158] width 107 height 25
drag, startPoint x: 535, startPoint y: 161, endPoint x: 557, endPoint y: 163, distance: 22.1
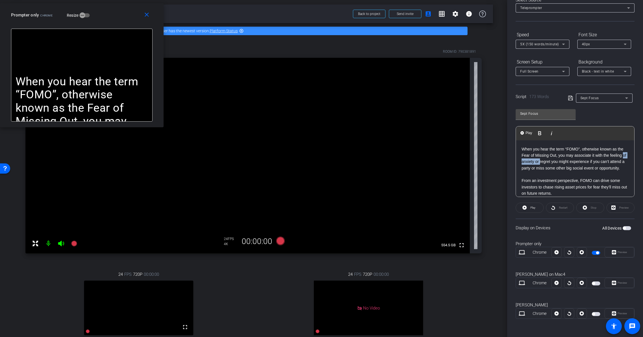
click at [557, 163] on p "When you hear the term “FOMO”, otherwise known as the Fear of Missing Out, you …" at bounding box center [575, 158] width 107 height 25
drag, startPoint x: 601, startPoint y: 161, endPoint x: 541, endPoint y: 169, distance: 60.8
click at [541, 169] on p "When you hear the term “FOMO”, otherwise known as the Fear of Missing Out, you …" at bounding box center [575, 158] width 107 height 25
click at [611, 161] on p "When you hear the term “FOMO”, otherwise known as the Fear of Missing Out, you …" at bounding box center [575, 158] width 107 height 25
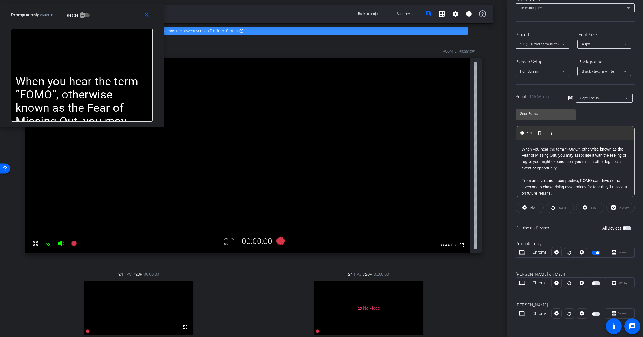
click at [618, 162] on p "When you hear the term “FOMO”, otherwise known as the Fear of Missing Out, you …" at bounding box center [575, 158] width 107 height 25
drag, startPoint x: 588, startPoint y: 161, endPoint x: 552, endPoint y: 164, distance: 36.6
click at [552, 164] on p "When you hear the term “FOMO”, otherwise known as the Fear of Missing Out, you …" at bounding box center [575, 158] width 107 height 25
click at [581, 170] on p "When you hear the term “FOMO”, otherwise known as the Fear of Missing Out, you …" at bounding box center [575, 158] width 107 height 25
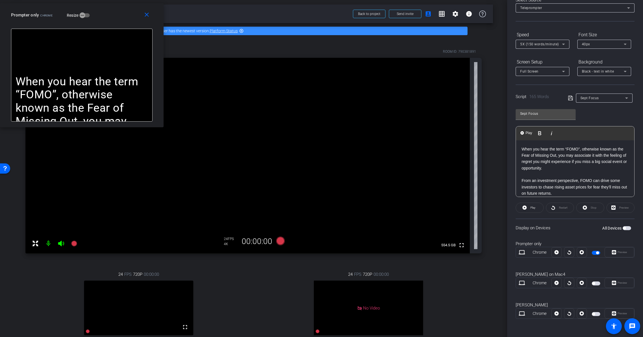
click at [522, 149] on p "When you hear the term “FOMO”, otherwise known as the Fear of Missing Out, you …" at bounding box center [575, 158] width 107 height 25
drag, startPoint x: 532, startPoint y: 163, endPoint x: 544, endPoint y: 174, distance: 16.7
click at [544, 171] on p "From and investment perspective, when you hear the term “FOMO”, otherwise known…" at bounding box center [575, 158] width 107 height 25
click at [532, 161] on p "From and investment perspective, when you hear the term “FOMO”, otherwise known…" at bounding box center [575, 158] width 107 height 25
drag, startPoint x: 531, startPoint y: 162, endPoint x: 546, endPoint y: 175, distance: 20.1
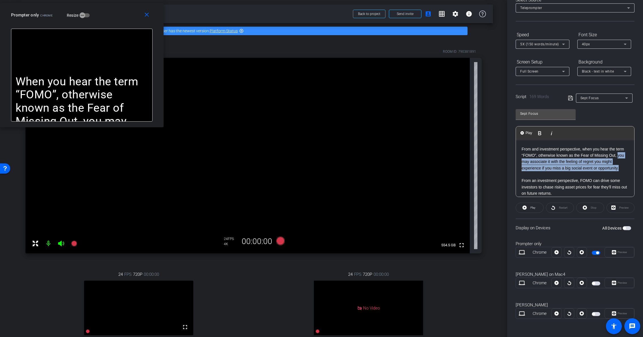
click at [546, 171] on p "From and investment perspective, when you hear the term “FOMO”, otherwise known…" at bounding box center [575, 158] width 107 height 25
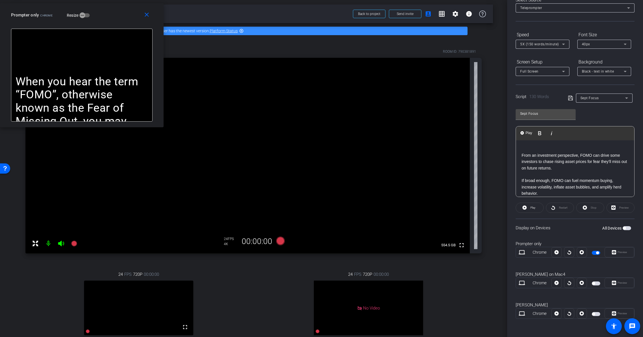
click at [593, 155] on p "From an investment perspective, FOMO can drive some investors to chase rising a…" at bounding box center [575, 161] width 107 height 19
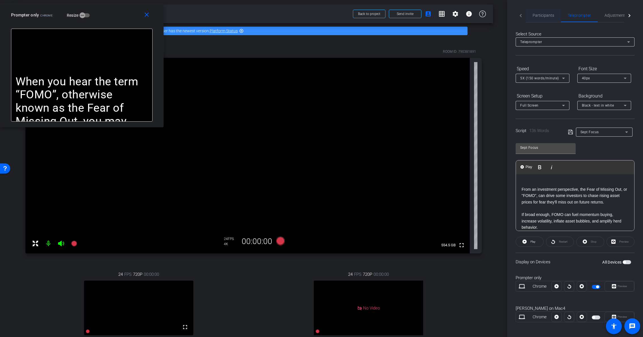
click at [546, 16] on span "Participants" at bounding box center [544, 15] width 22 height 4
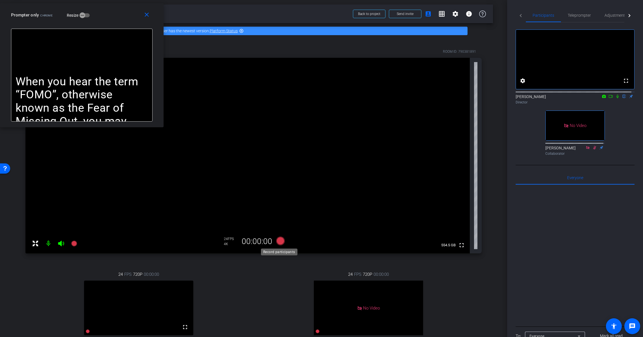
click at [277, 240] on icon at bounding box center [280, 240] width 8 height 8
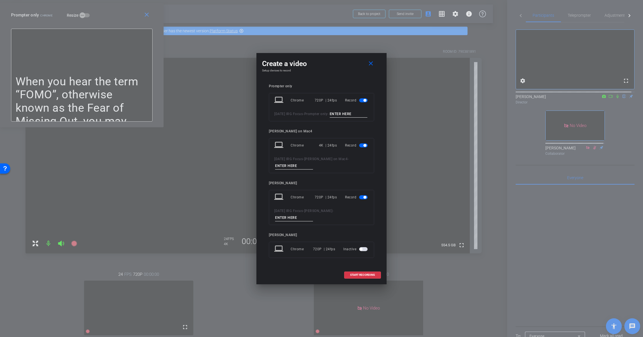
click at [364, 99] on span "button" at bounding box center [365, 100] width 3 height 3
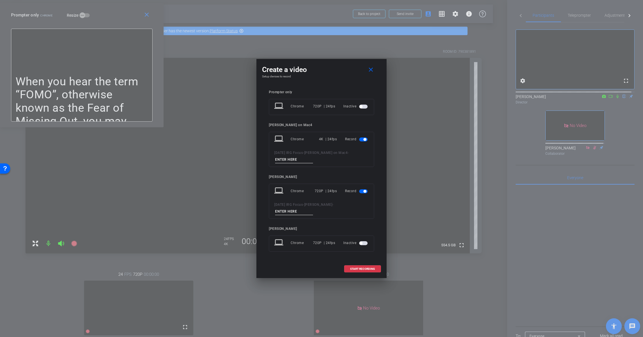
click at [364, 192] on span "button" at bounding box center [363, 191] width 8 height 4
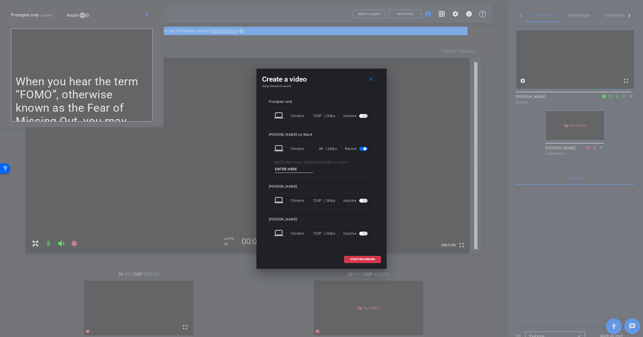
click at [287, 166] on input at bounding box center [294, 169] width 38 height 7
type input "short form 4"
click at [362, 258] on span "START RECORDING" at bounding box center [362, 259] width 25 height 3
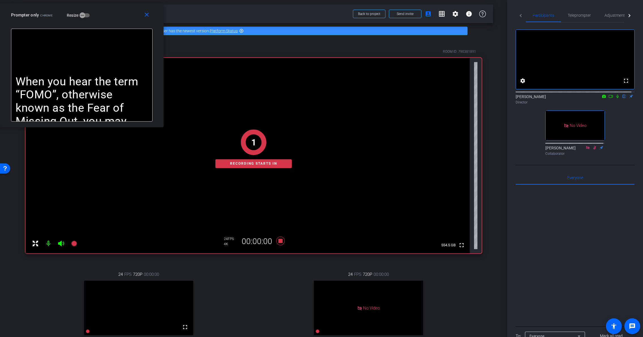
click at [616, 98] on icon at bounding box center [618, 96] width 5 height 4
click at [580, 16] on span "Teleprompter" at bounding box center [579, 15] width 23 height 4
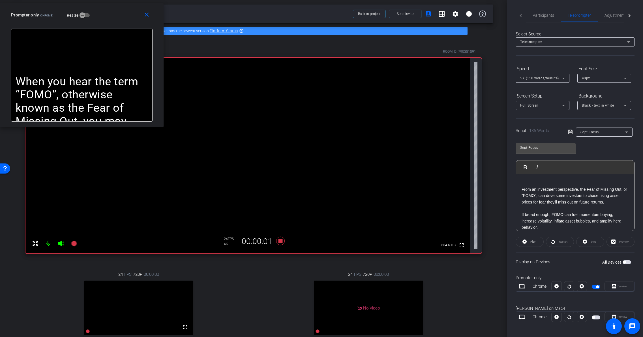
click at [559, 76] on div "5X (150 words/minute)" at bounding box center [541, 77] width 42 height 7
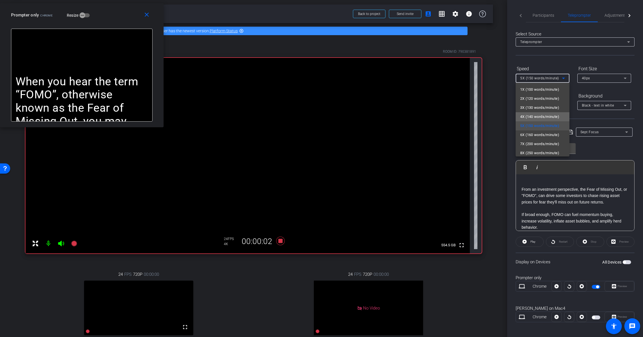
click at [548, 115] on span "4X (140 words/minute)" at bounding box center [539, 116] width 39 height 7
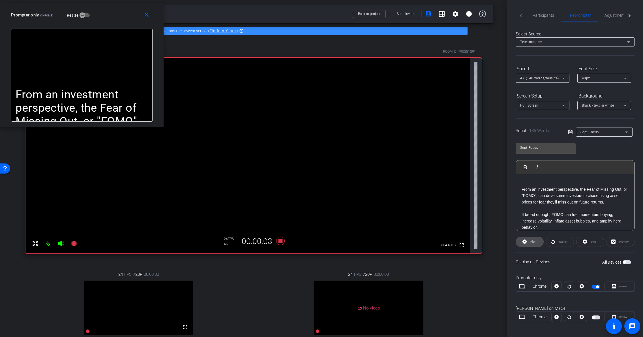
click at [539, 242] on span at bounding box center [529, 242] width 27 height 14
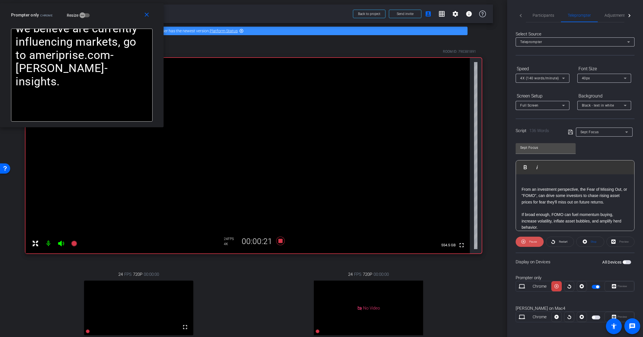
click at [530, 241] on span "Pause" at bounding box center [533, 241] width 8 height 3
click at [558, 242] on span "Restart" at bounding box center [563, 242] width 10 height 8
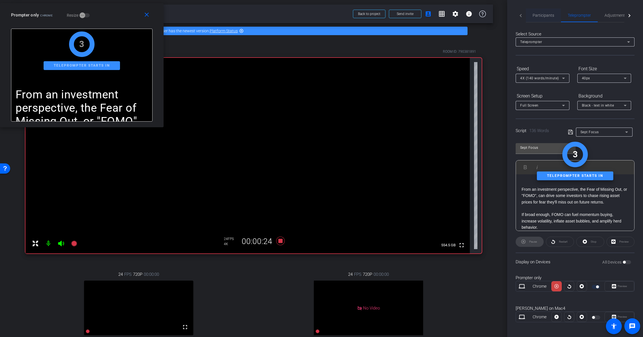
click at [550, 16] on span "Participants" at bounding box center [544, 15] width 22 height 4
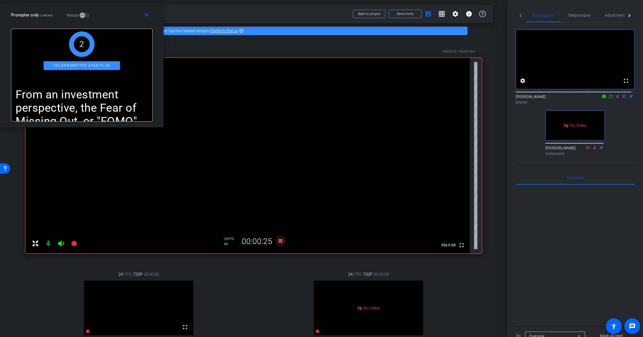
click at [616, 98] on icon at bounding box center [617, 97] width 3 height 4
click at [617, 98] on icon at bounding box center [618, 97] width 2 height 4
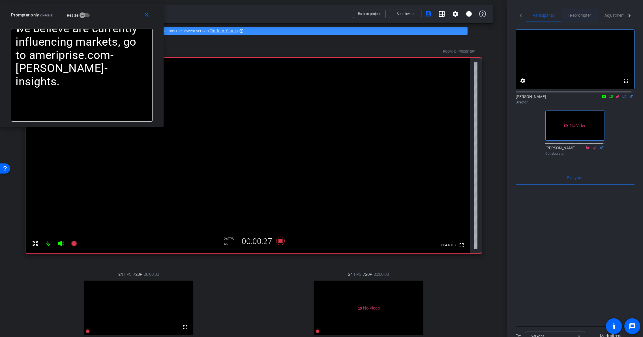
click at [579, 17] on span "Teleprompter" at bounding box center [579, 15] width 23 height 4
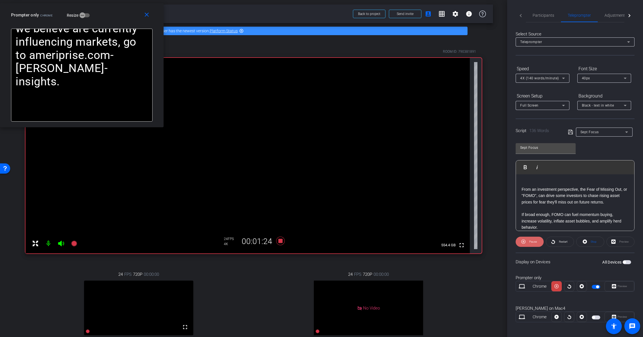
click at [535, 244] on span "Pause" at bounding box center [532, 242] width 9 height 8
click at [276, 242] on icon at bounding box center [280, 240] width 8 height 8
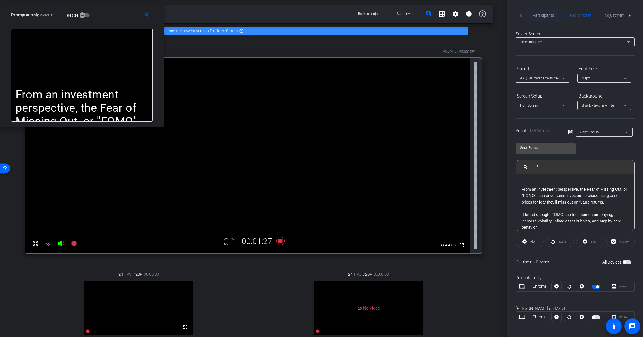
click at [536, 12] on span "Participants" at bounding box center [544, 15] width 22 height 14
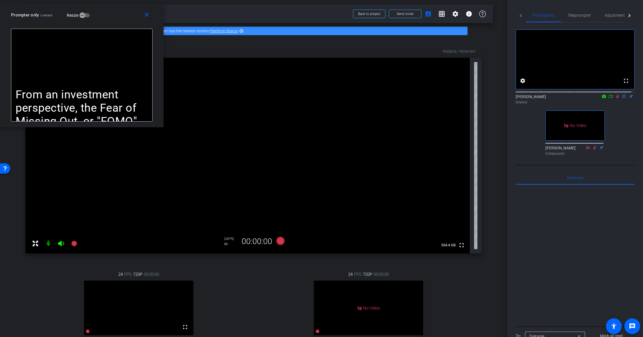
click at [616, 98] on icon at bounding box center [618, 96] width 5 height 4
click at [277, 241] on icon at bounding box center [280, 240] width 8 height 8
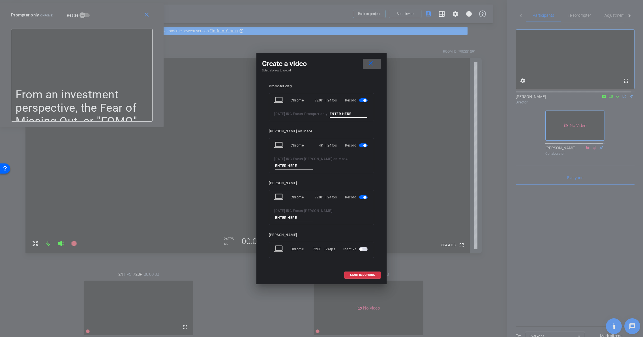
click at [366, 99] on span "button" at bounding box center [365, 100] width 3 height 3
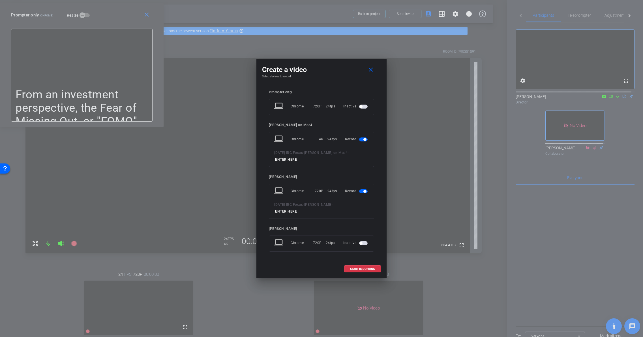
click at [364, 190] on span "button" at bounding box center [365, 191] width 3 height 3
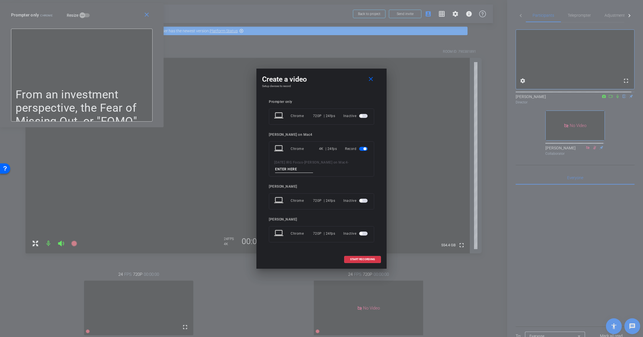
click at [299, 167] on input at bounding box center [294, 169] width 38 height 7
type input "short form 5"
click at [360, 260] on span "START RECORDING" at bounding box center [362, 259] width 25 height 3
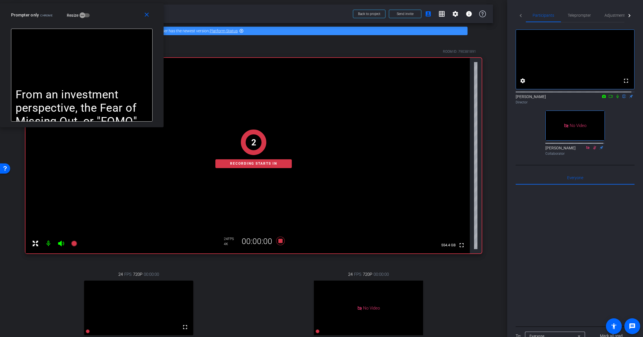
click at [616, 98] on icon at bounding box center [618, 96] width 5 height 4
click at [588, 16] on span "Teleprompter" at bounding box center [579, 15] width 23 height 4
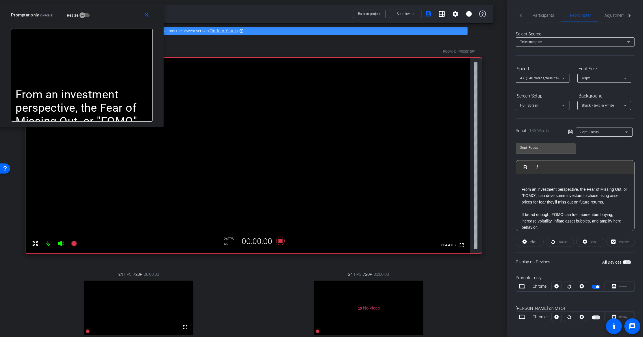
click at [556, 242] on div "Restart" at bounding box center [560, 241] width 28 height 10
click at [538, 243] on span at bounding box center [529, 242] width 27 height 14
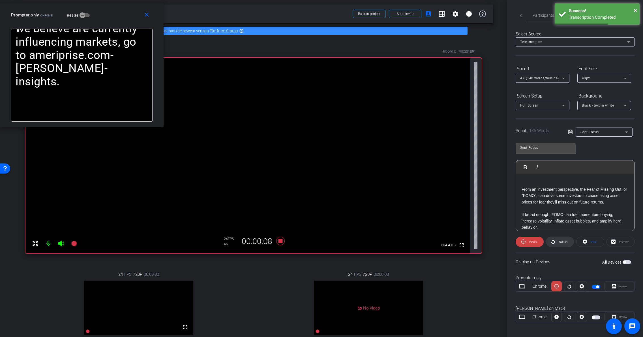
click at [551, 240] on icon at bounding box center [553, 241] width 4 height 7
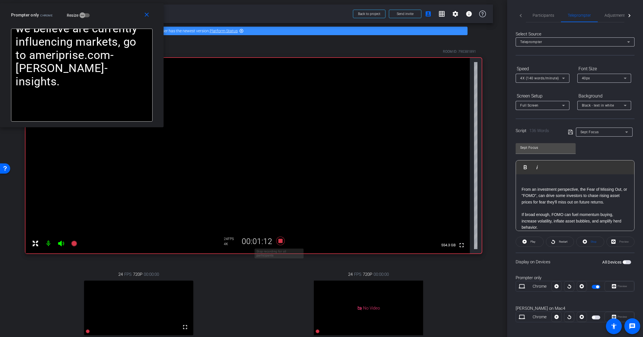
click at [280, 242] on icon at bounding box center [280, 240] width 8 height 8
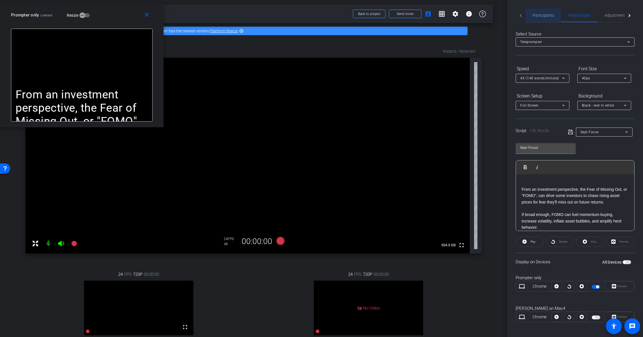
click at [540, 18] on span "Participants" at bounding box center [544, 15] width 22 height 14
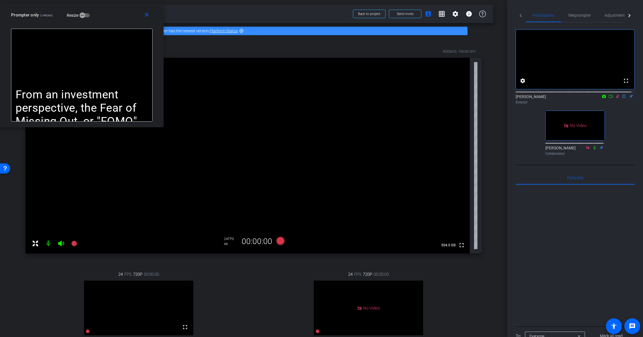
click at [616, 98] on icon at bounding box center [618, 96] width 5 height 4
click at [143, 16] on mat-icon "close" at bounding box center [146, 14] width 7 height 7
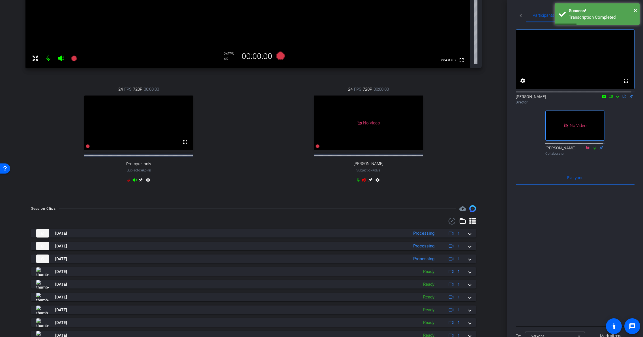
scroll to position [227, 0]
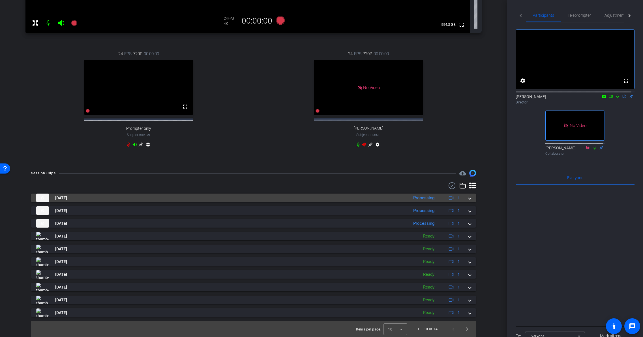
click at [469, 199] on span at bounding box center [470, 198] width 2 height 6
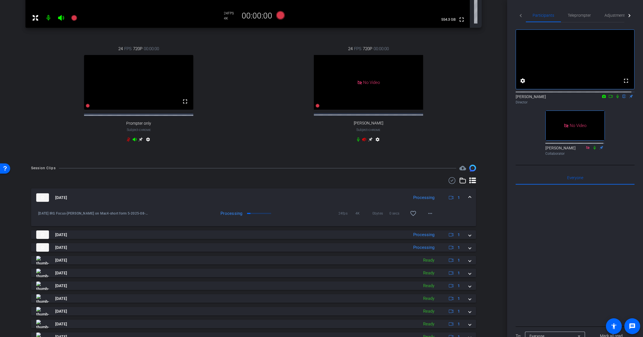
click at [469, 203] on mat-expansion-panel-header "Aug 21, 2025 Processing 1" at bounding box center [253, 197] width 445 height 18
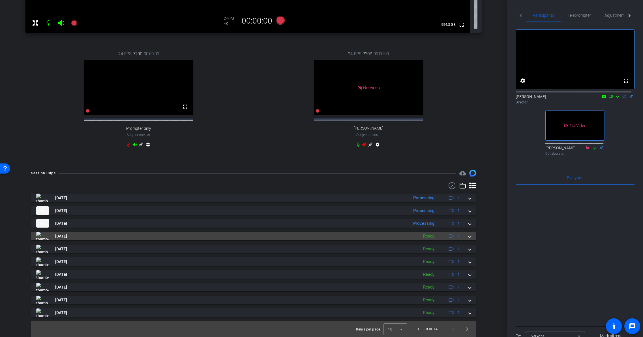
click at [469, 236] on mat-expansion-panel-header "Aug 21, 2025 Ready 1" at bounding box center [253, 236] width 445 height 8
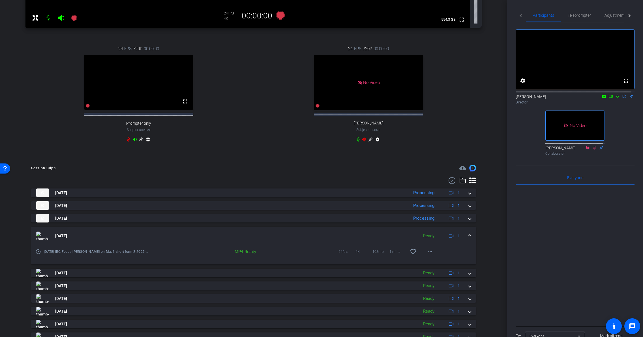
click at [40, 254] on mat-icon "play_circle_outline" at bounding box center [38, 252] width 6 height 6
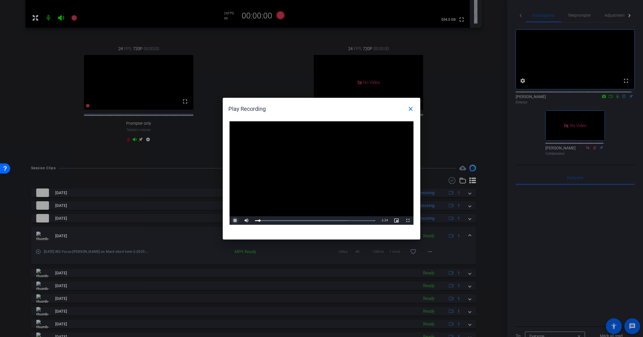
click at [235, 220] on span "Video Player" at bounding box center [235, 220] width 11 height 0
drag, startPoint x: 268, startPoint y: 219, endPoint x: 266, endPoint y: 221, distance: 3.1
click at [266, 221] on div "Loaded : 100.00% 0:08 0:08" at bounding box center [315, 220] width 126 height 8
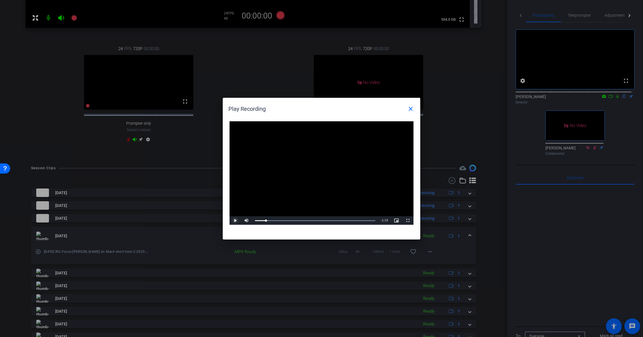
click at [237, 220] on span "Video Player" at bounding box center [235, 220] width 11 height 0
click at [412, 110] on mat-icon "close" at bounding box center [410, 108] width 7 height 7
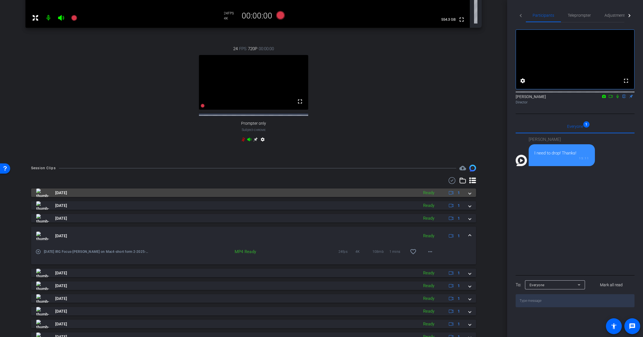
click at [465, 197] on div "Aug 21, 2025 Ready 1" at bounding box center [252, 192] width 433 height 8
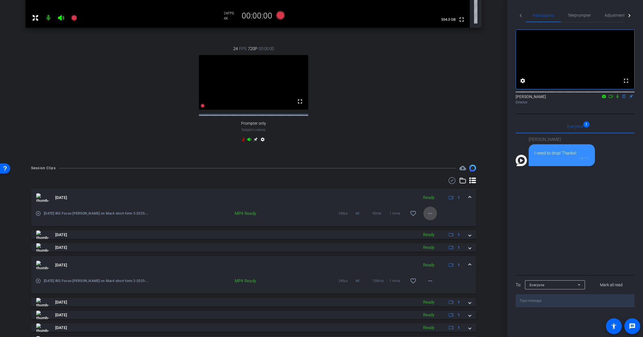
click at [431, 217] on span at bounding box center [431, 213] width 14 height 14
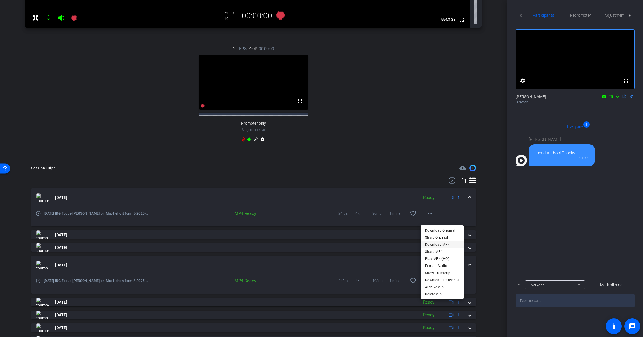
click at [442, 244] on span "Download MP4" at bounding box center [442, 244] width 34 height 7
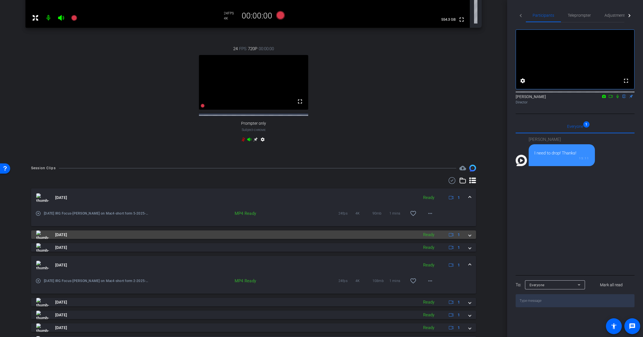
click at [469, 238] on span at bounding box center [470, 235] width 2 height 6
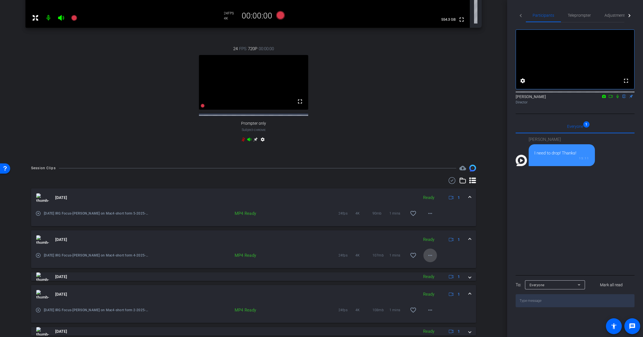
click at [428, 258] on mat-icon "more_horiz" at bounding box center [430, 255] width 7 height 7
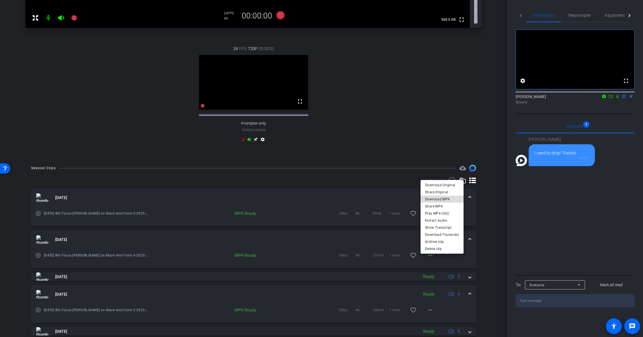
click at [443, 199] on span "Download MP4" at bounding box center [442, 199] width 34 height 7
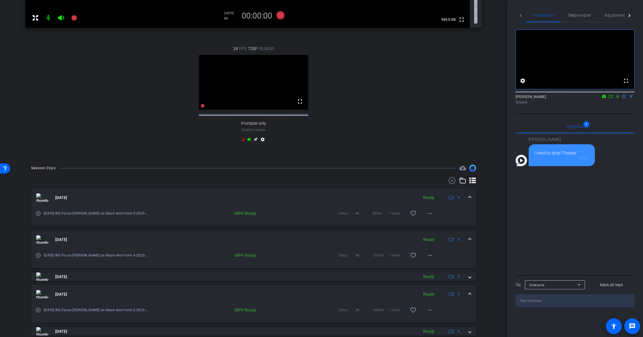
click at [469, 200] on mat-expansion-panel-header "Aug 21, 2025 Ready 1" at bounding box center [253, 197] width 445 height 18
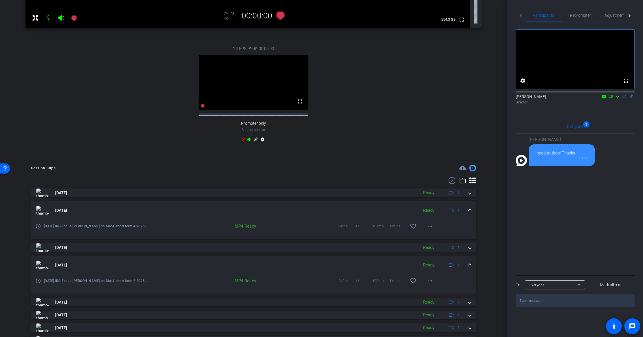
click at [465, 214] on div "Aug 21, 2025 Ready 1" at bounding box center [252, 210] width 433 height 8
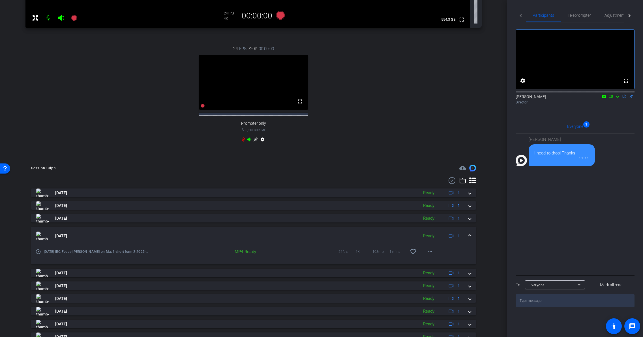
click at [469, 238] on span at bounding box center [470, 236] width 2 height 6
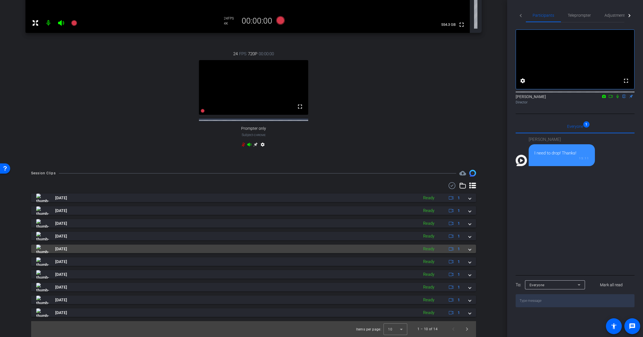
click at [468, 248] on mat-expansion-panel-header "Aug 21, 2025 Ready 1" at bounding box center [253, 248] width 445 height 8
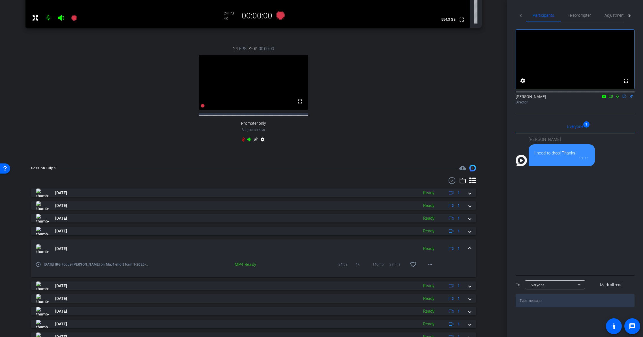
click at [468, 252] on mat-expansion-panel-header "Aug 21, 2025 Ready 1" at bounding box center [253, 248] width 445 height 18
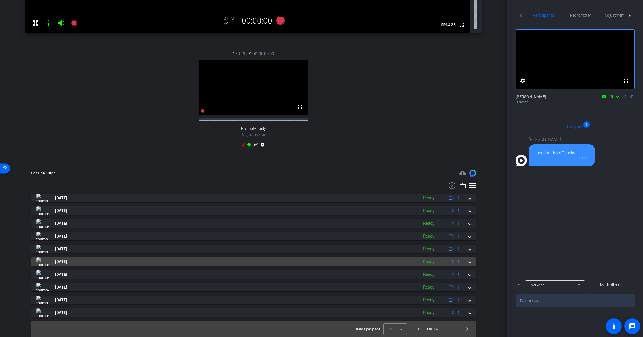
click at [468, 260] on mat-expansion-panel-header "Aug 21, 2025 Ready 1" at bounding box center [253, 261] width 445 height 8
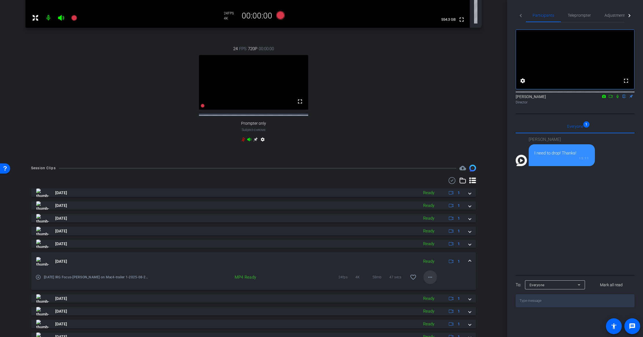
click at [432, 280] on span at bounding box center [431, 277] width 14 height 14
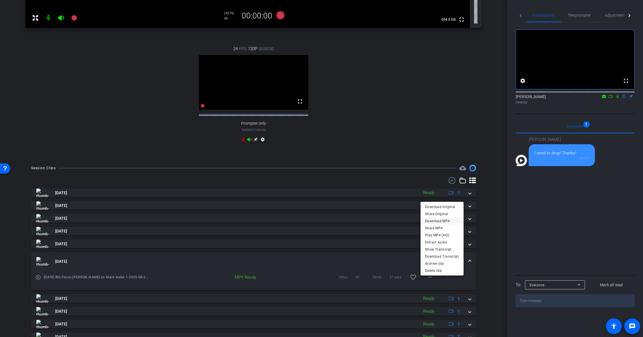
click at [444, 222] on span "Download MP4" at bounding box center [442, 220] width 34 height 7
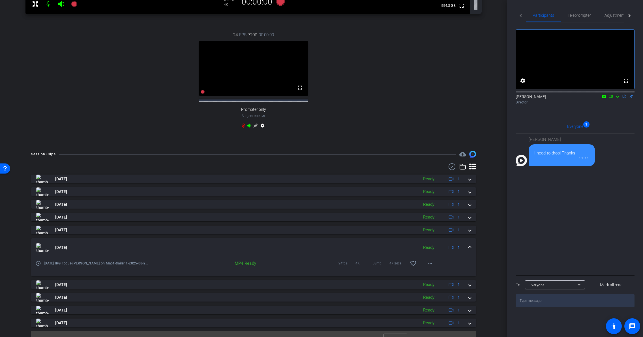
scroll to position [256, 0]
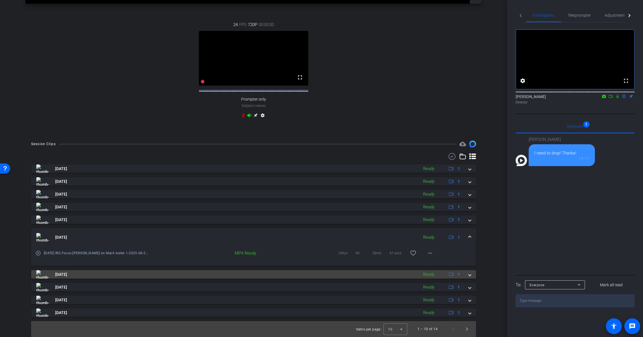
click at [469, 274] on span at bounding box center [470, 274] width 2 height 6
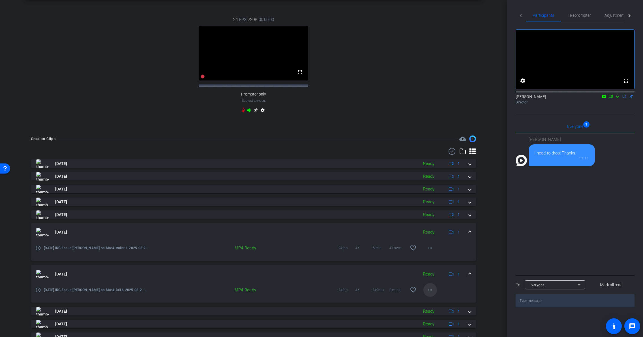
click at [432, 295] on span at bounding box center [431, 290] width 14 height 14
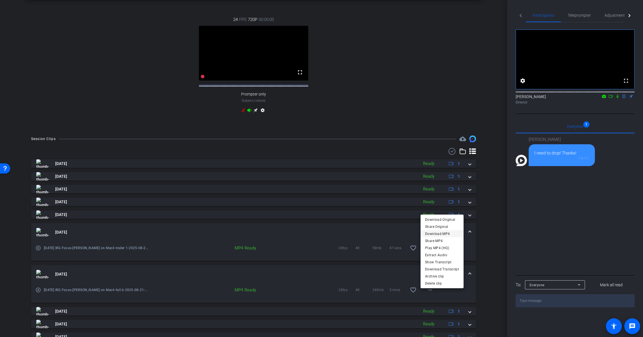
click at [442, 234] on span "Download MP4" at bounding box center [442, 233] width 34 height 7
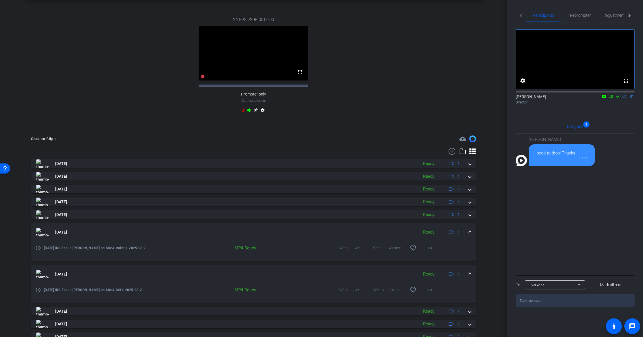
click at [620, 98] on icon at bounding box center [618, 96] width 5 height 4
click at [249, 112] on icon at bounding box center [249, 110] width 5 height 5
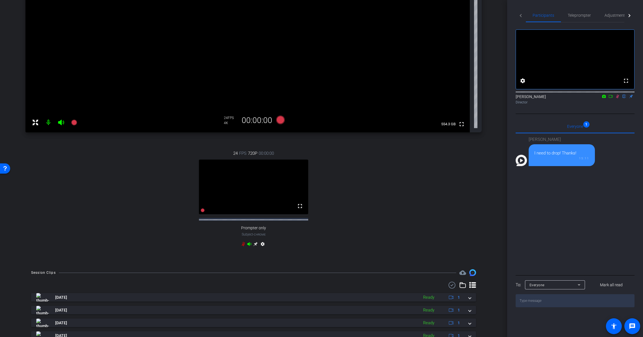
scroll to position [0, 0]
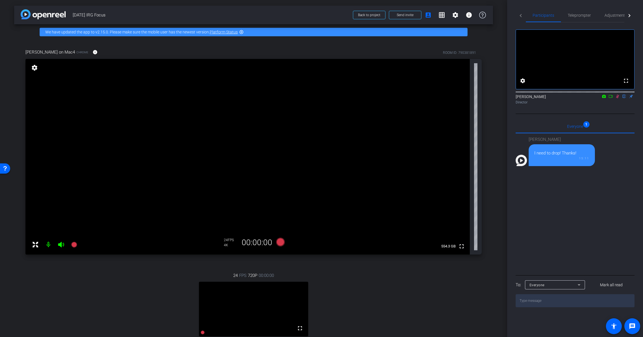
click at [50, 244] on mat-icon at bounding box center [48, 244] width 11 height 11
click at [612, 98] on icon at bounding box center [611, 96] width 5 height 4
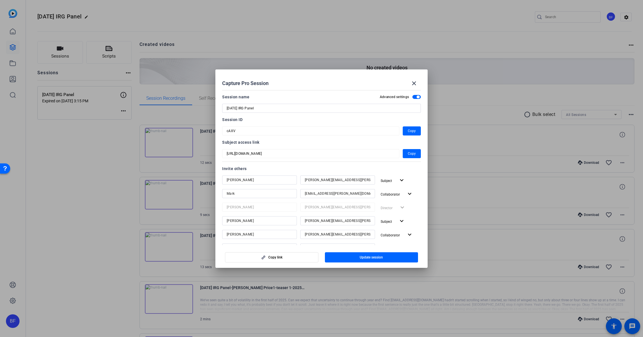
scroll to position [139, 0]
